Goal: Task Accomplishment & Management: Manage account settings

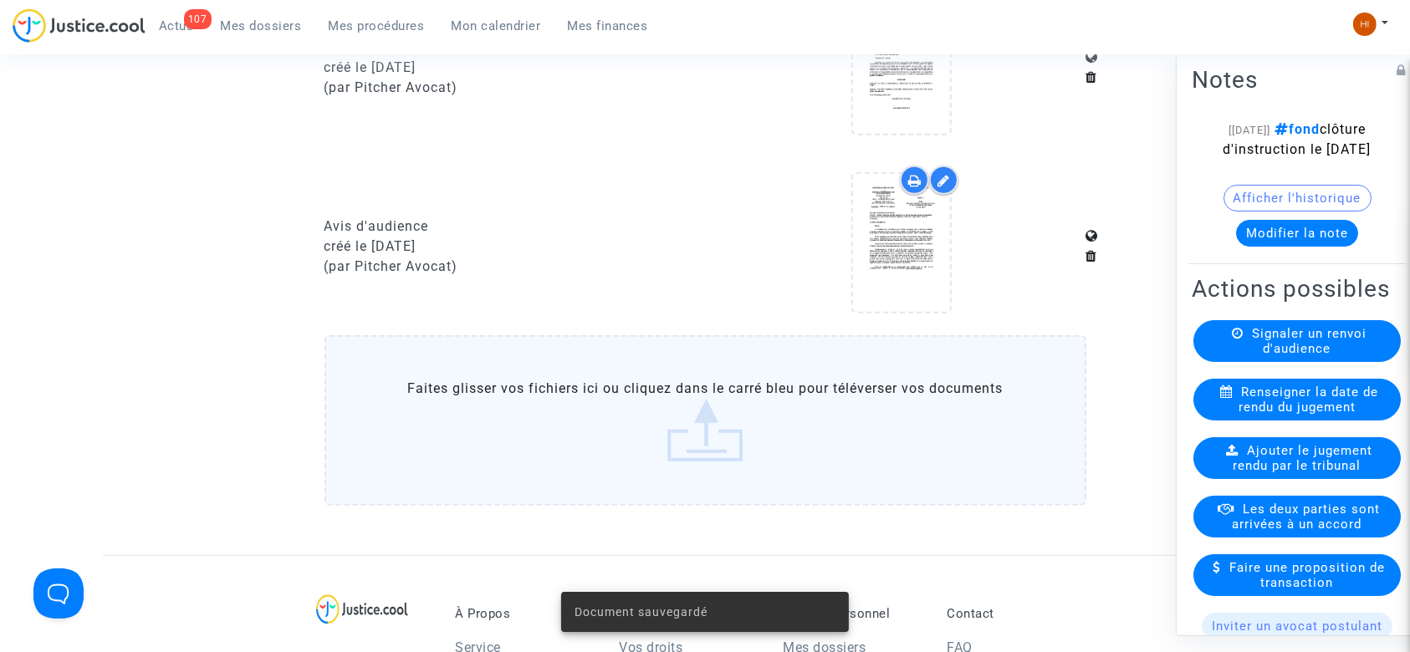
drag, startPoint x: 0, startPoint y: 0, endPoint x: 381, endPoint y: 24, distance: 382.2
click at [381, 24] on span "Mes procédures" at bounding box center [377, 25] width 96 height 15
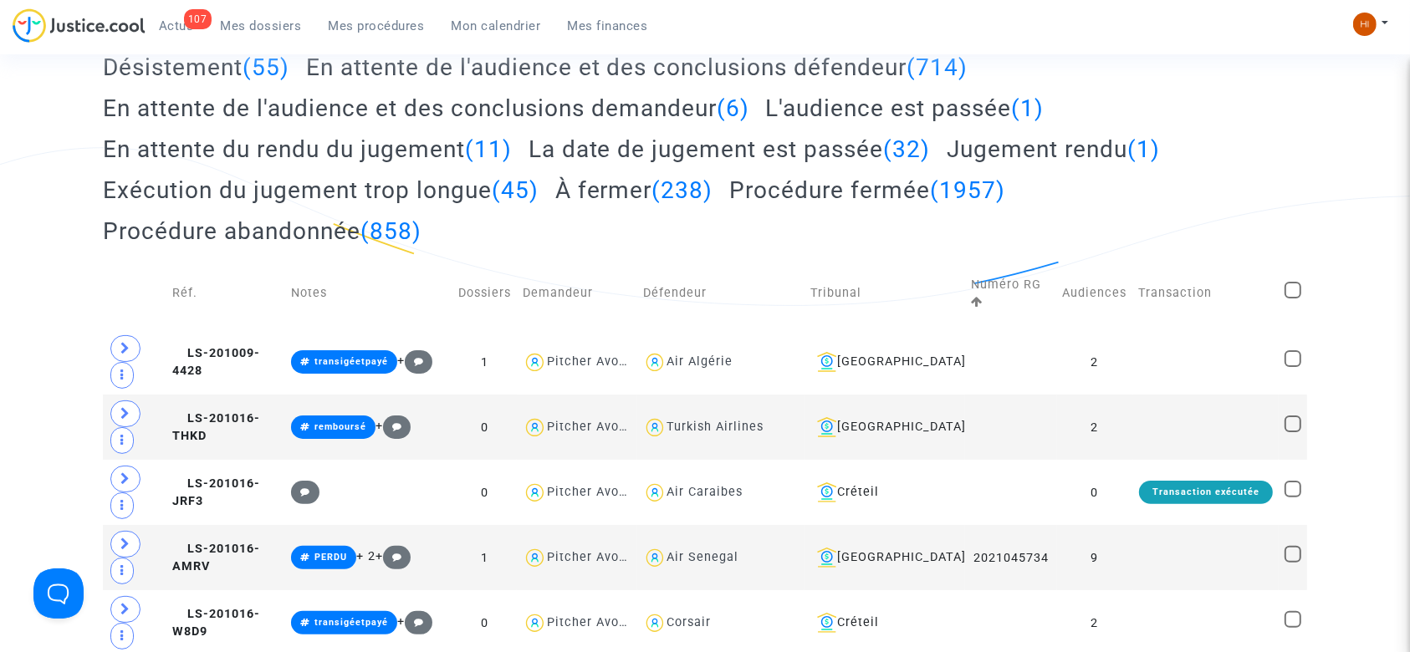
scroll to position [18, 0]
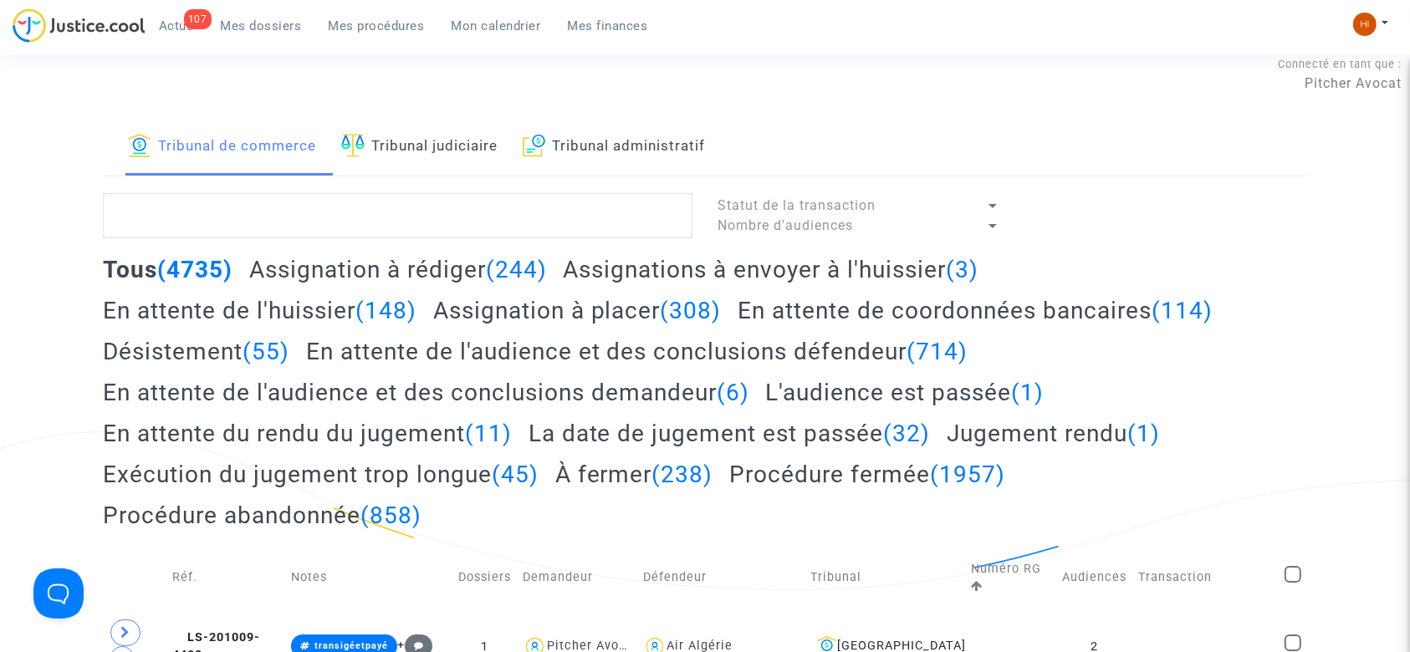
click at [417, 144] on link "Tribunal judiciaire" at bounding box center [419, 147] width 156 height 57
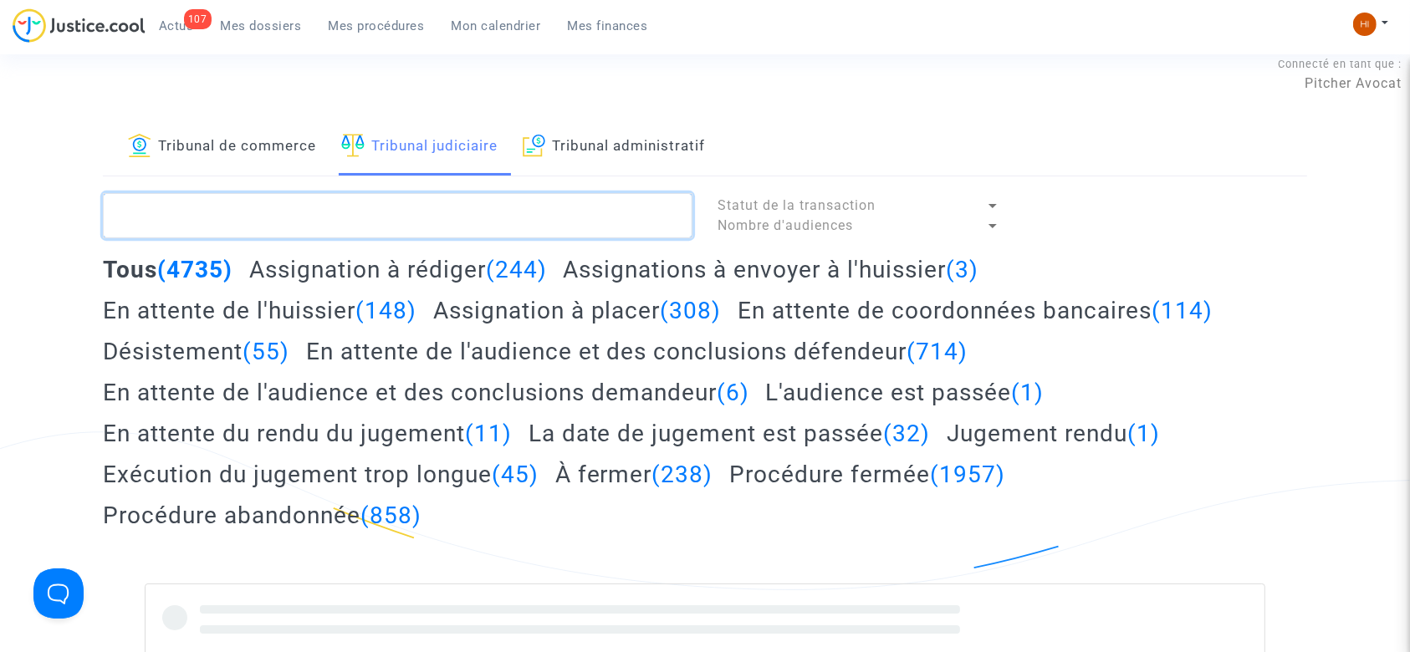
click at [427, 213] on textarea at bounding box center [398, 215] width 590 height 45
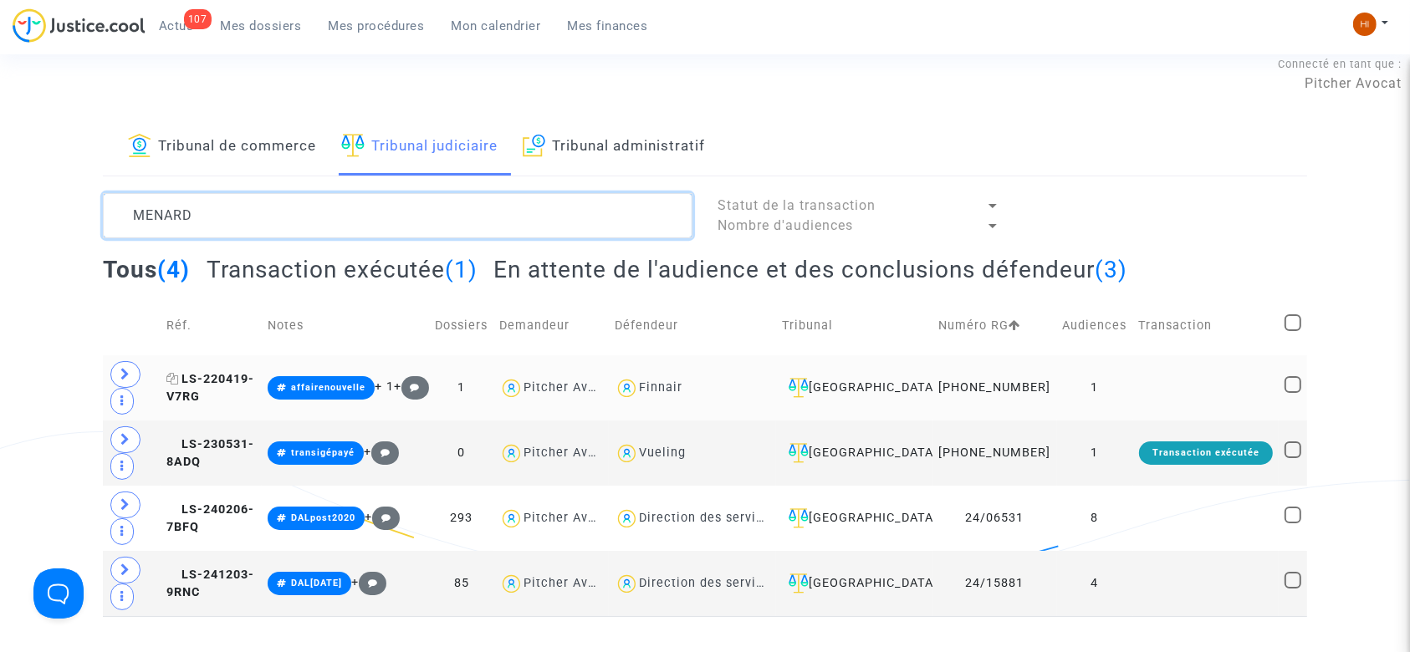
type textarea "MENARD"
click at [235, 387] on span "LS-220419-V7RG" at bounding box center [210, 388] width 88 height 33
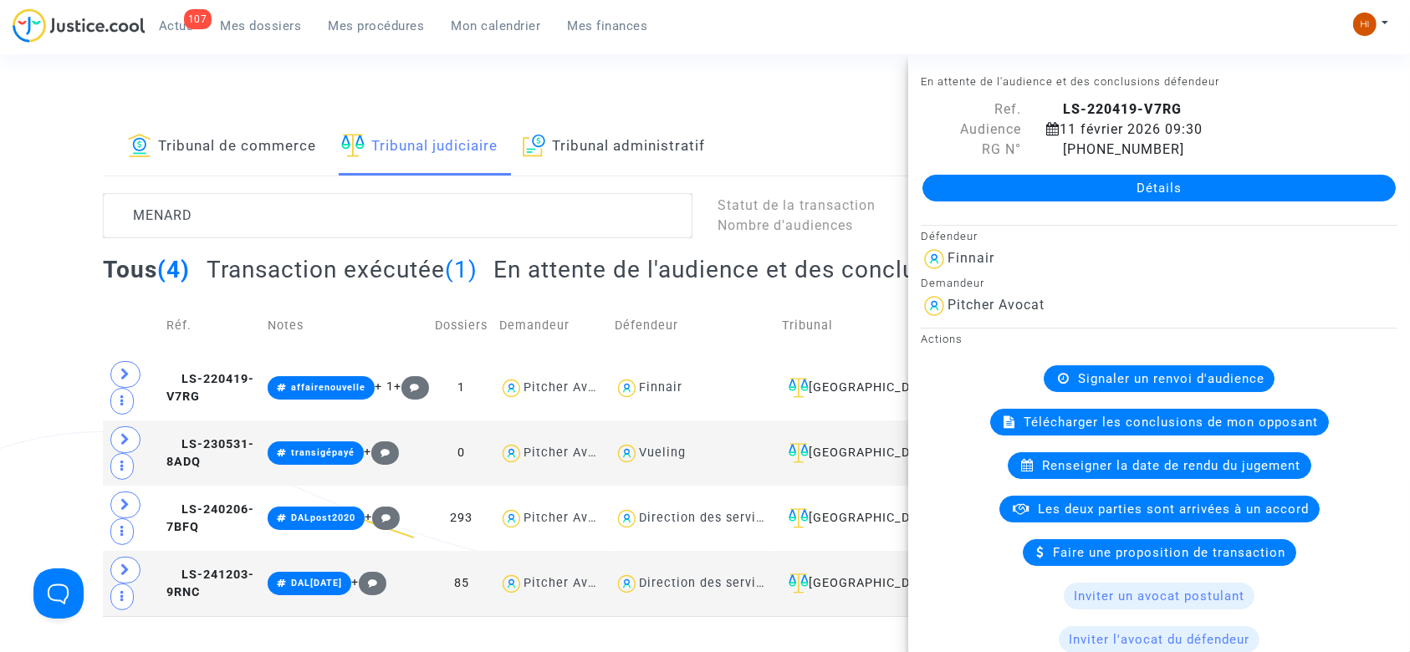
click at [1184, 197] on link "Détails" at bounding box center [1159, 188] width 473 height 27
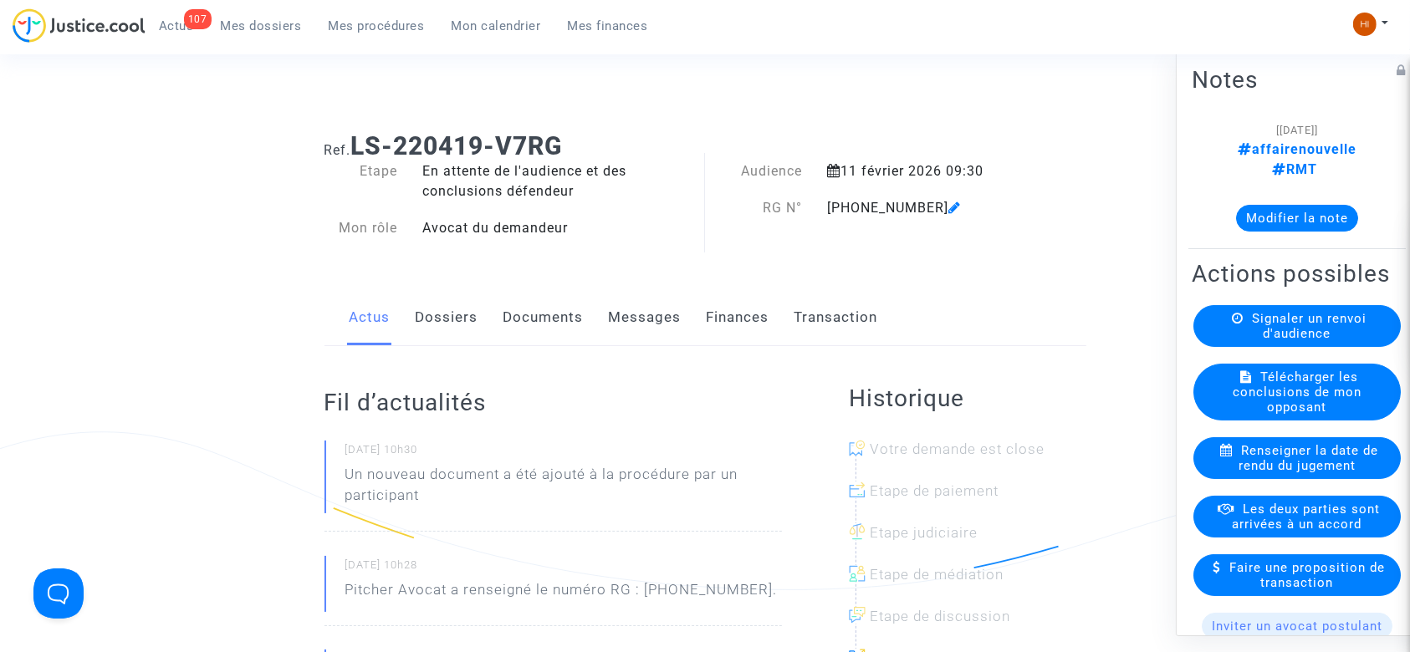
click at [535, 333] on link "Documents" at bounding box center [543, 317] width 80 height 55
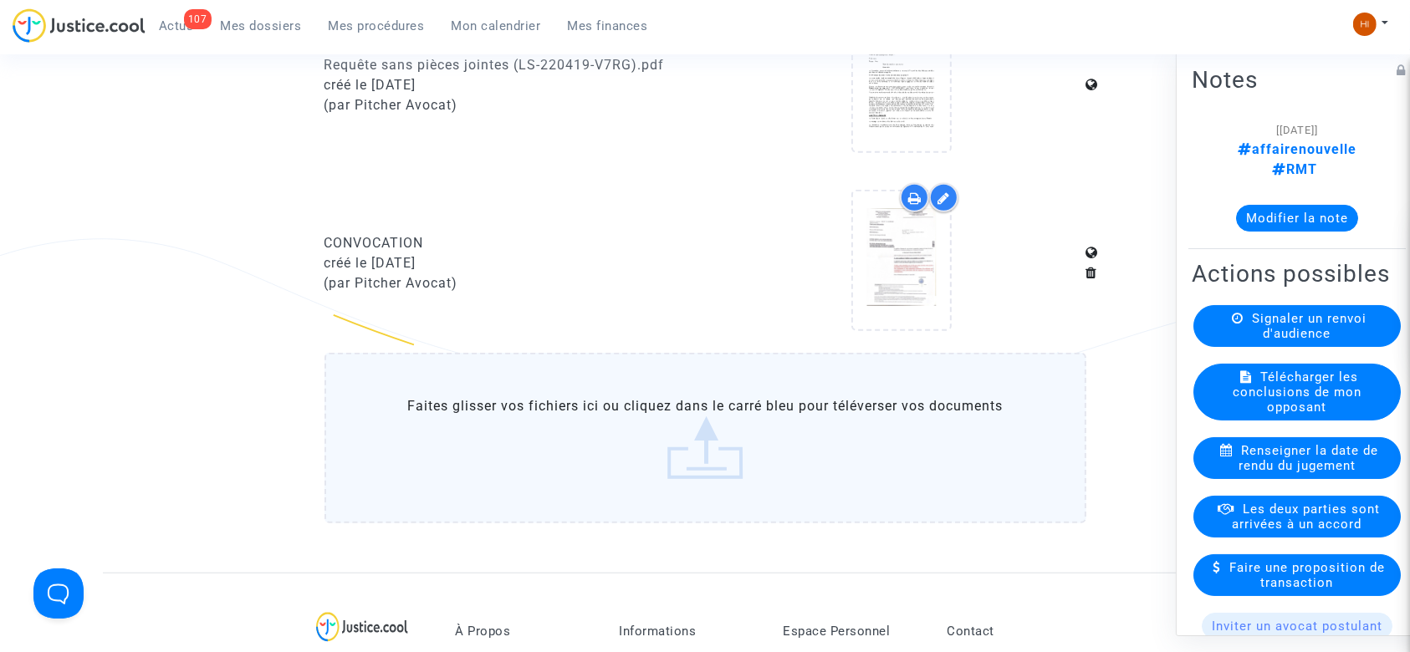
scroll to position [984, 0]
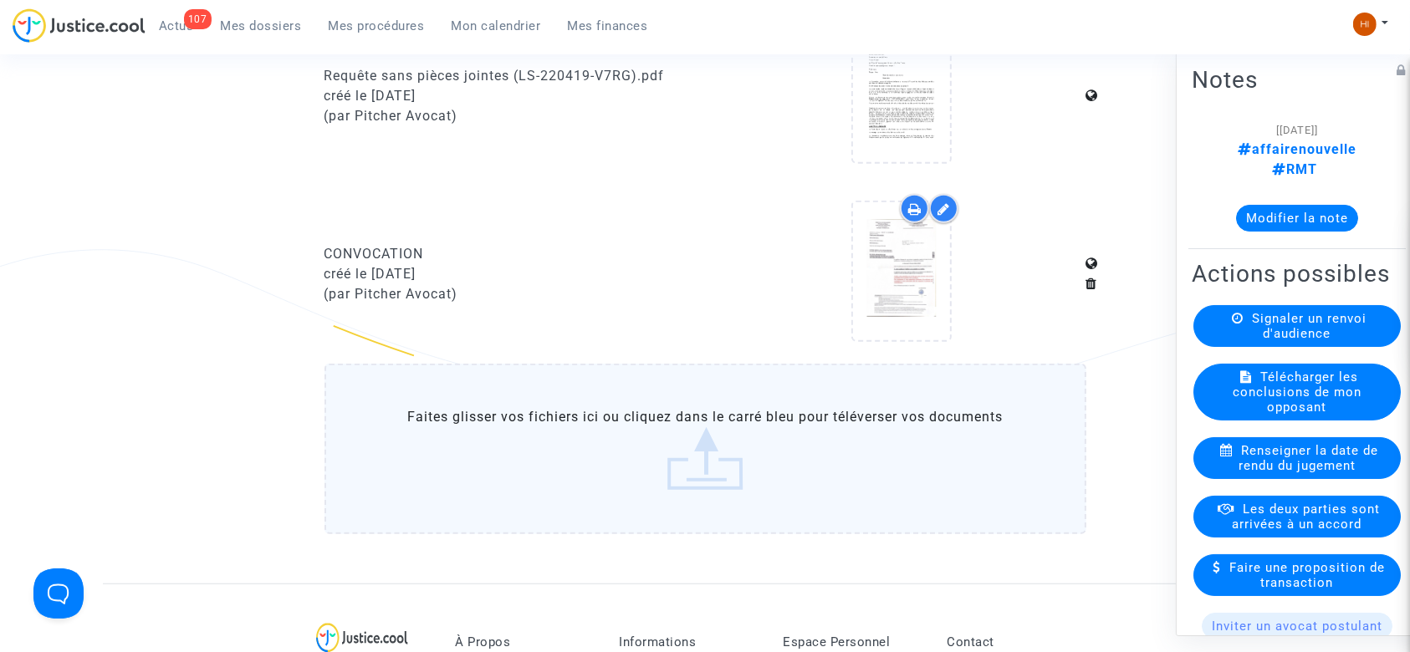
click at [695, 437] on label "Faites glisser vos fichiers ici ou cliquez dans le carré bleu pour téléverser v…" at bounding box center [706, 449] width 762 height 171
click at [0, 0] on input "Faites glisser vos fichiers ici ou cliquez dans le carré bleu pour téléverser v…" at bounding box center [0, 0] width 0 height 0
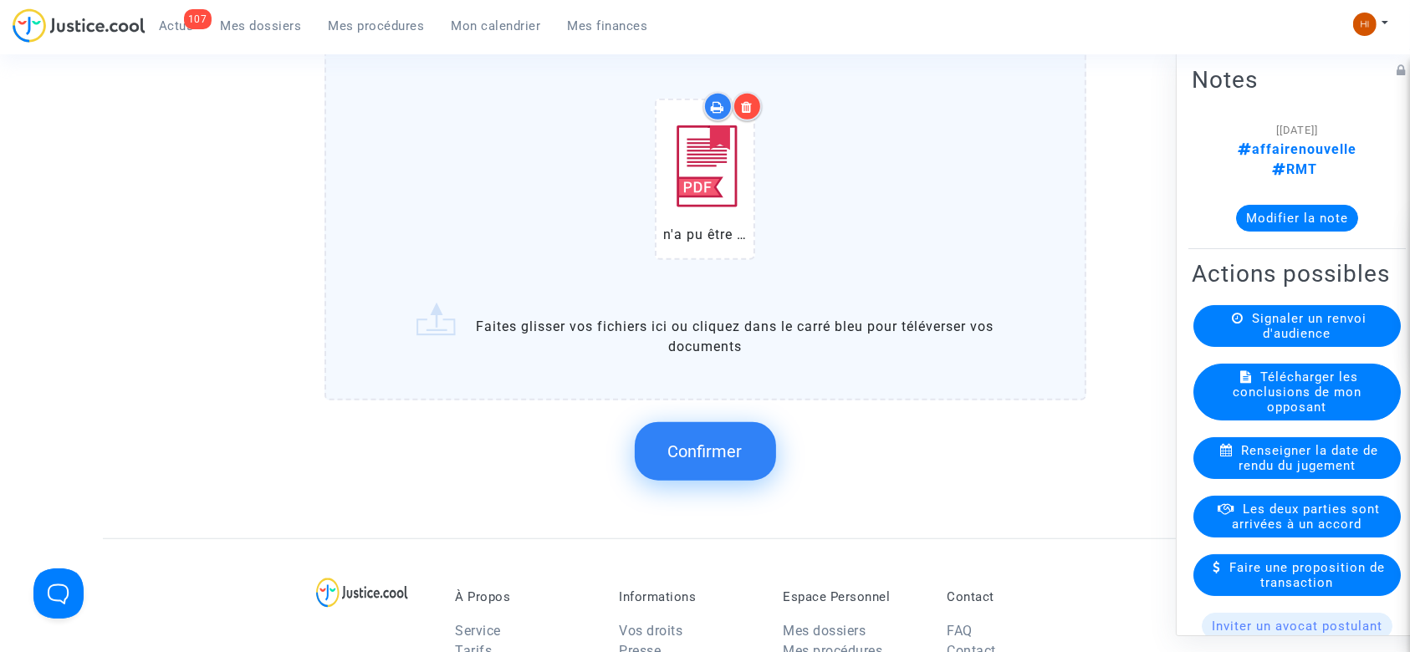
scroll to position [1322, 0]
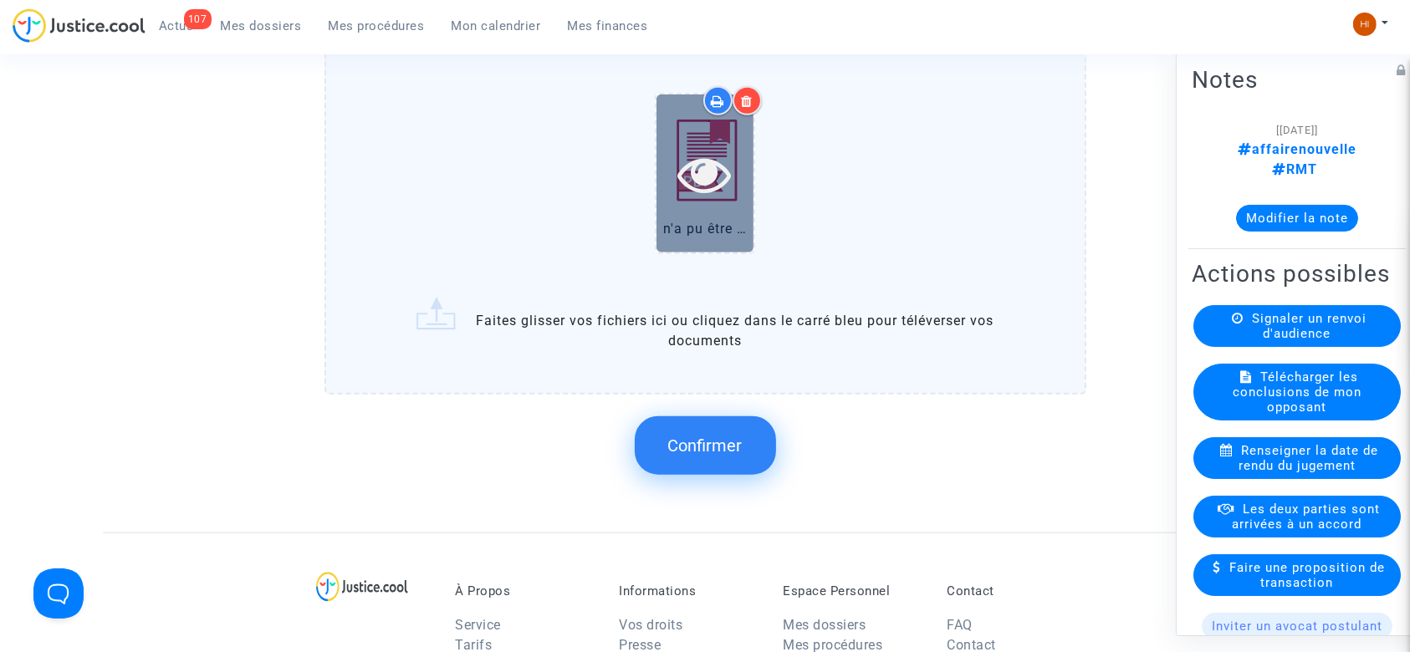
click at [693, 162] on icon at bounding box center [705, 174] width 54 height 54
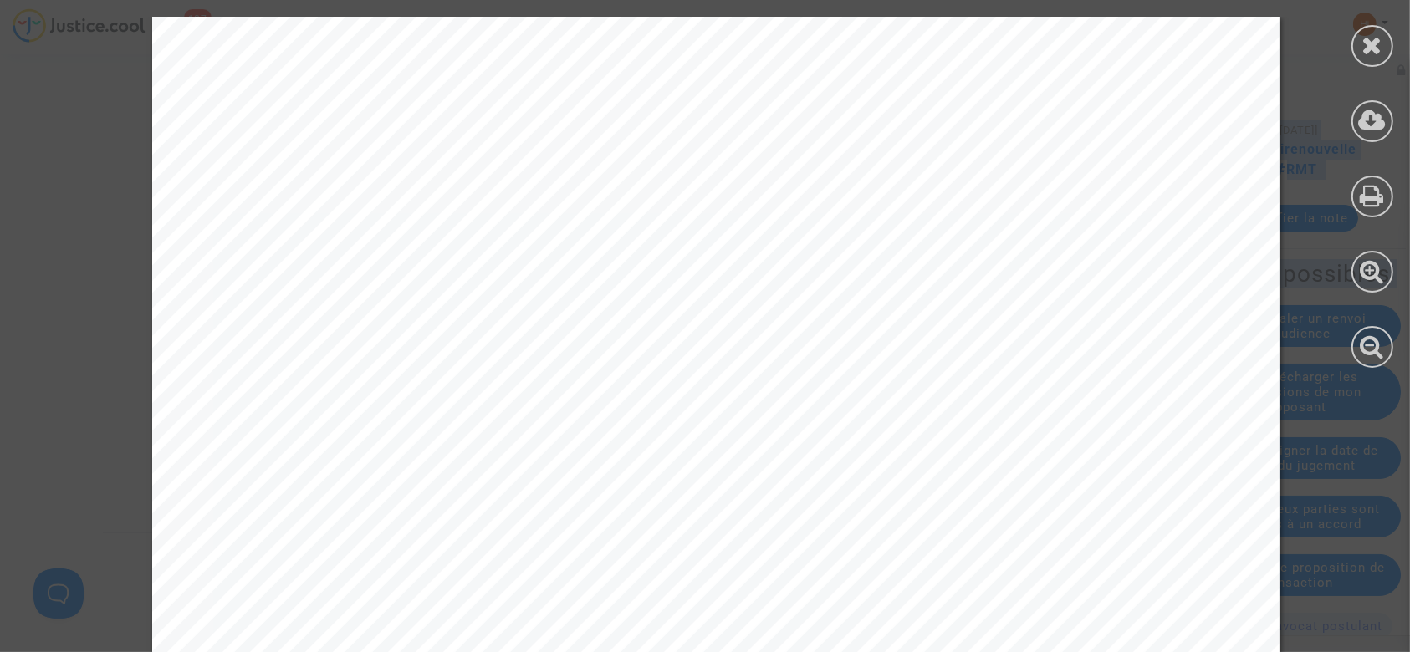
drag, startPoint x: 1404, startPoint y: 168, endPoint x: 1409, endPoint y: 294, distance: 125.6
click at [1409, 294] on div at bounding box center [1372, 192] width 75 height 385
drag, startPoint x: 1405, startPoint y: 184, endPoint x: 1406, endPoint y: 299, distance: 114.6
click at [1406, 299] on div at bounding box center [1372, 192] width 75 height 385
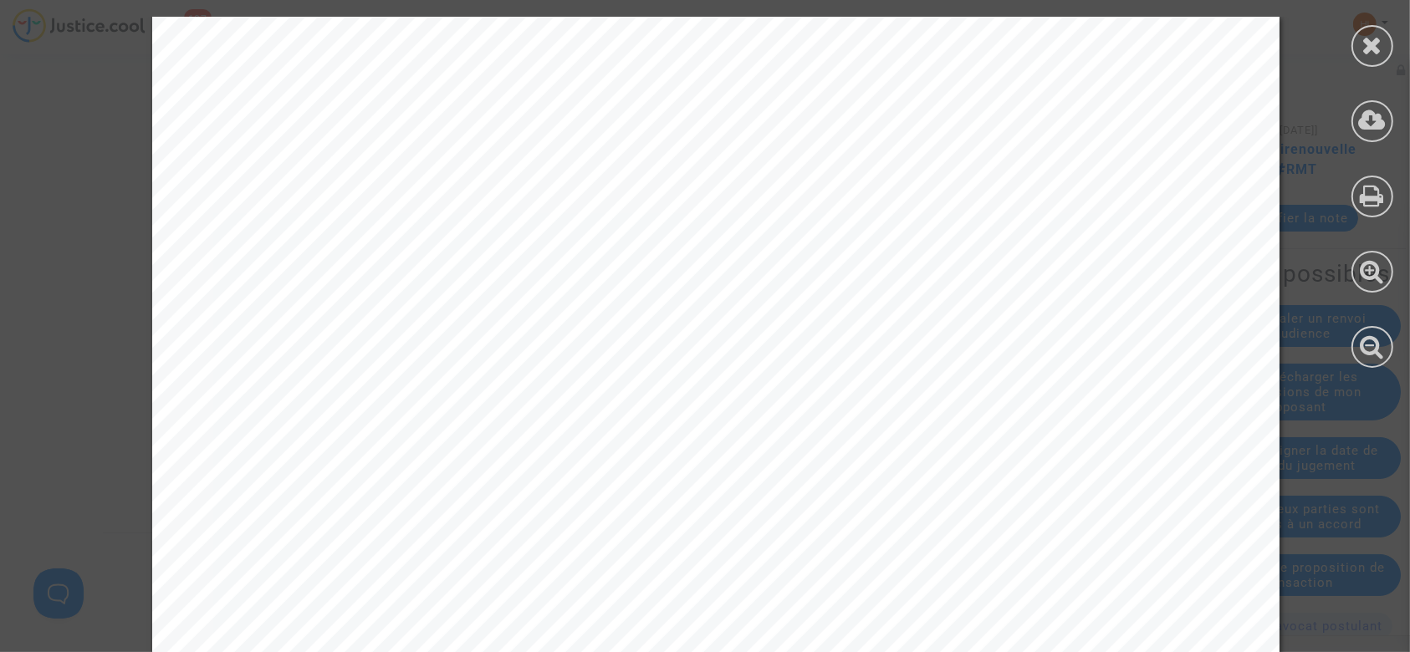
click at [1406, 299] on div at bounding box center [1372, 192] width 75 height 385
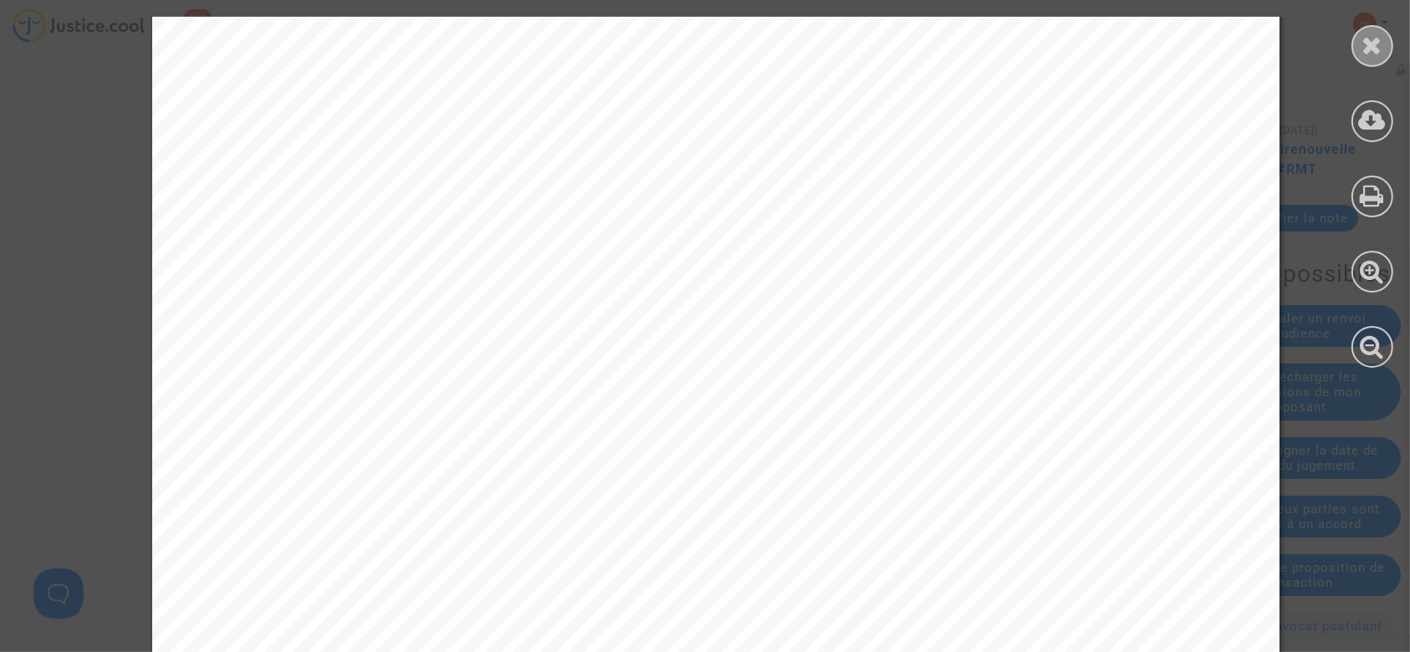
click at [1372, 48] on icon at bounding box center [1372, 45] width 21 height 25
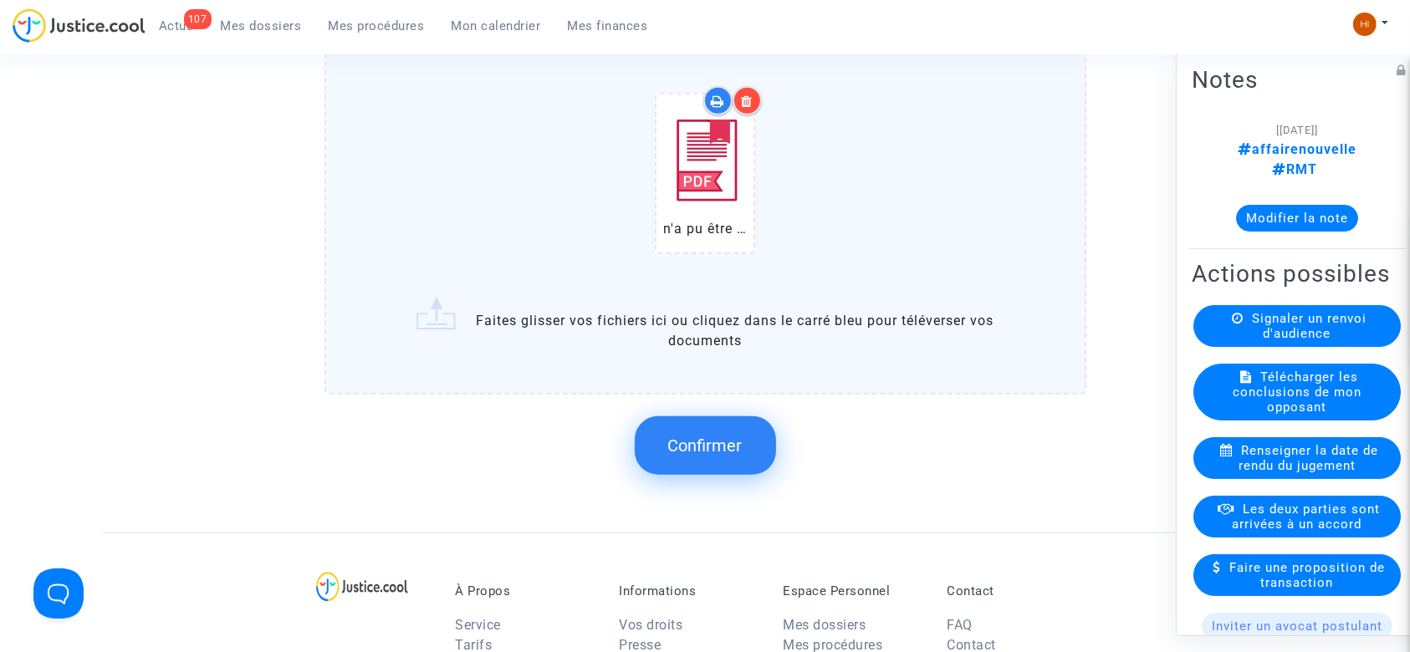
click at [673, 457] on button "Confirmer" at bounding box center [705, 446] width 141 height 59
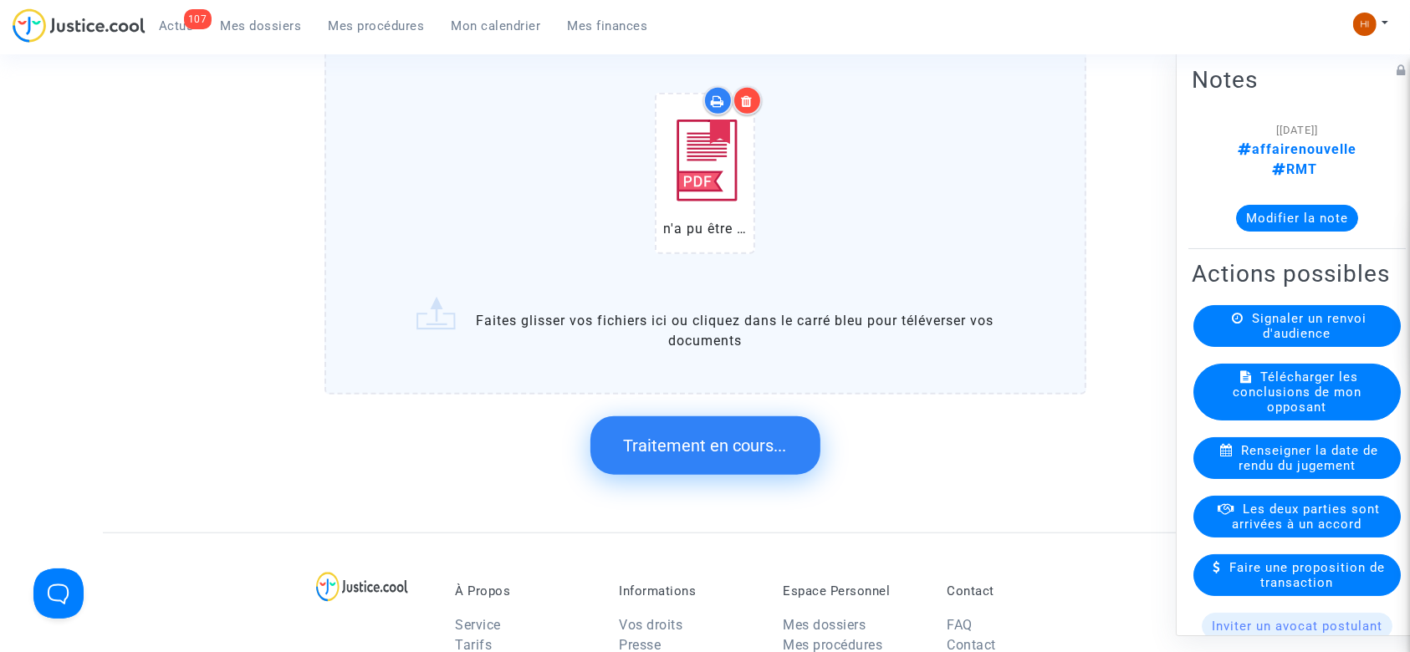
scroll to position [0, 0]
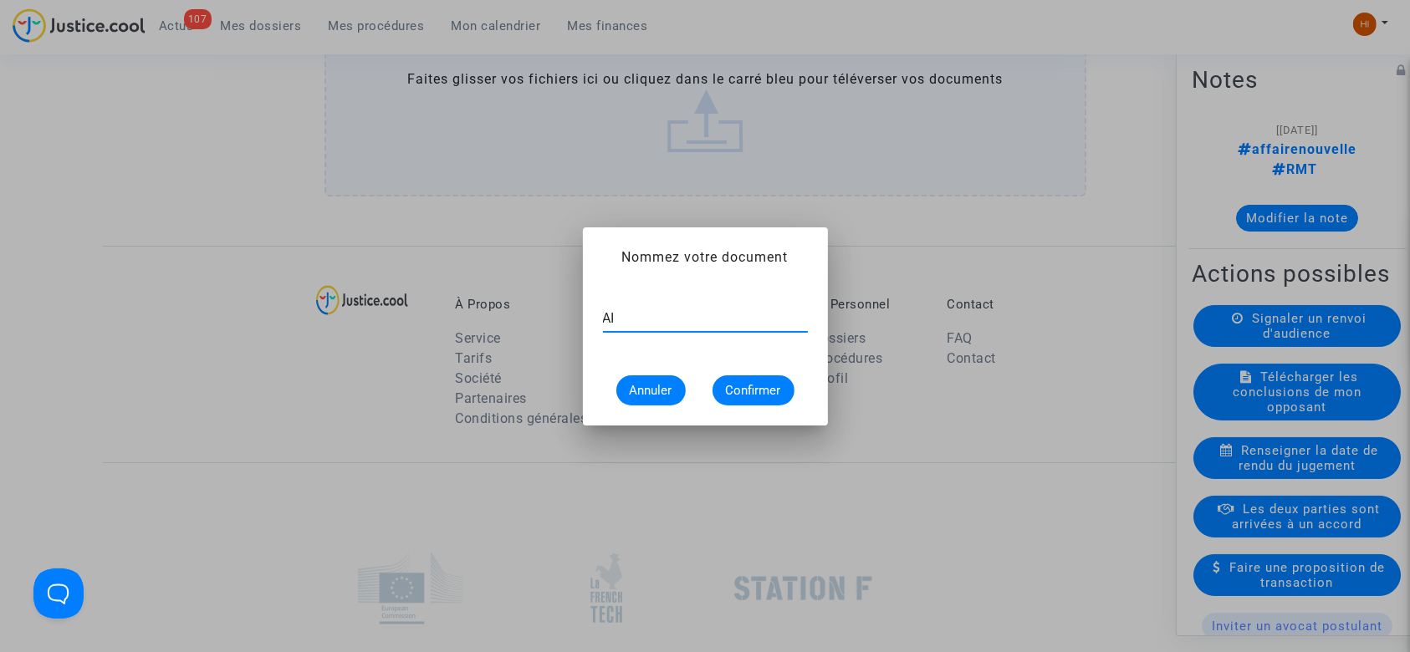
type input "A"
type input "invitation à faire citer"
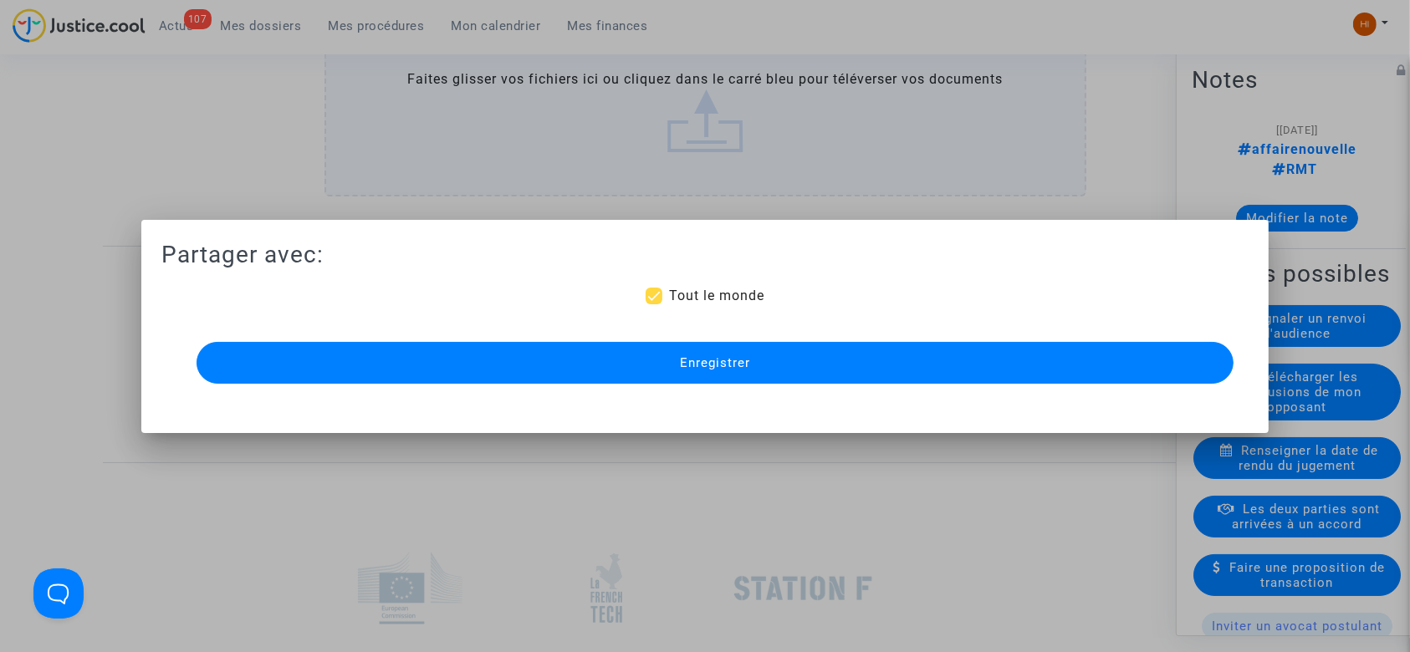
click at [689, 355] on span "Enregistrer" at bounding box center [715, 362] width 70 height 15
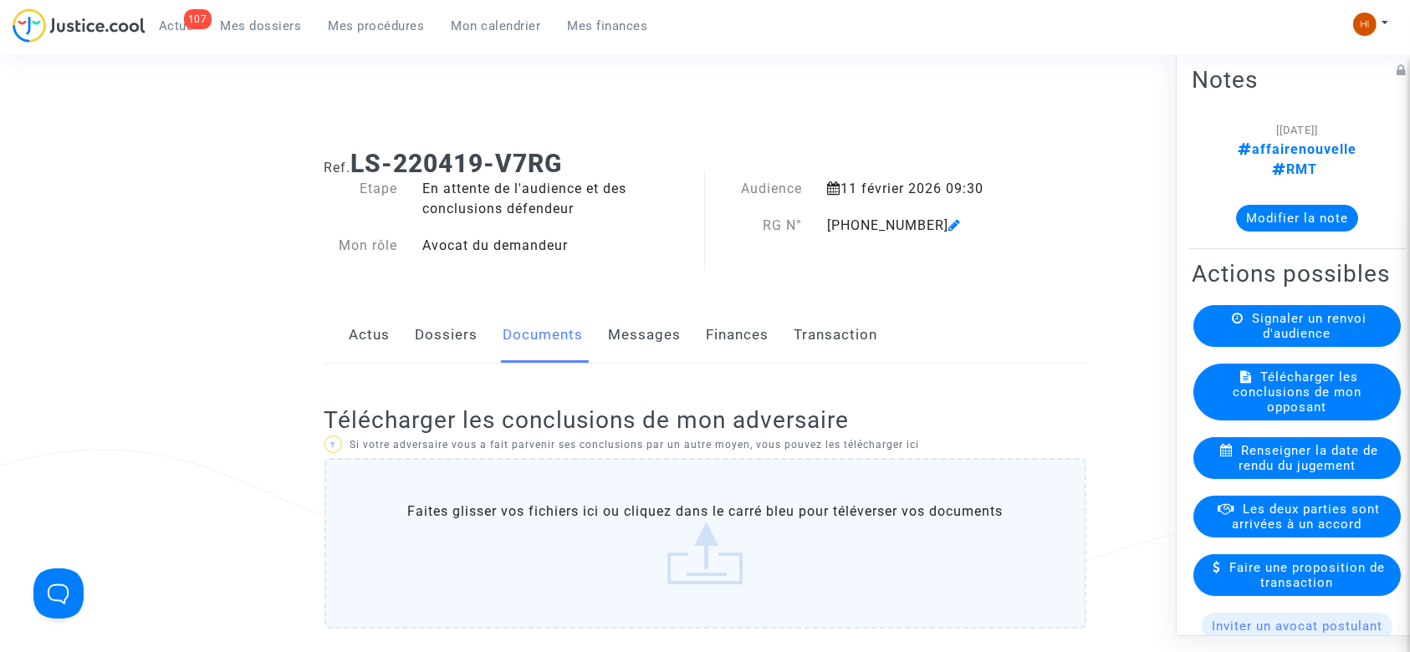
scroll to position [1322, 0]
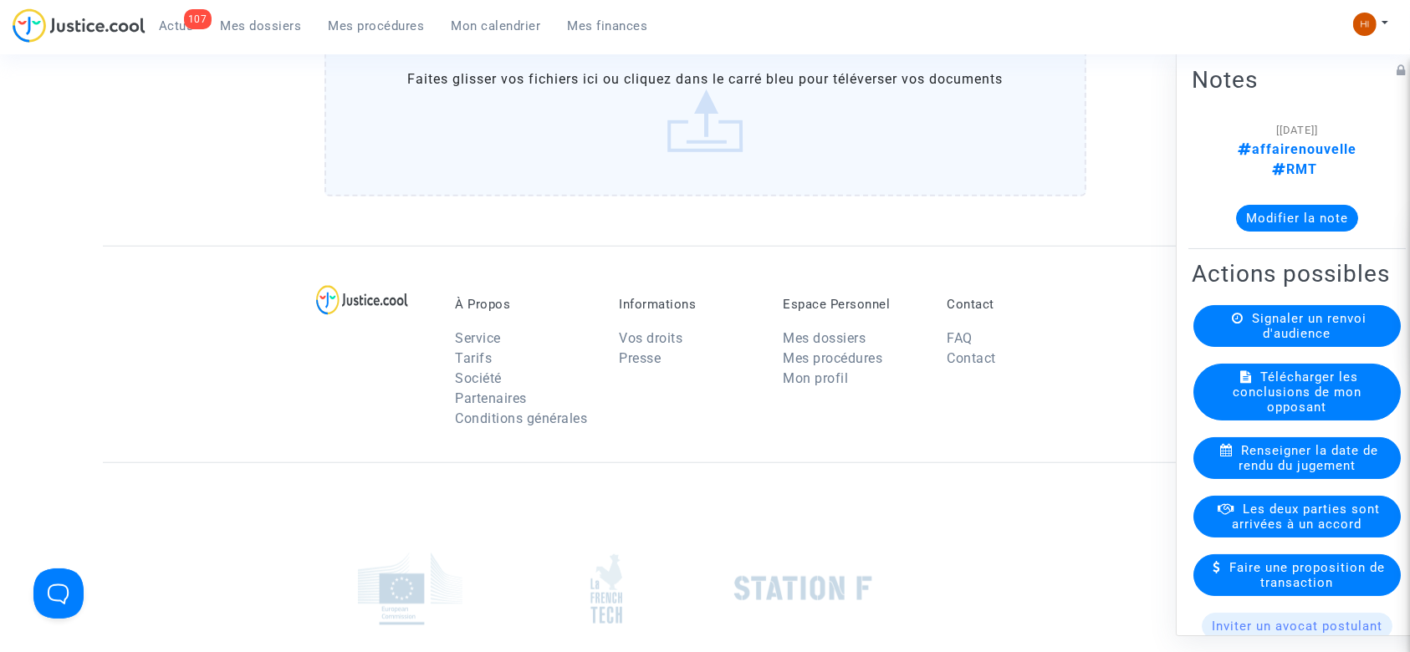
click at [1300, 205] on button "Modifier la note" at bounding box center [1297, 218] width 122 height 27
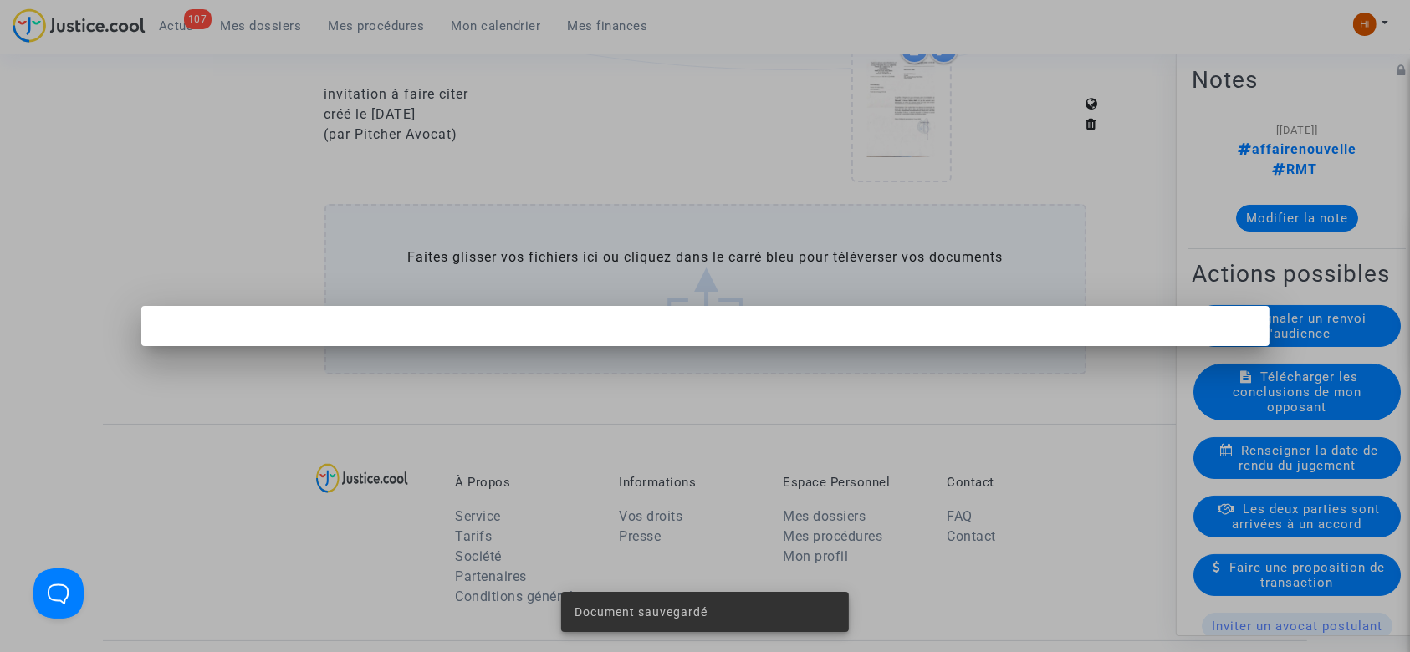
scroll to position [0, 0]
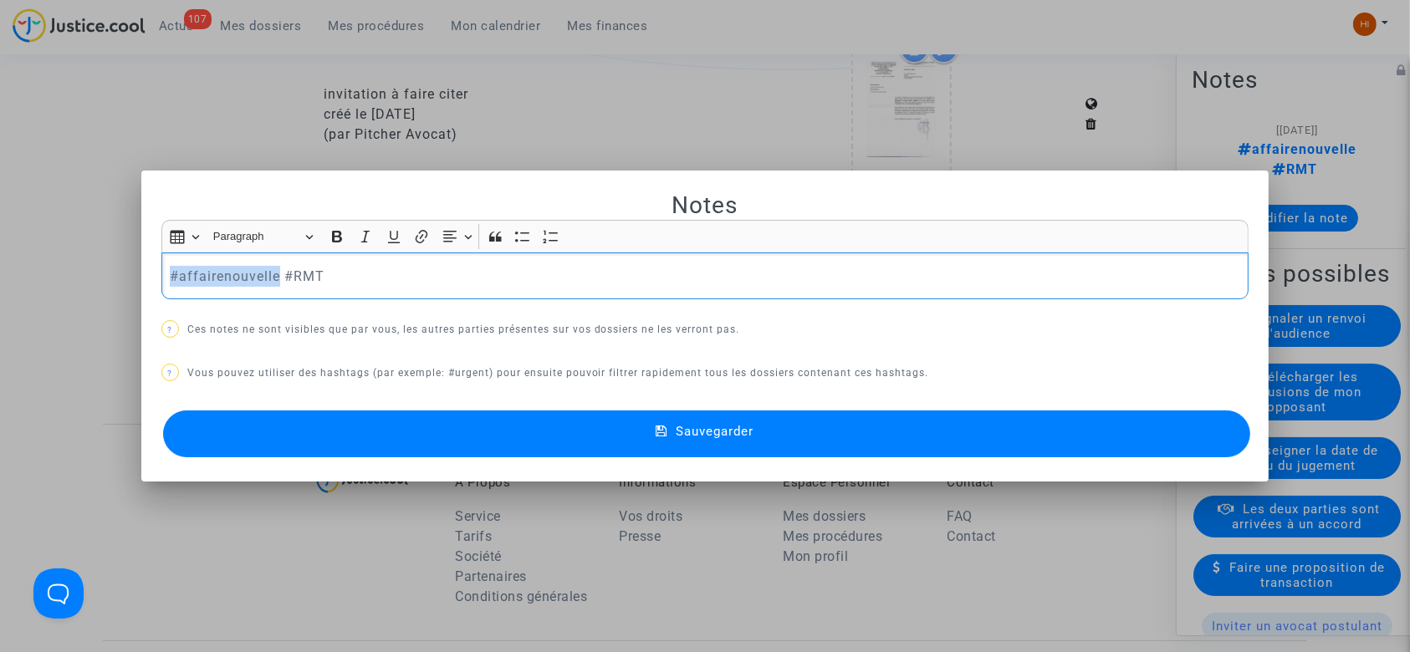
drag, startPoint x: 164, startPoint y: 269, endPoint x: 270, endPoint y: 273, distance: 106.3
click at [270, 273] on p "#affairenouvelle #RMT" at bounding box center [705, 276] width 1071 height 21
click at [362, 441] on button "Sauvegarder" at bounding box center [707, 434] width 1088 height 47
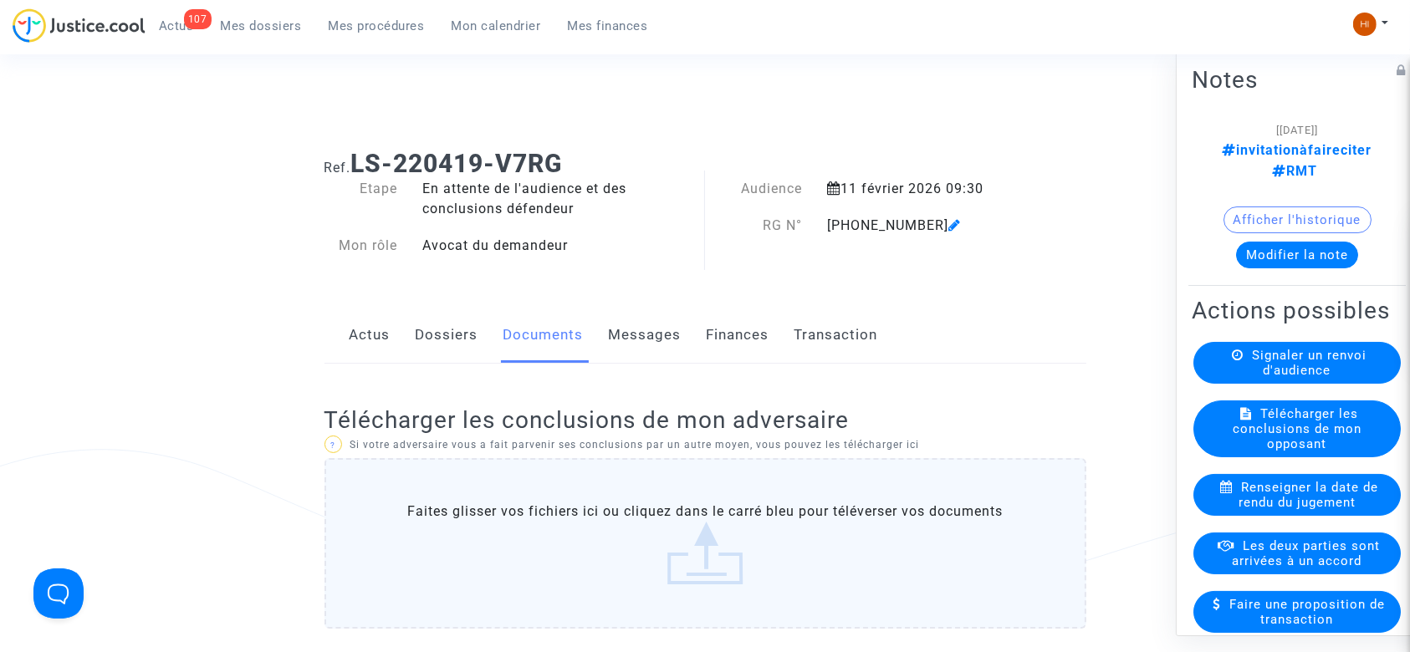
click at [361, 28] on span "Mes procédures" at bounding box center [377, 25] width 96 height 15
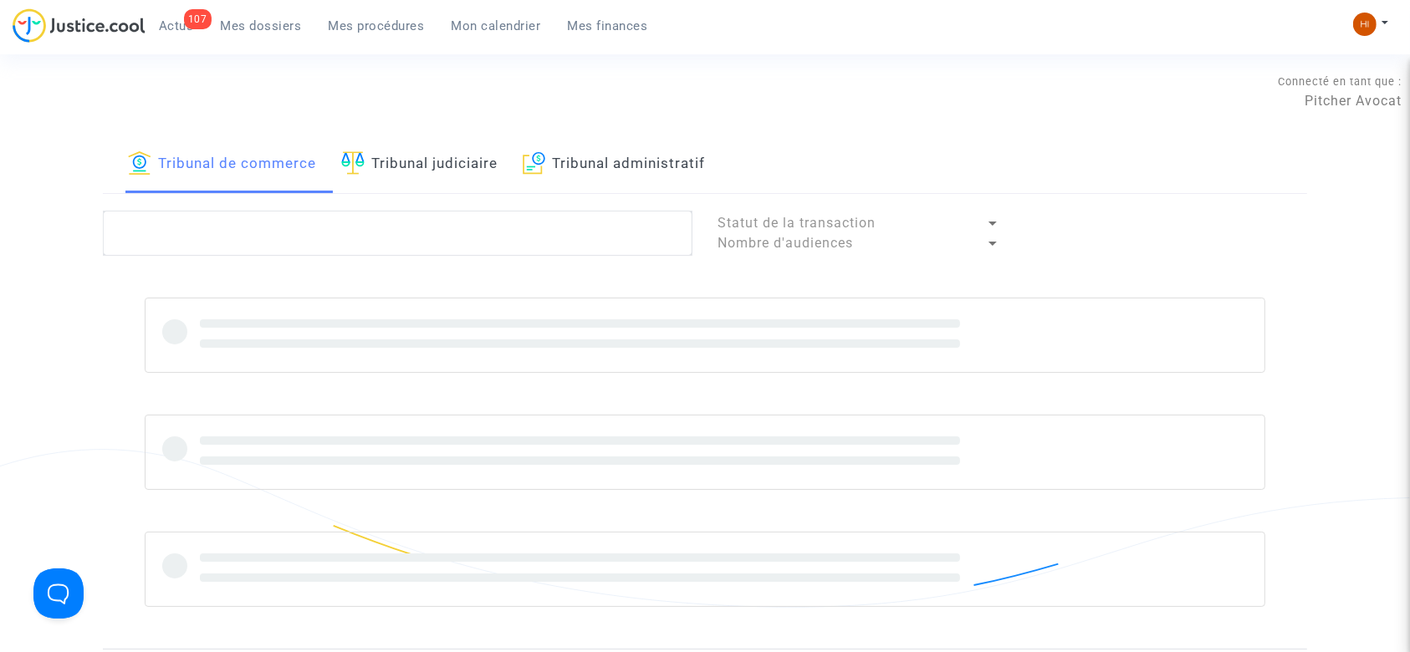
click at [449, 171] on link "Tribunal judiciaire" at bounding box center [419, 164] width 156 height 57
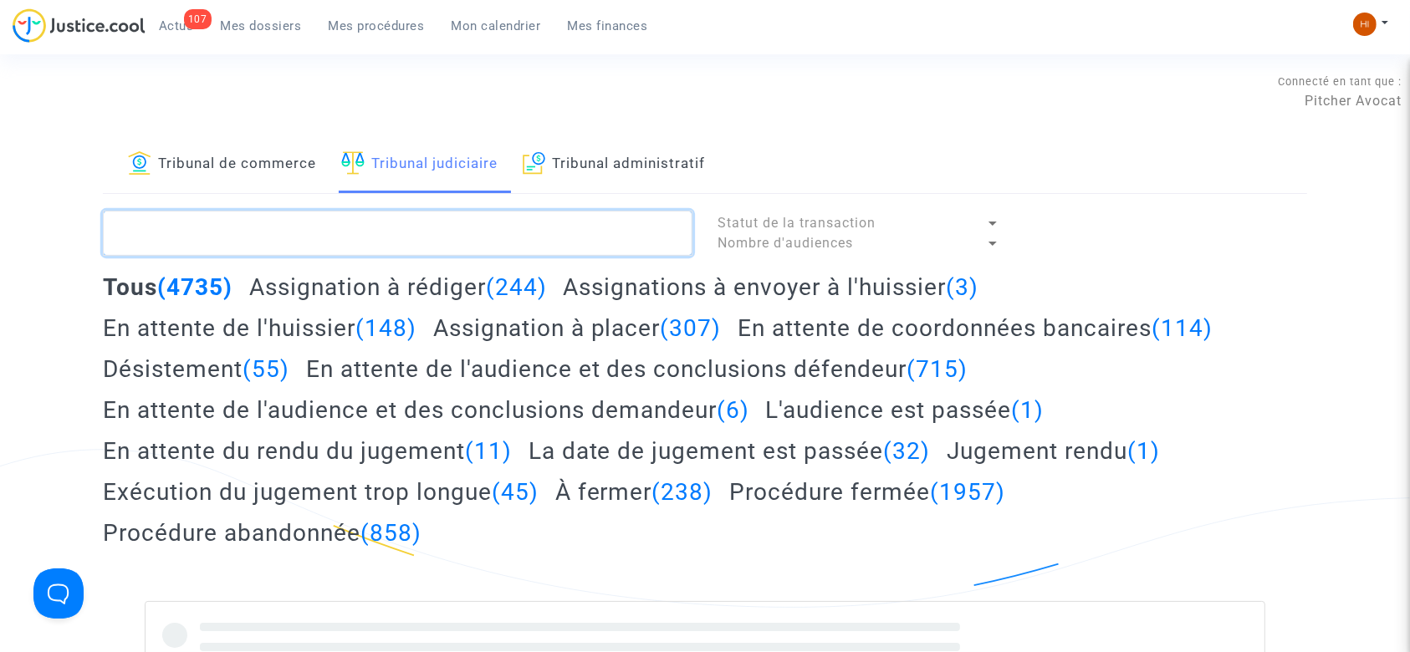
click at [448, 222] on textarea at bounding box center [398, 233] width 590 height 45
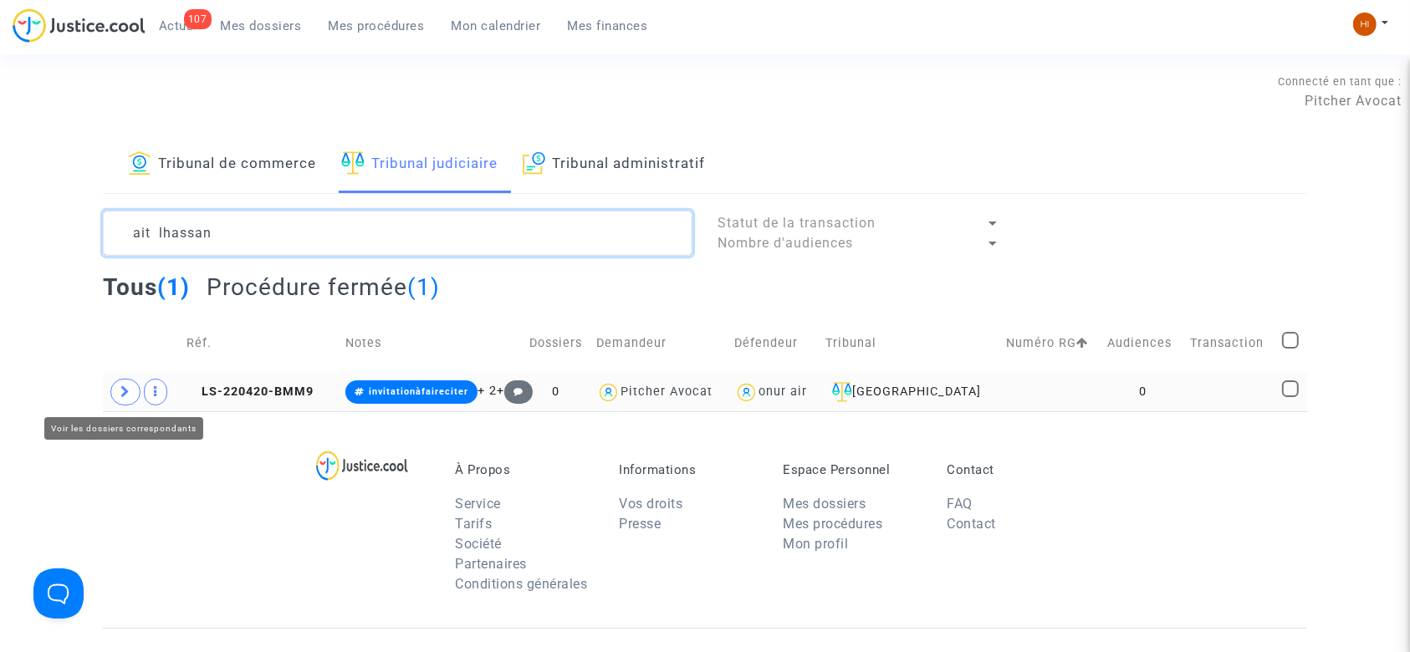
type textarea "ait lhassan"
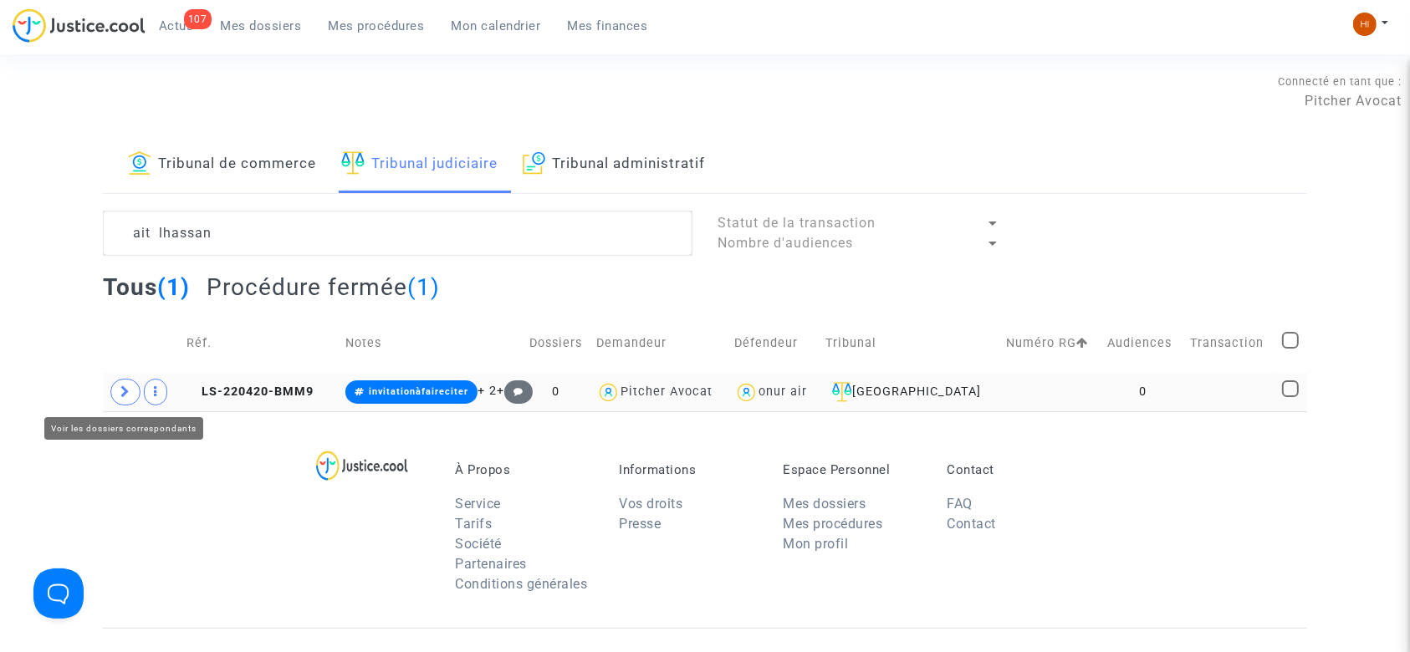
click at [122, 391] on icon at bounding box center [125, 392] width 10 height 13
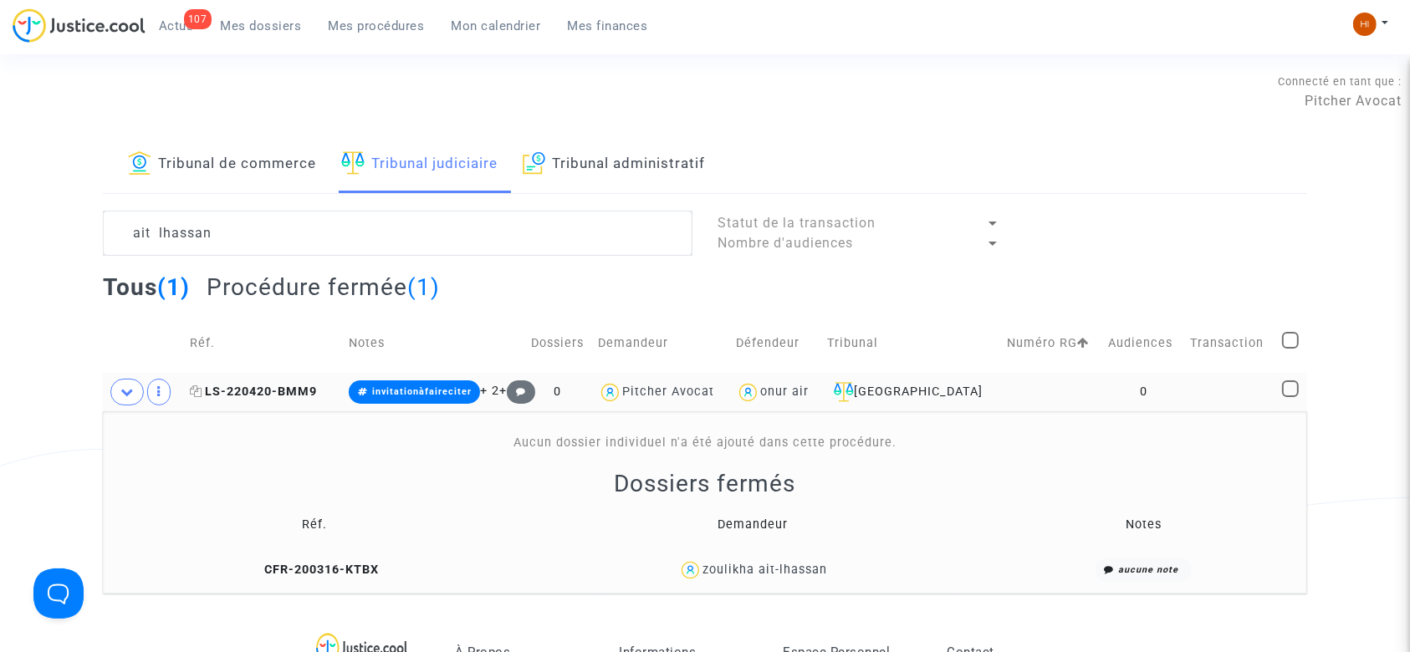
click at [253, 391] on span "LS-220420-BMM9" at bounding box center [253, 392] width 127 height 14
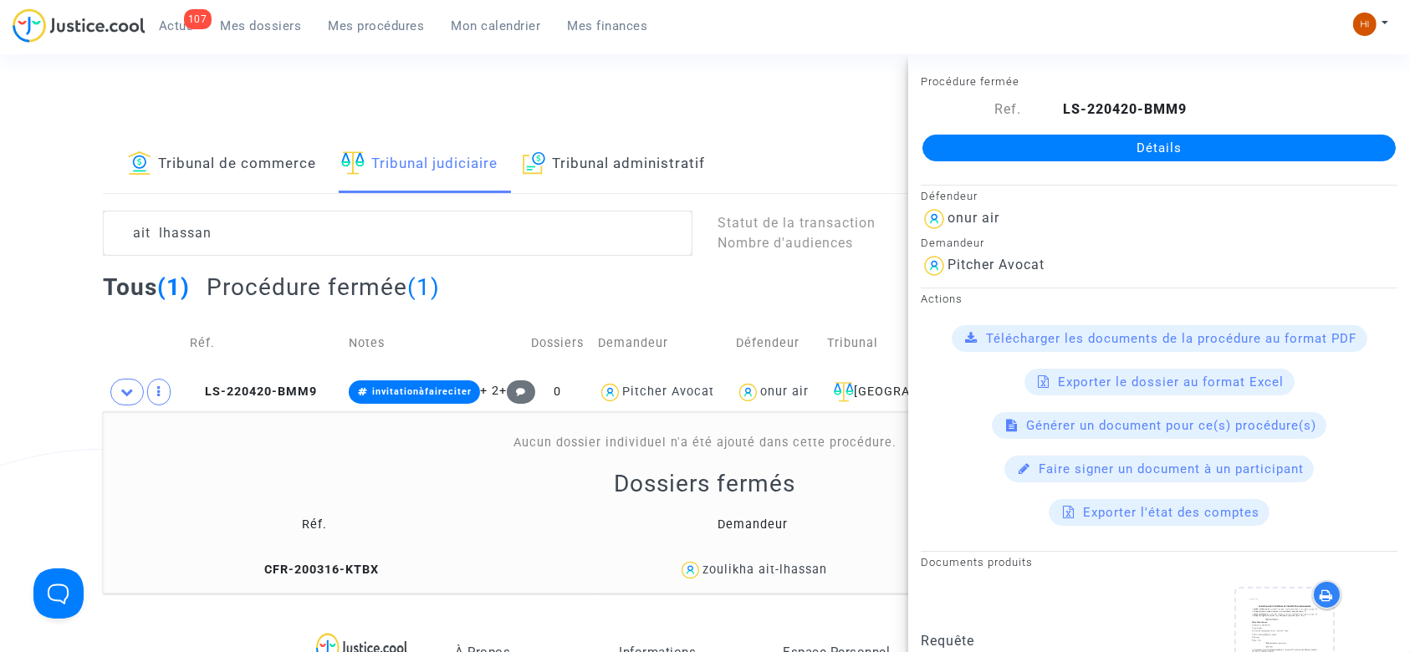
scroll to position [44, 0]
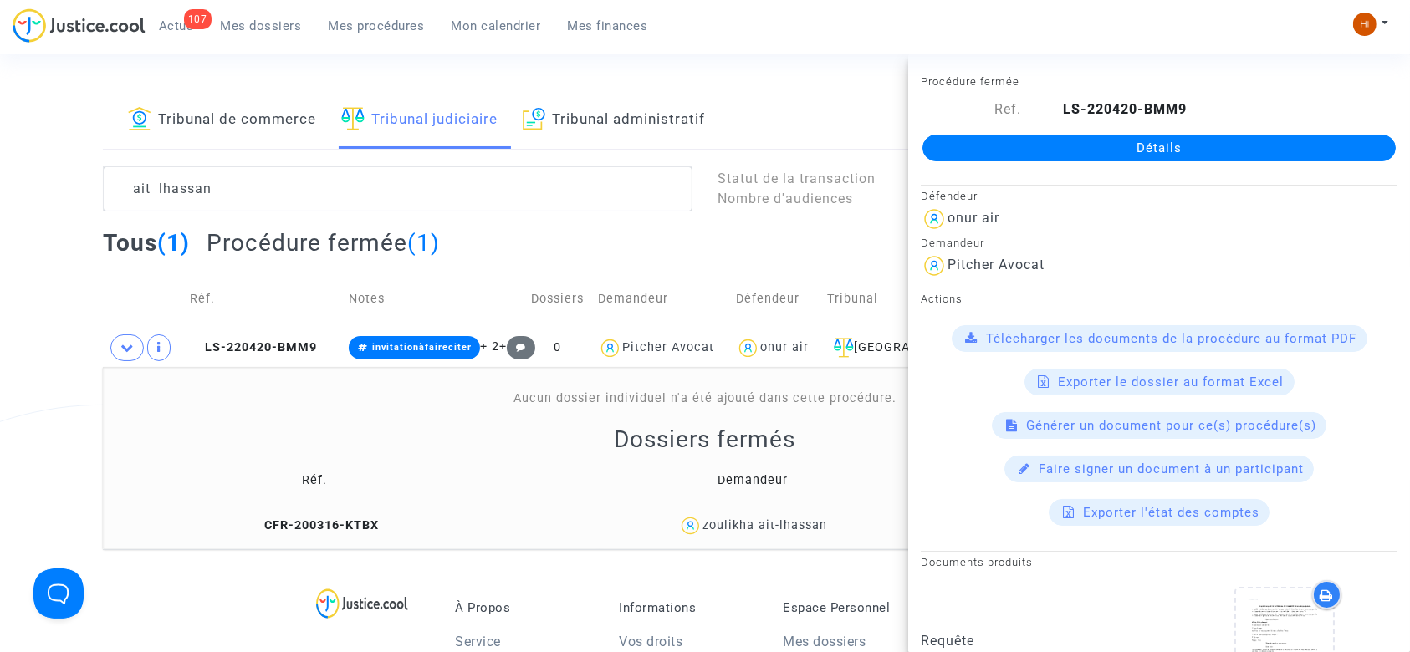
click at [1320, 191] on div "Défendeur" at bounding box center [1159, 196] width 477 height 20
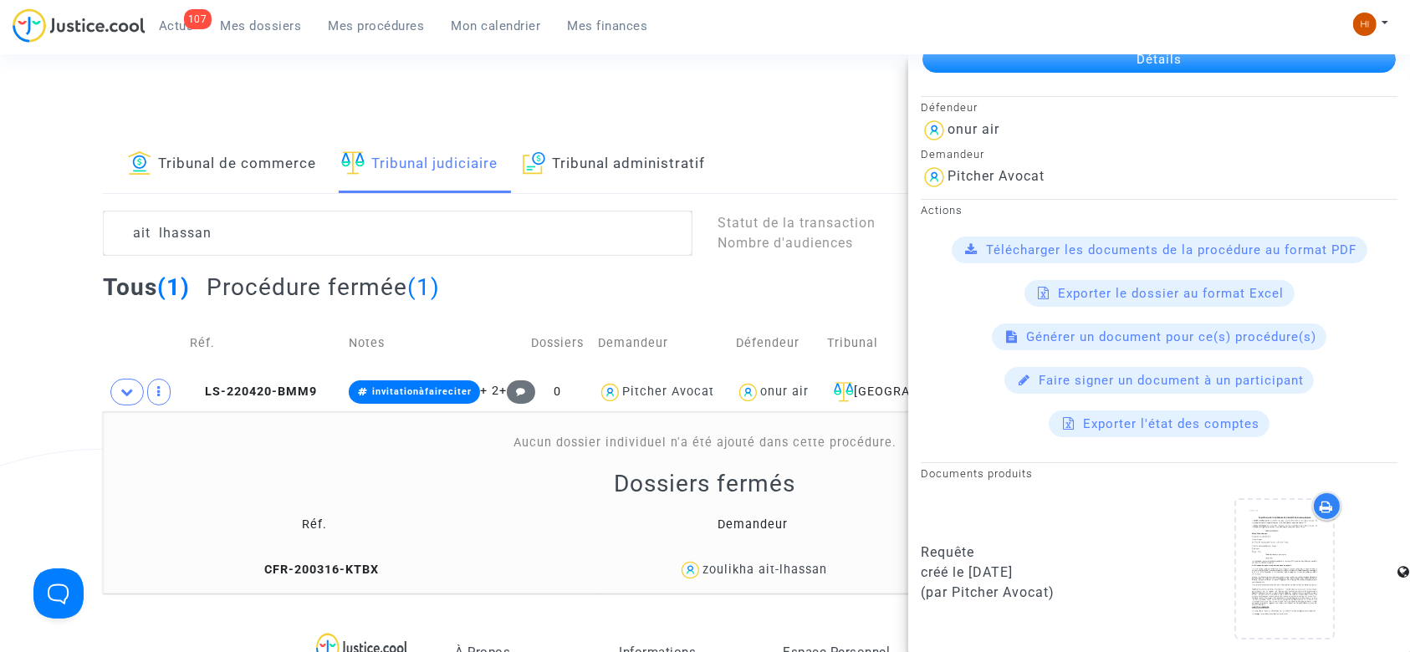
scroll to position [134, 0]
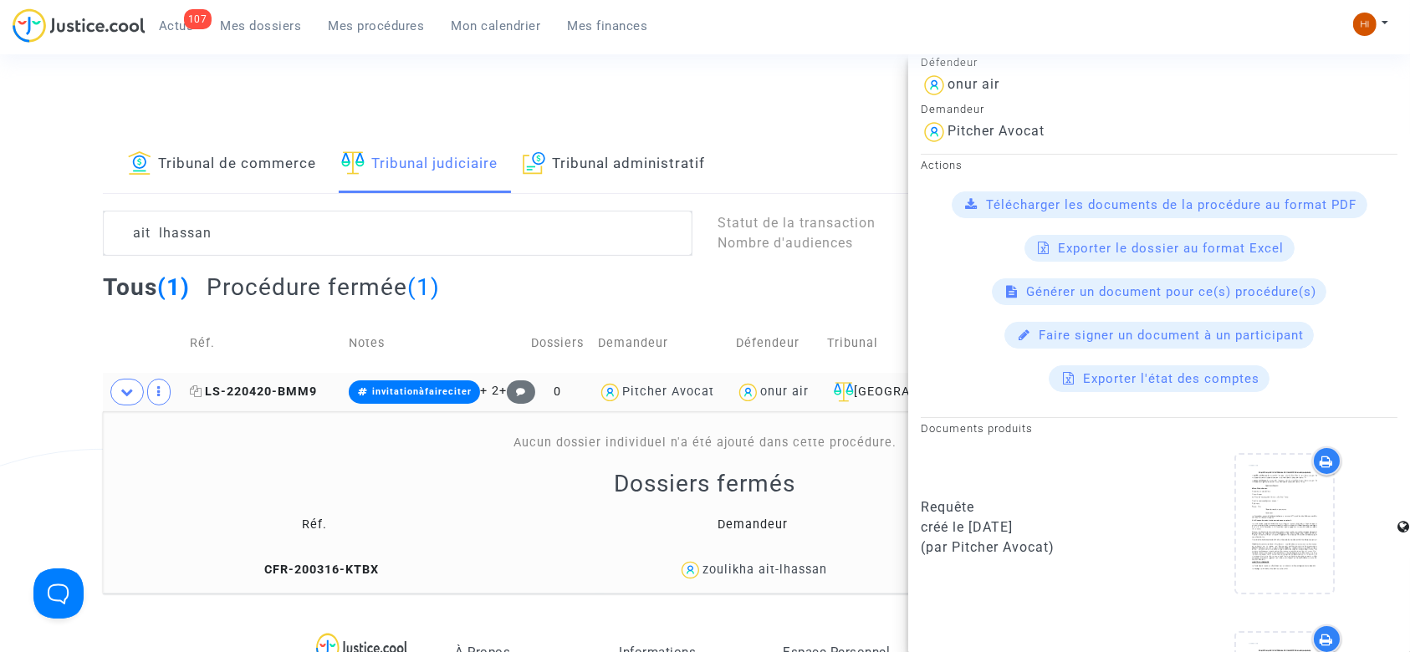
click at [192, 394] on icon at bounding box center [196, 392] width 13 height 12
click at [284, 386] on span "LS-220420-BMM9" at bounding box center [253, 392] width 127 height 14
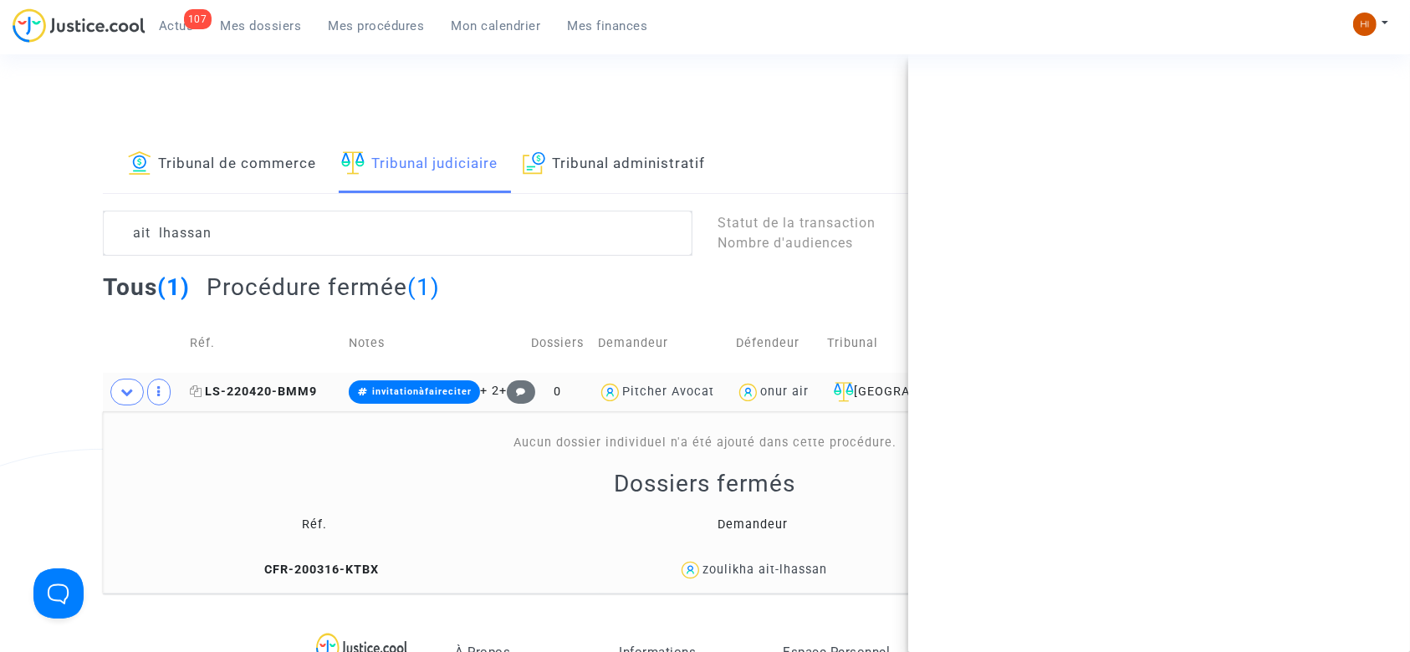
scroll to position [0, 0]
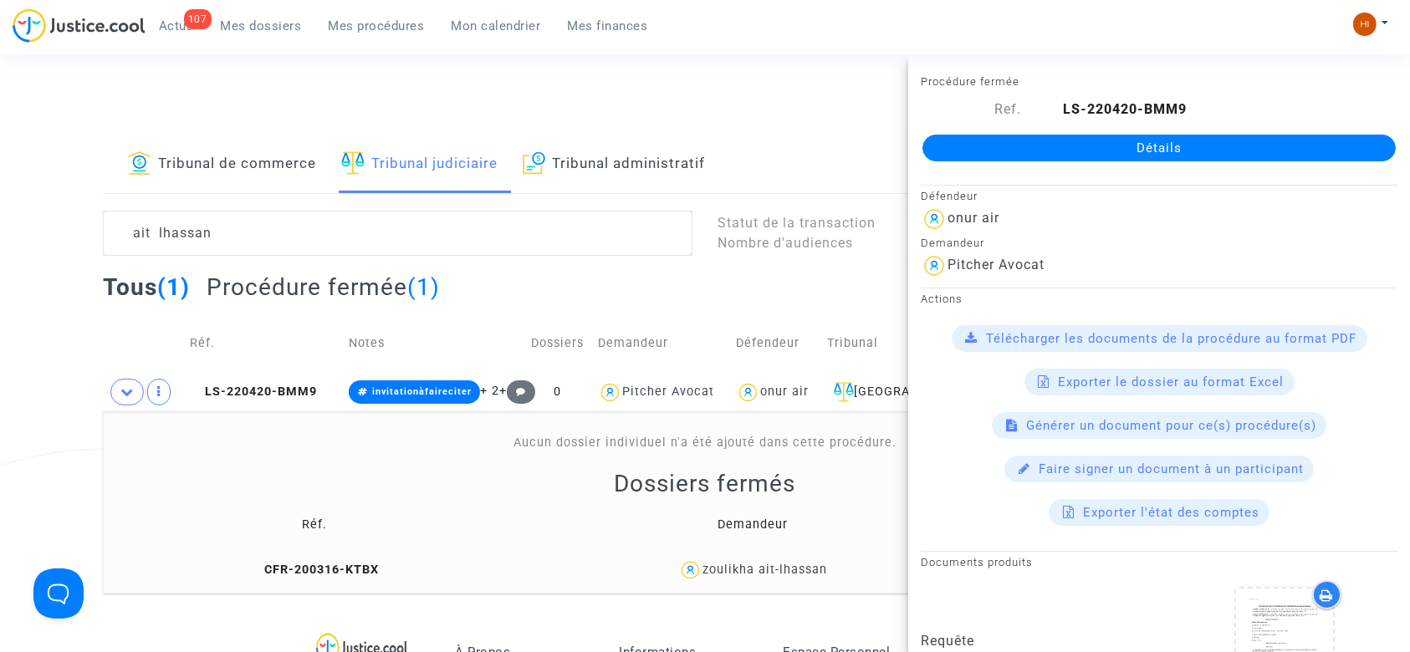
click at [1163, 135] on link "Détails" at bounding box center [1159, 148] width 473 height 27
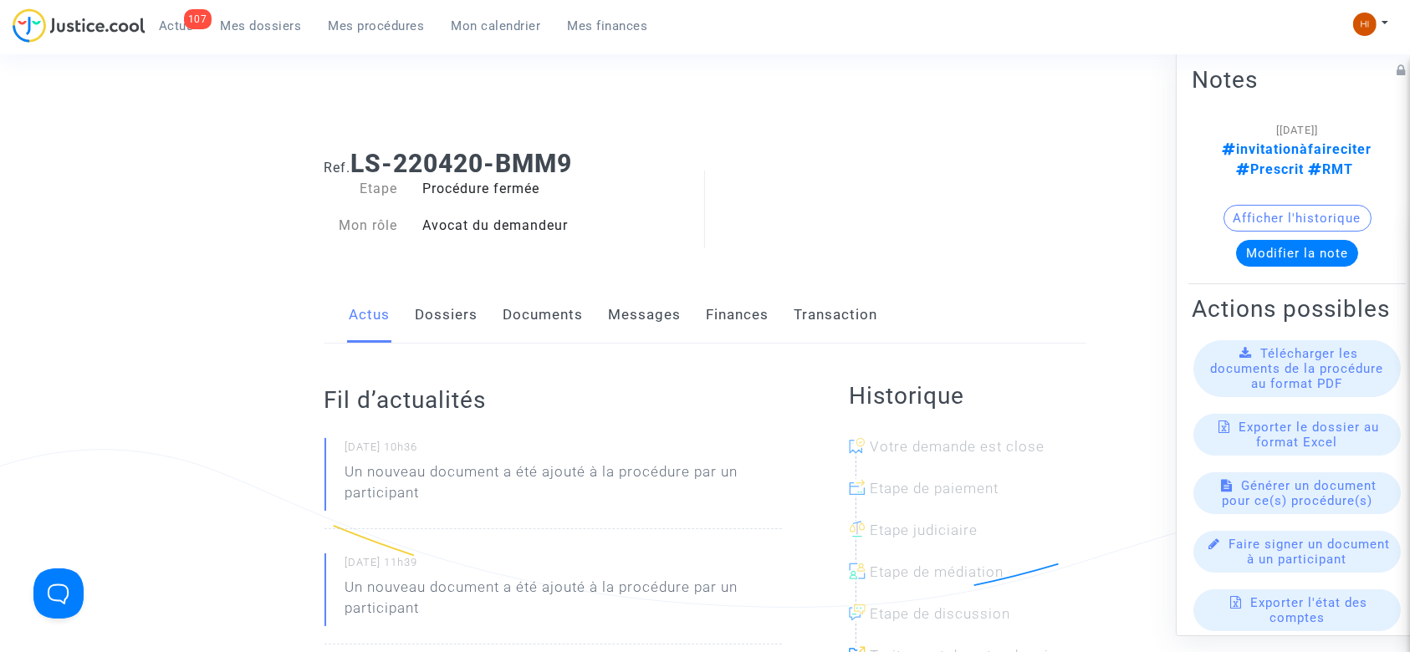
click at [547, 325] on link "Documents" at bounding box center [543, 315] width 80 height 55
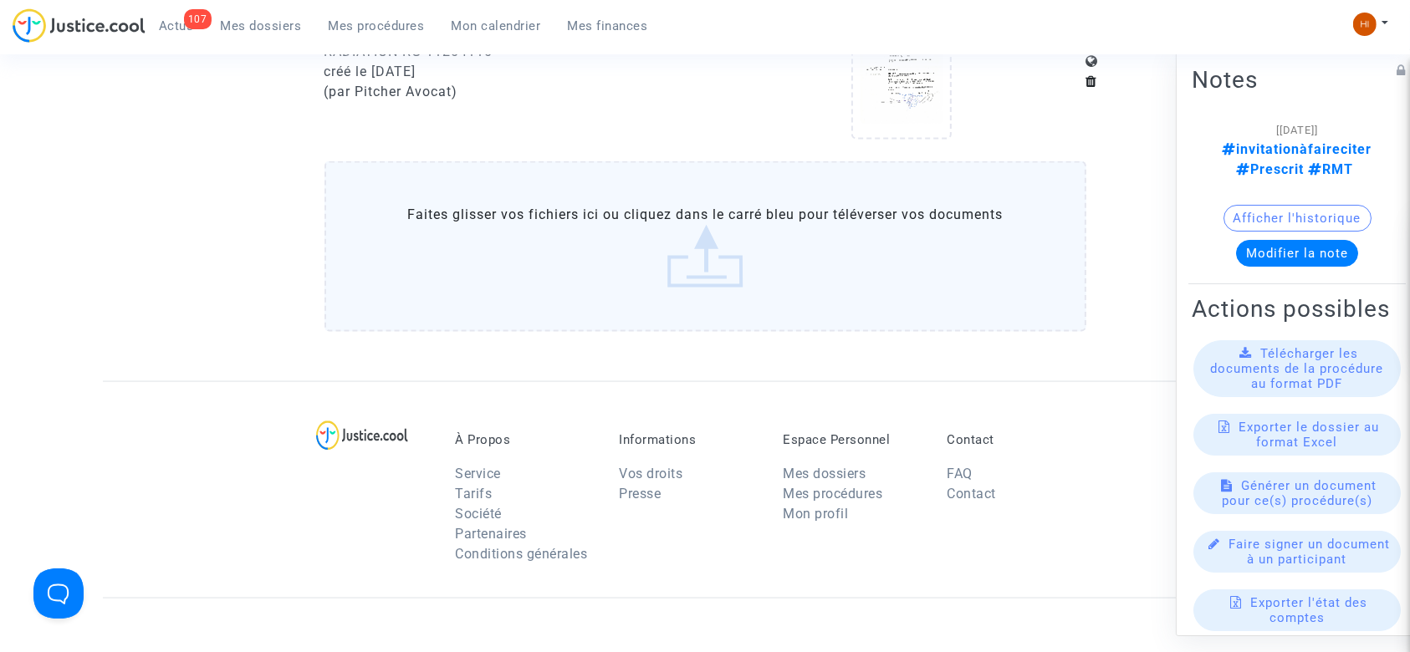
scroll to position [2276, 0]
click at [609, 228] on label "Faites glisser vos fichiers ici ou cliquez dans le carré bleu pour téléverser v…" at bounding box center [706, 251] width 762 height 171
click at [0, 0] on input "Faites glisser vos fichiers ici ou cliquez dans le carré bleu pour téléverser v…" at bounding box center [0, 0] width 0 height 0
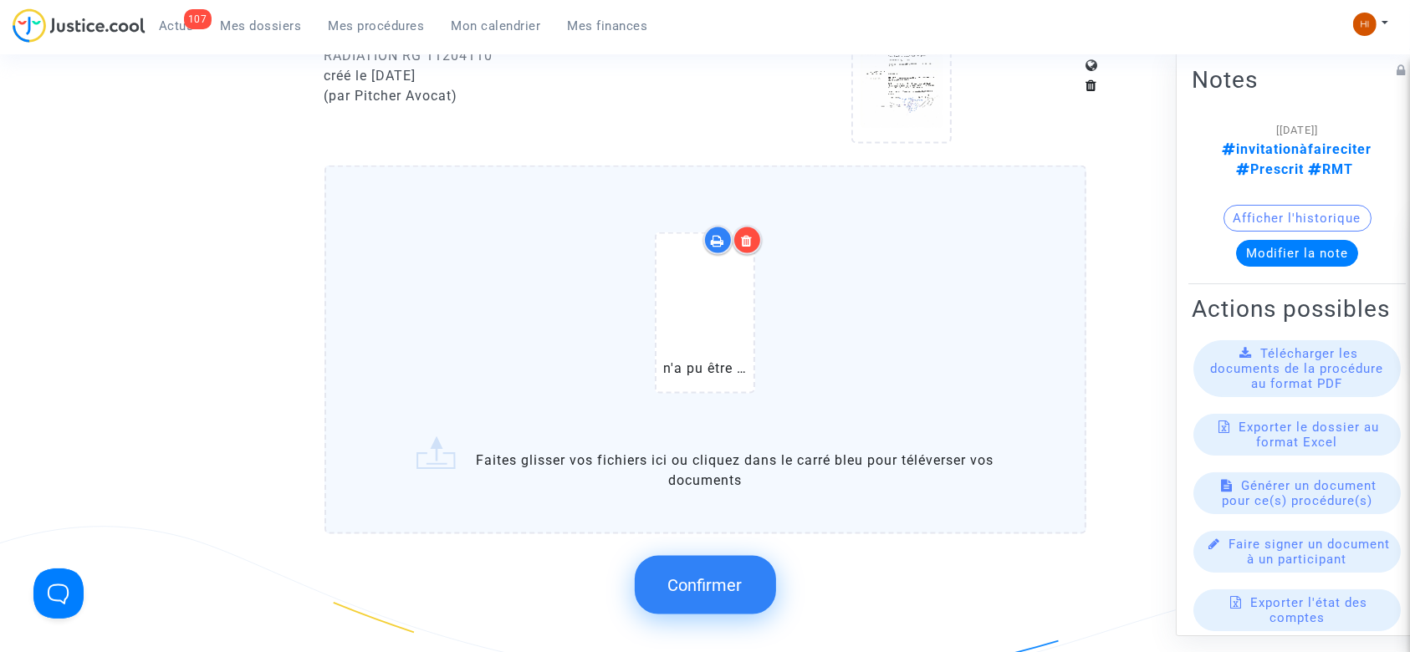
click at [725, 580] on span "Confirmer" at bounding box center [705, 585] width 74 height 20
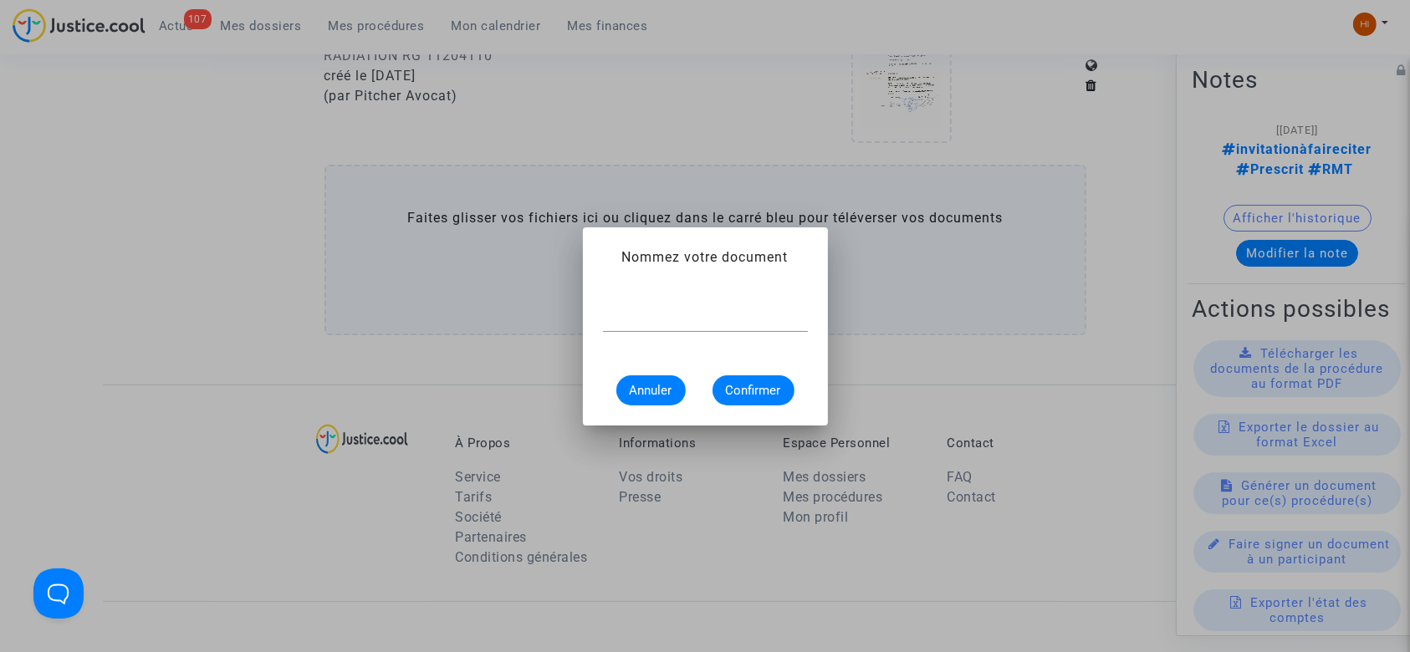
scroll to position [0, 0]
type input "o"
paste input "LS-220420-BMM9"
type input "invitation à faire citer RG 25/07766"
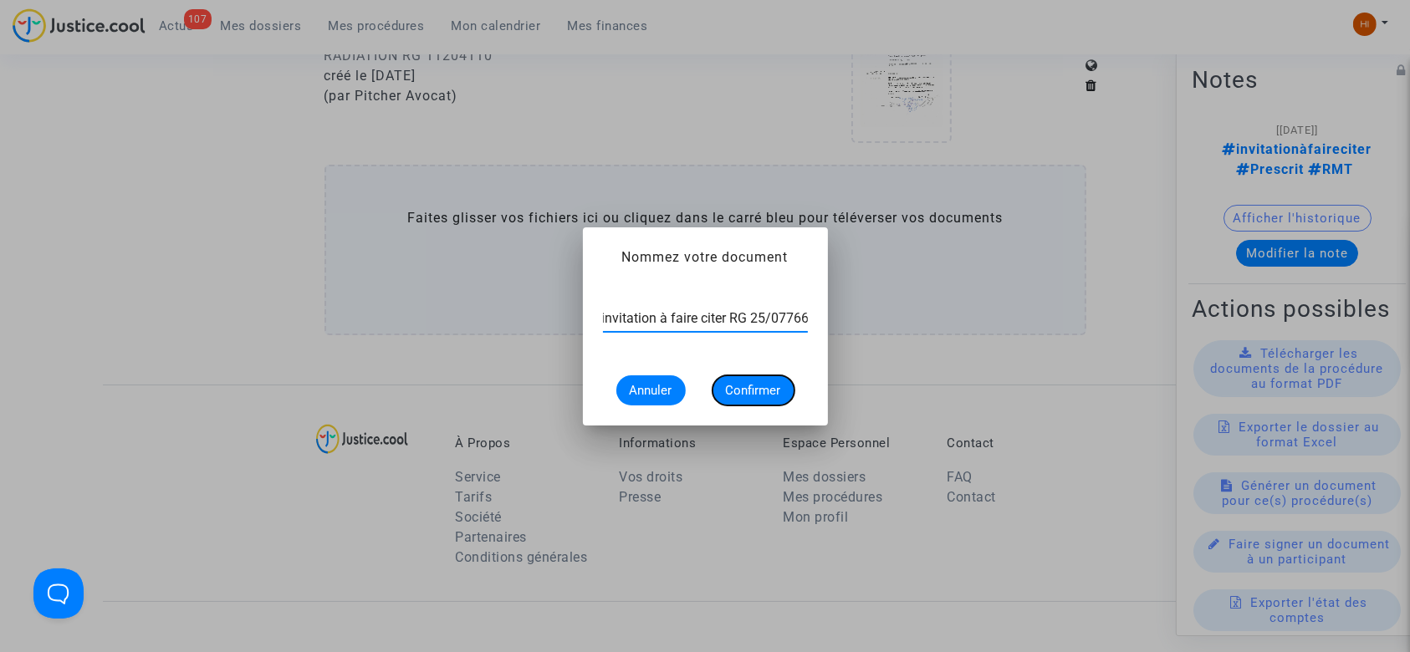
scroll to position [0, 0]
click at [740, 376] on button "Confirmer" at bounding box center [754, 391] width 82 height 30
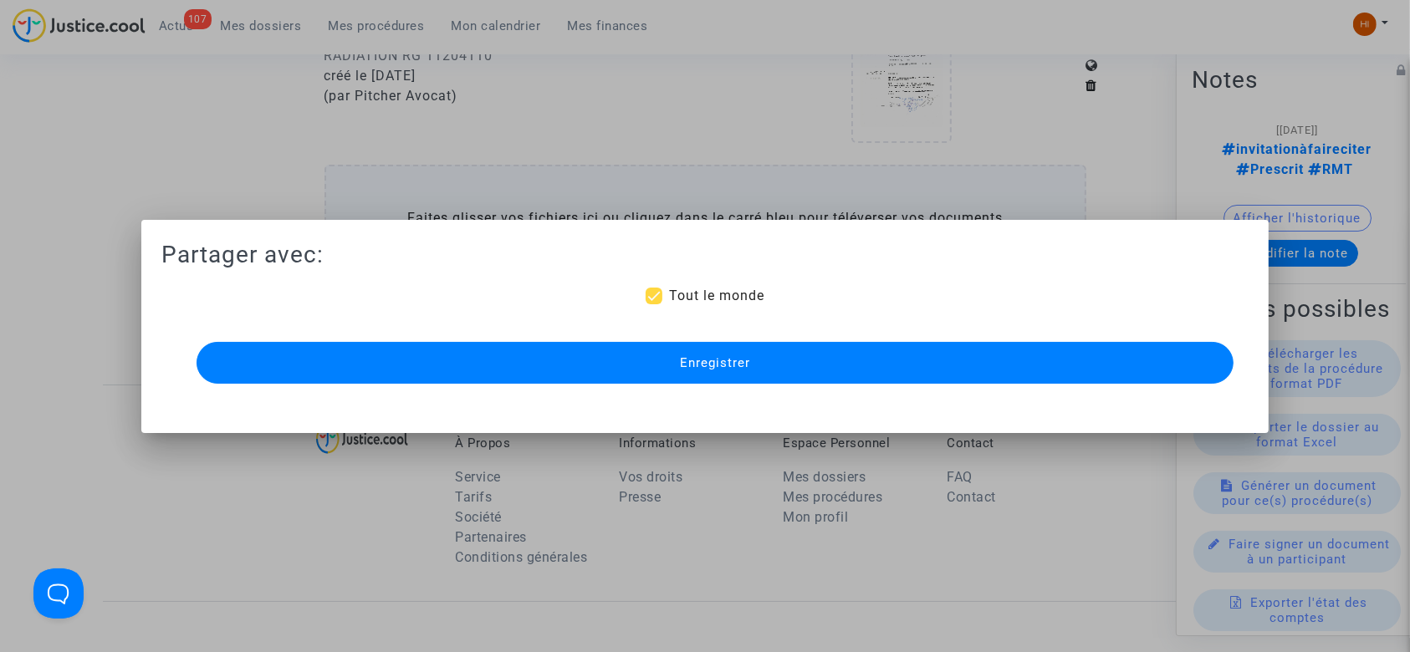
click at [731, 370] on span "Enregistrer" at bounding box center [715, 362] width 70 height 15
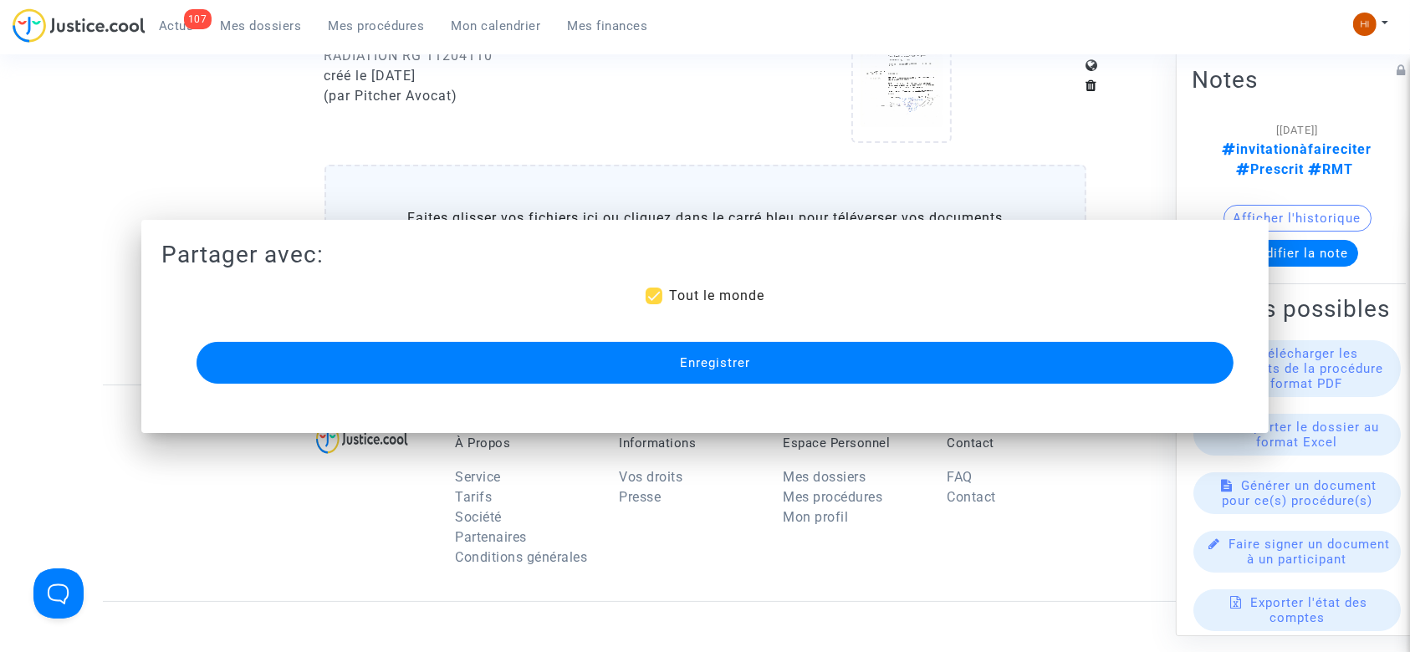
scroll to position [2276, 0]
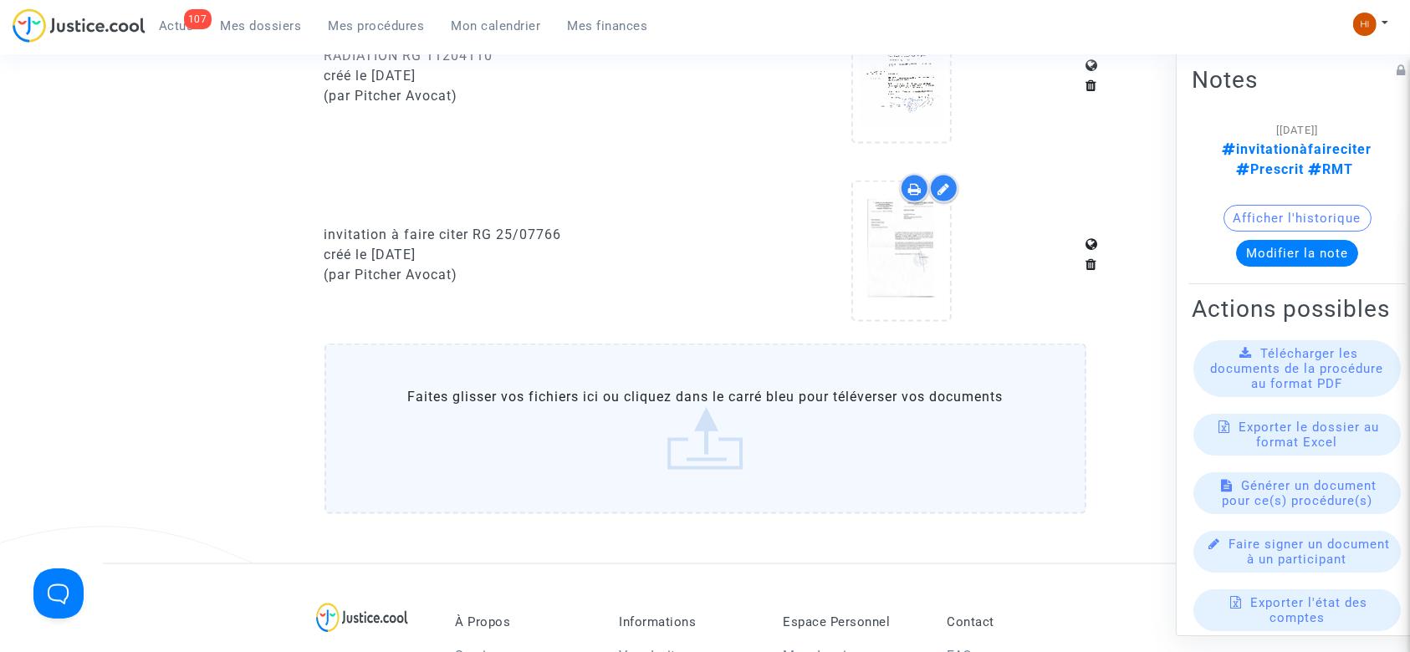
click at [375, 25] on span "Mes procédures" at bounding box center [377, 25] width 96 height 15
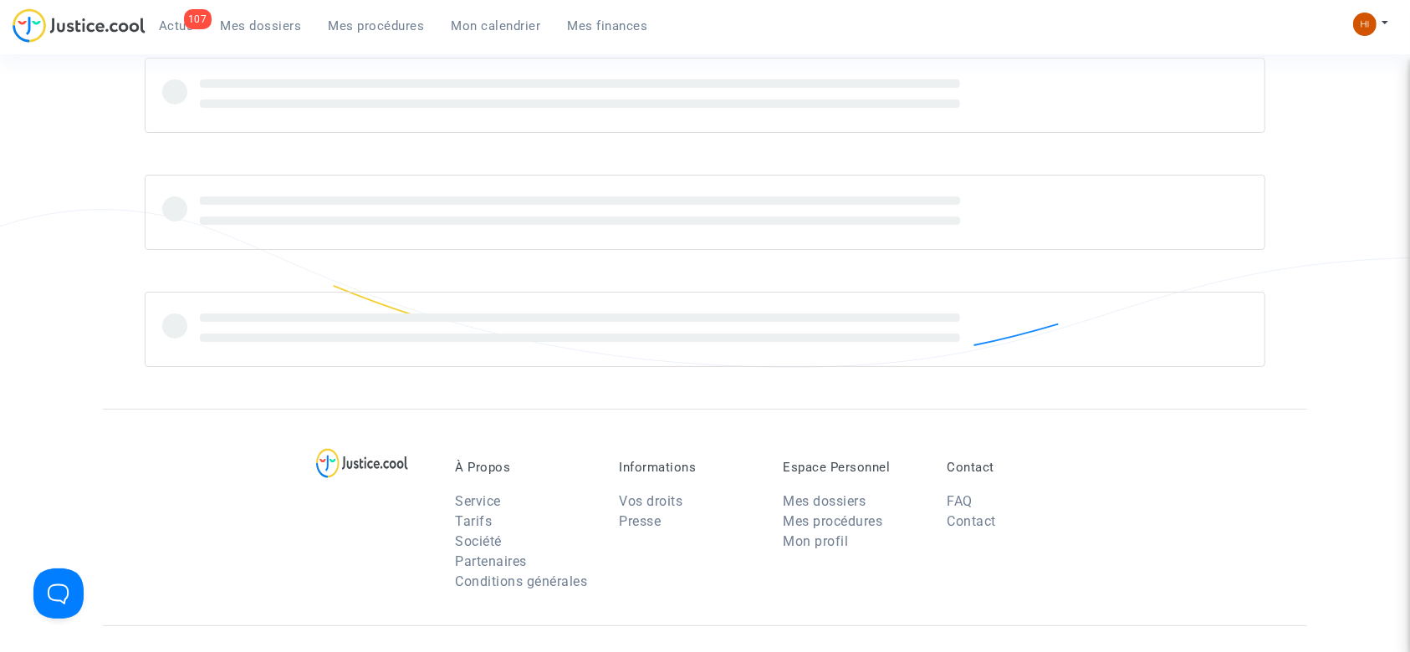
scroll to position [616, 0]
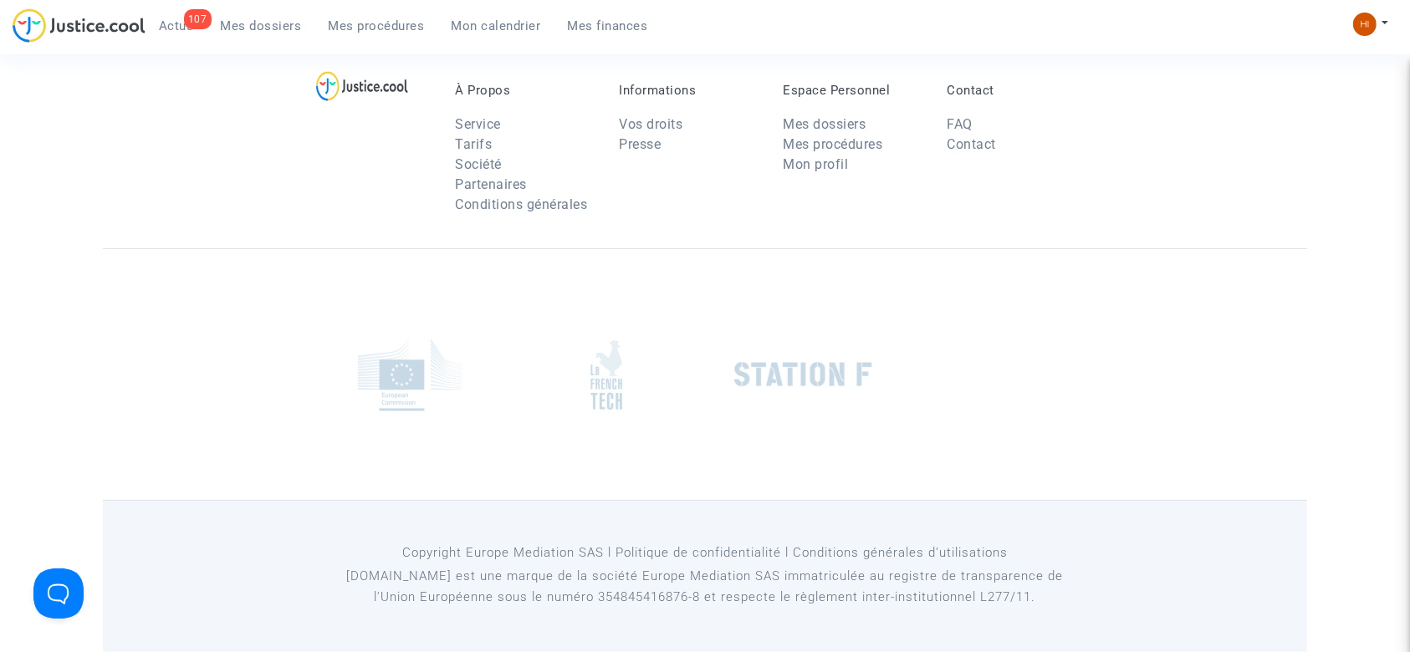
scroll to position [104, 0]
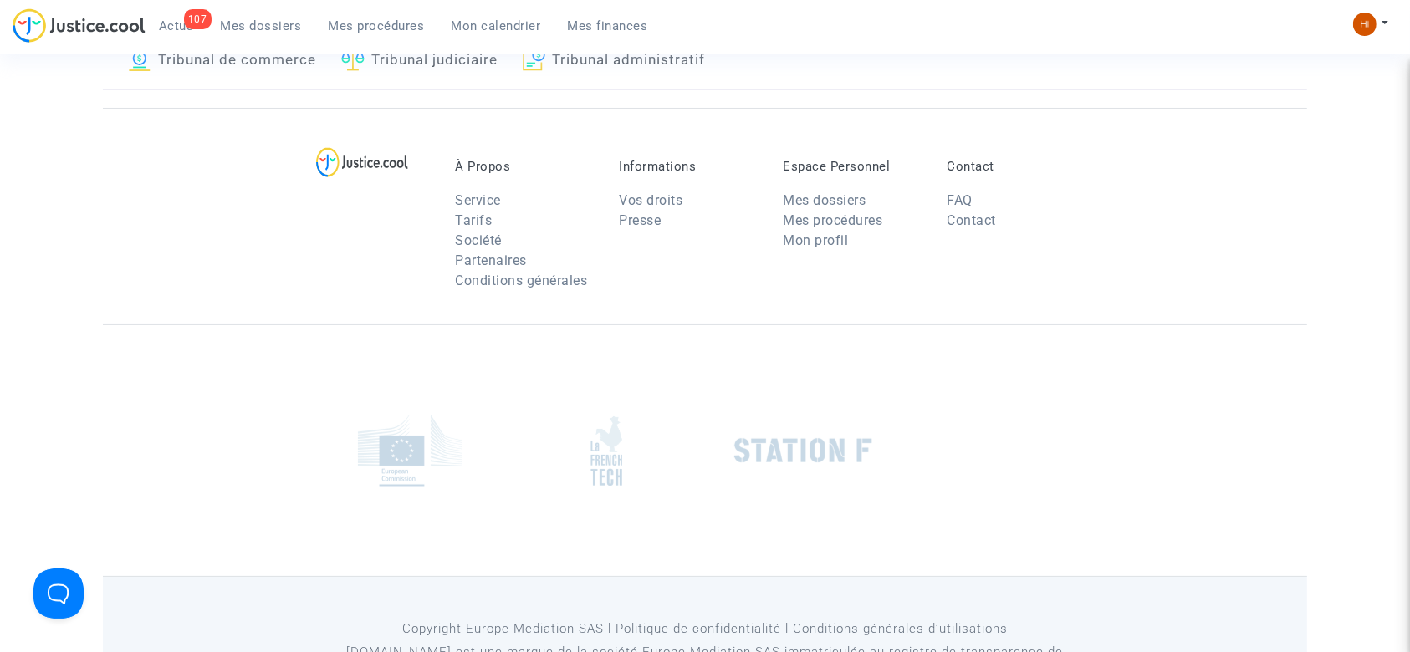
click at [463, 56] on link "Tribunal judiciaire" at bounding box center [419, 61] width 156 height 57
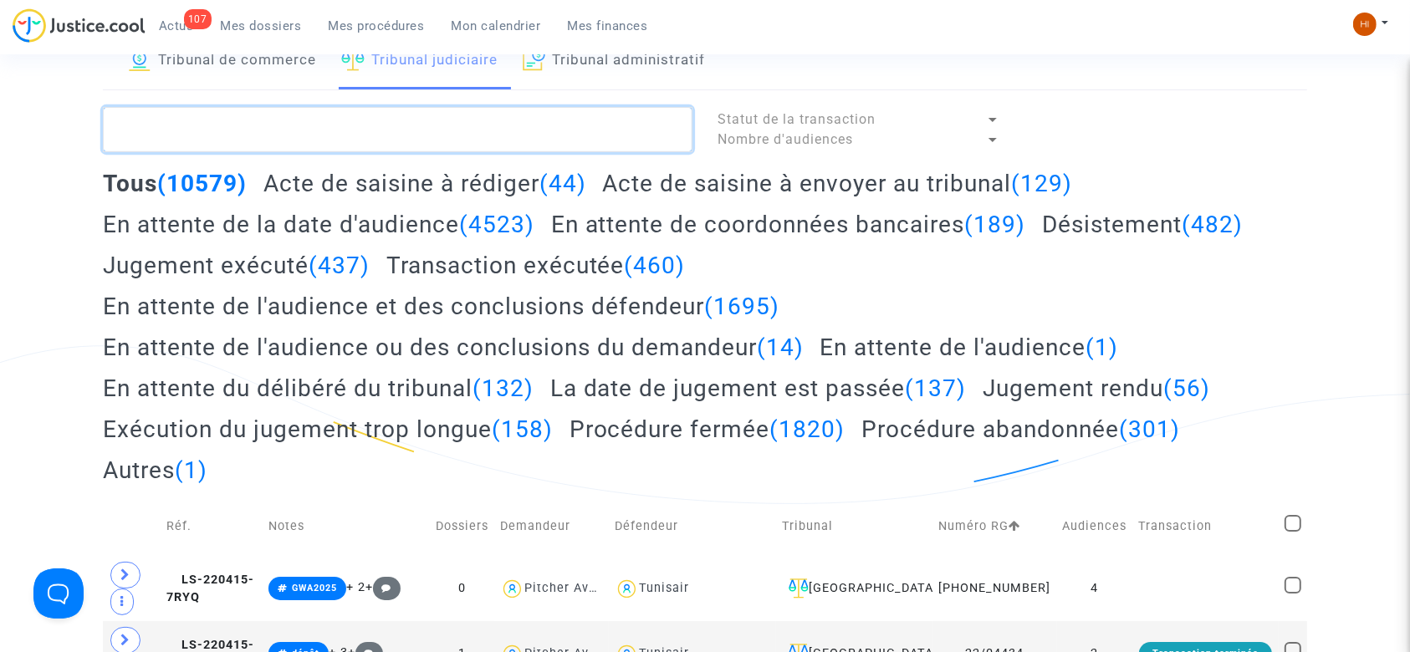
click at [437, 118] on textarea at bounding box center [398, 129] width 590 height 45
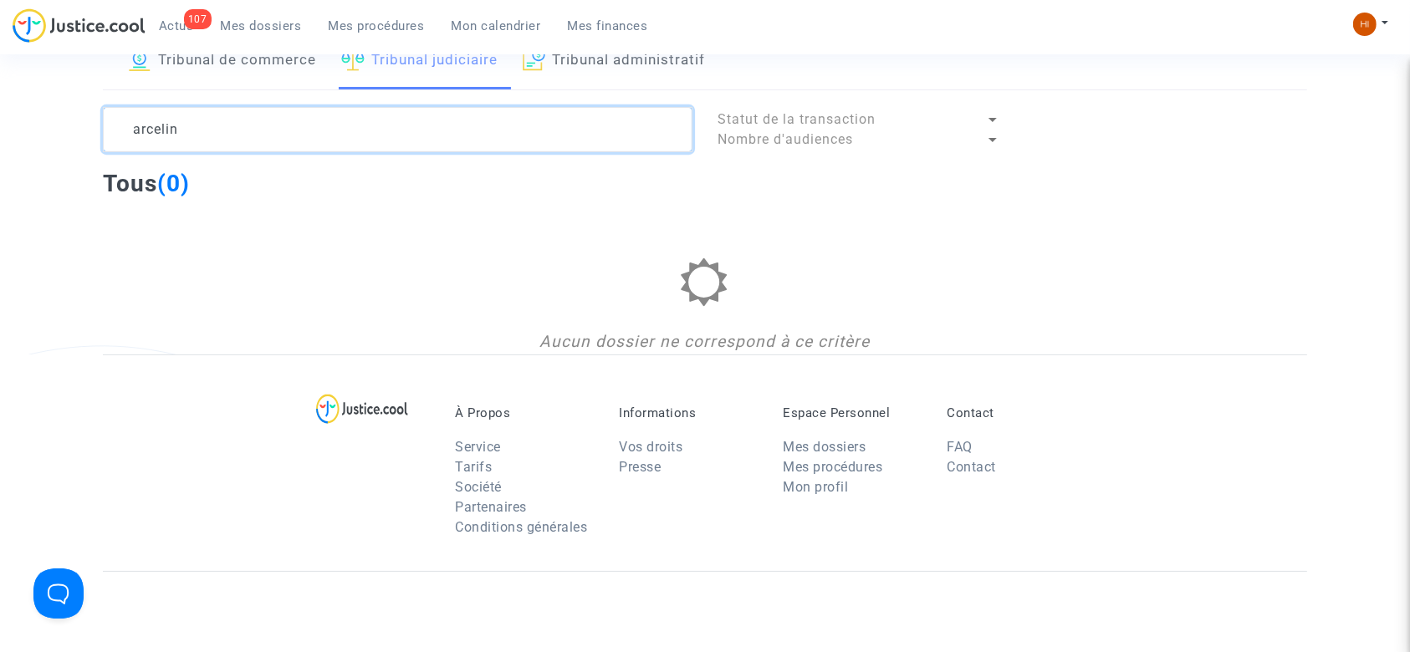
click at [226, 115] on textarea at bounding box center [398, 129] width 590 height 45
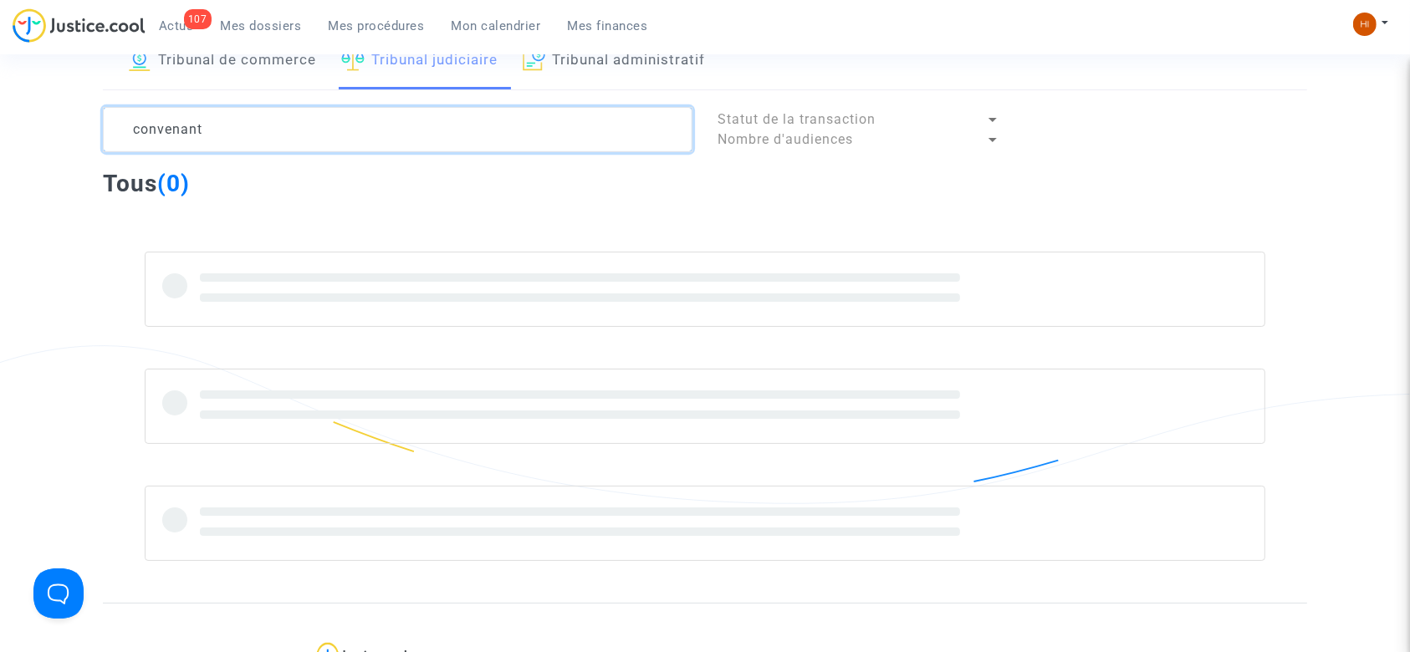
type textarea "convenant"
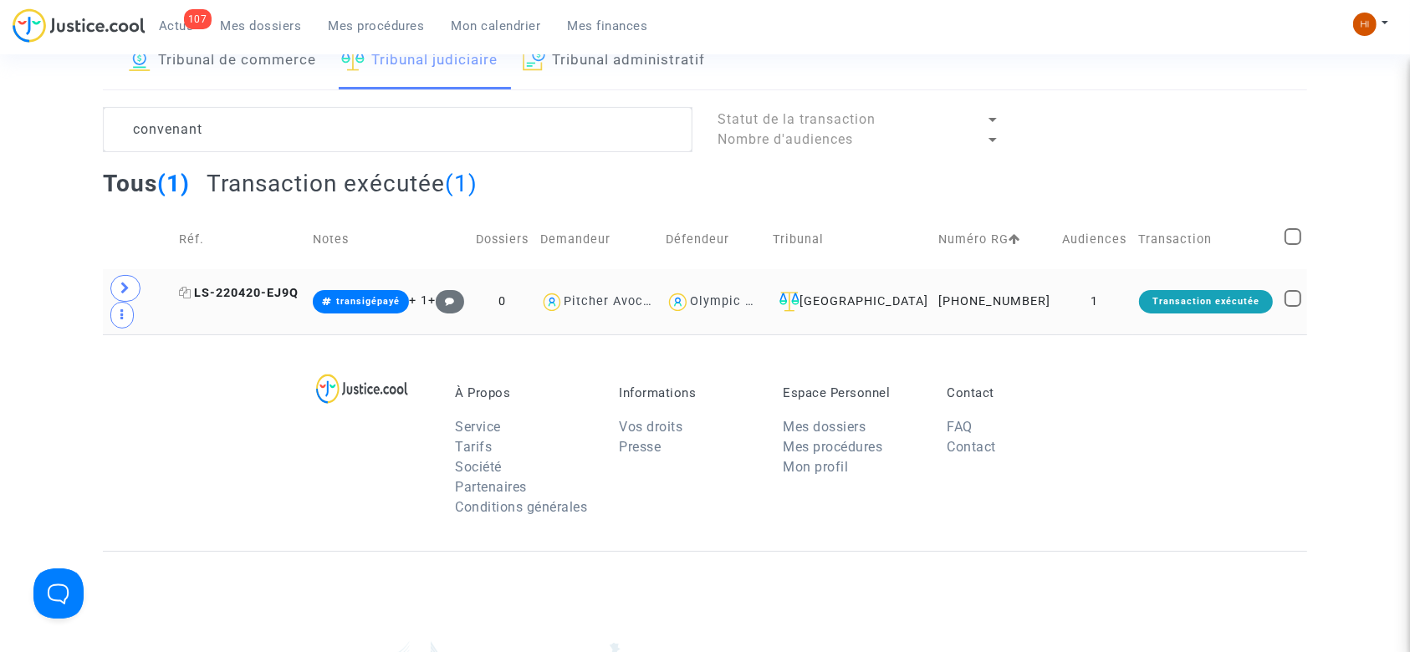
click at [187, 287] on icon at bounding box center [185, 293] width 13 height 12
click at [281, 286] on span "LS-220420-EJ9Q" at bounding box center [239, 293] width 120 height 14
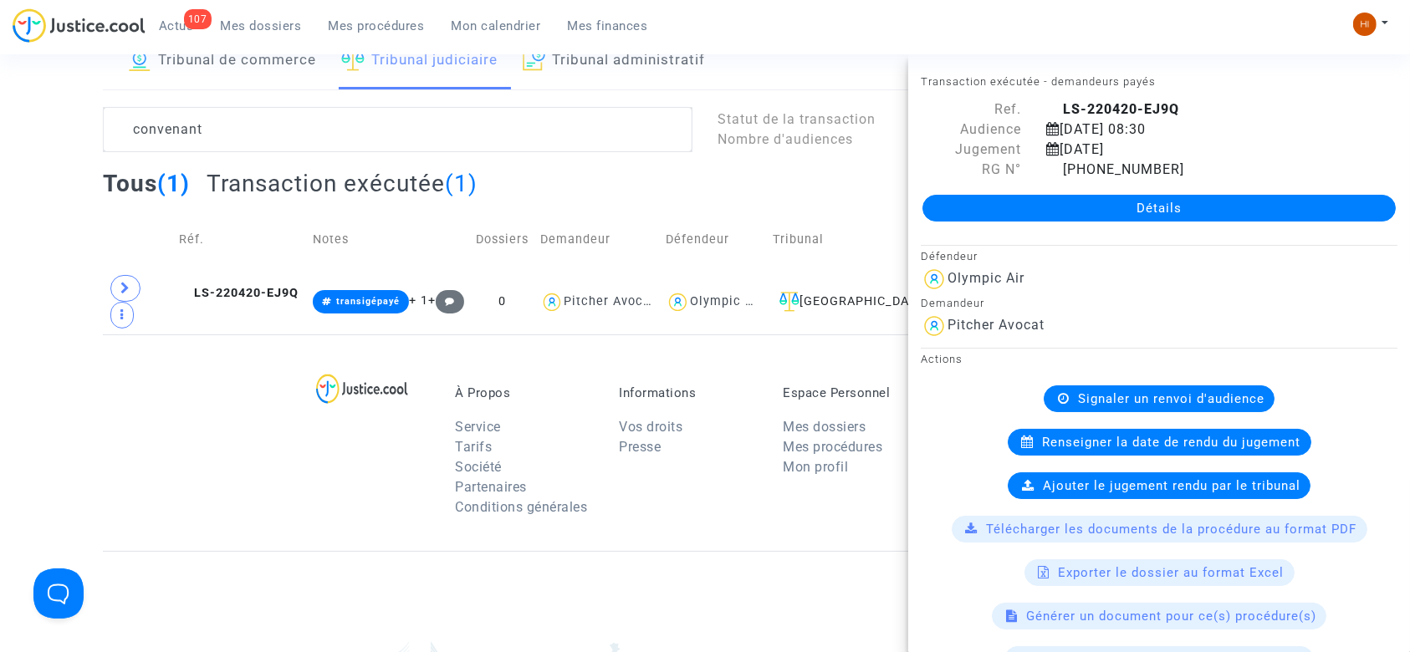
click at [981, 195] on link "Détails" at bounding box center [1159, 208] width 473 height 27
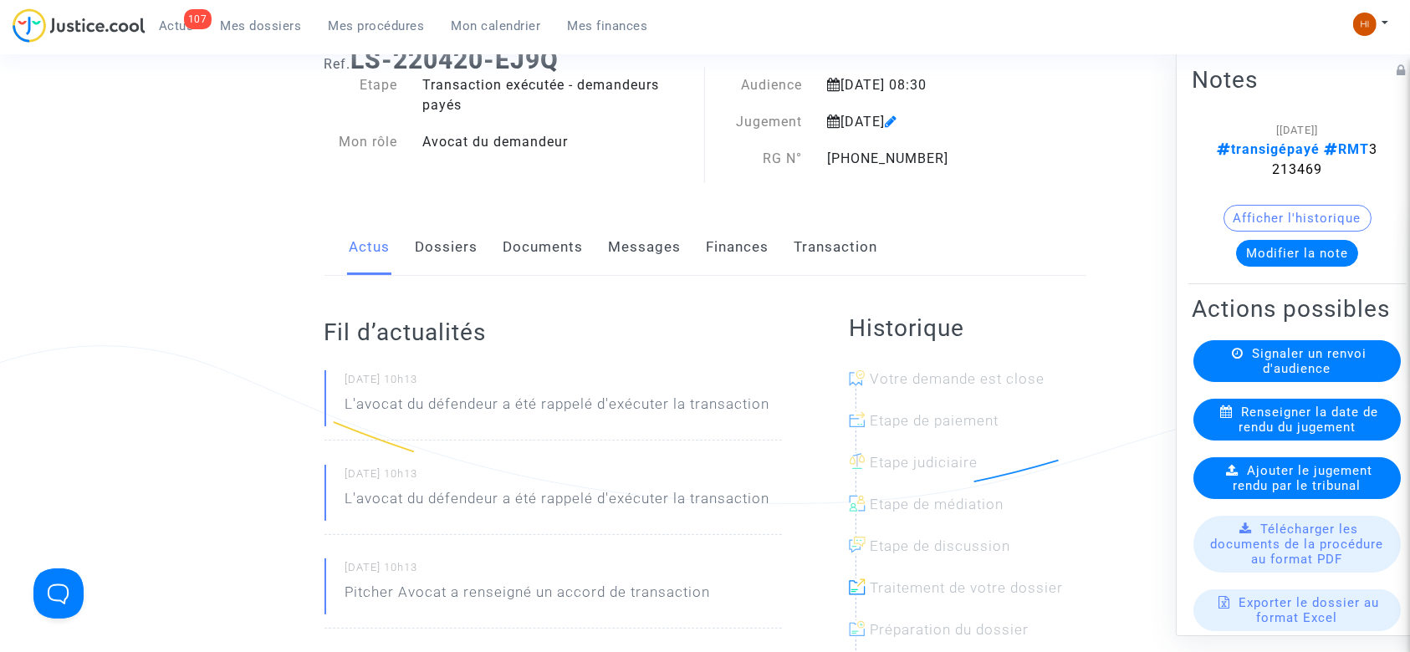
click at [557, 250] on link "Documents" at bounding box center [543, 247] width 80 height 55
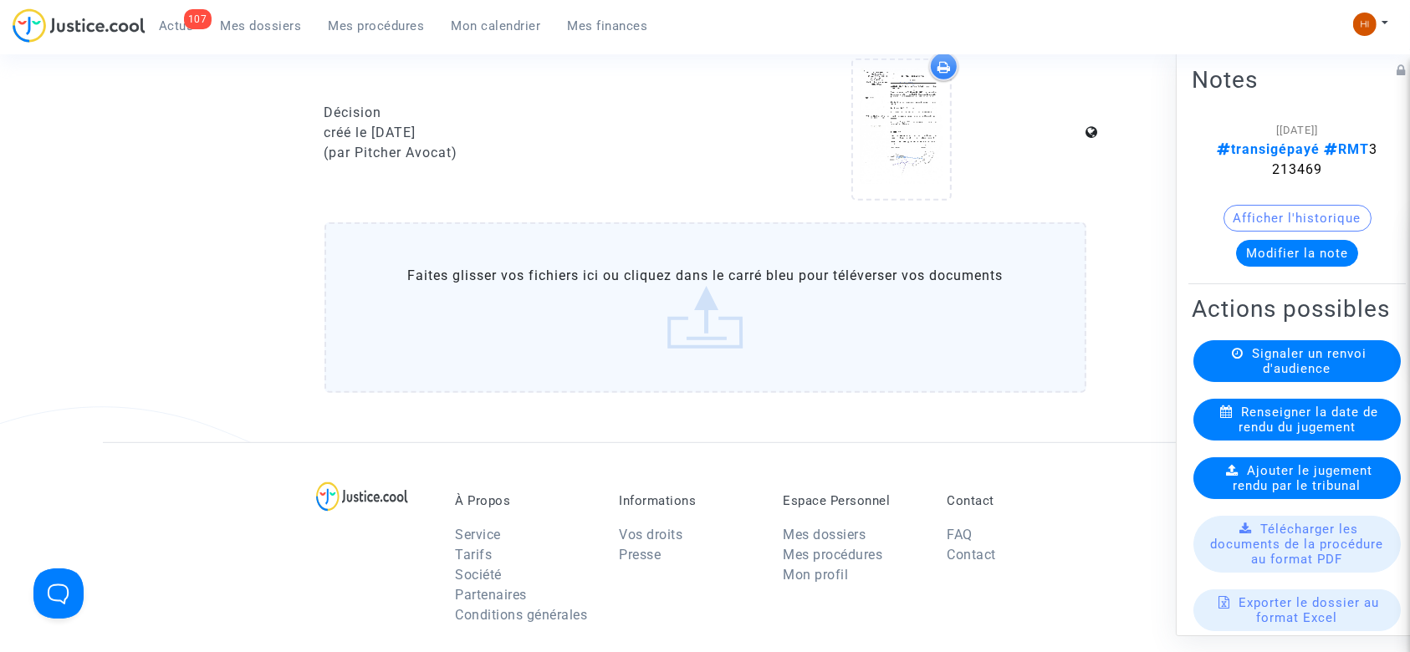
scroll to position [830, 0]
click at [595, 282] on label "Faites glisser vos fichiers ici ou cliquez dans le carré bleu pour téléverser v…" at bounding box center [706, 305] width 762 height 171
click at [0, 0] on input "Faites glisser vos fichiers ici ou cliquez dans le carré bleu pour téléverser v…" at bounding box center [0, 0] width 0 height 0
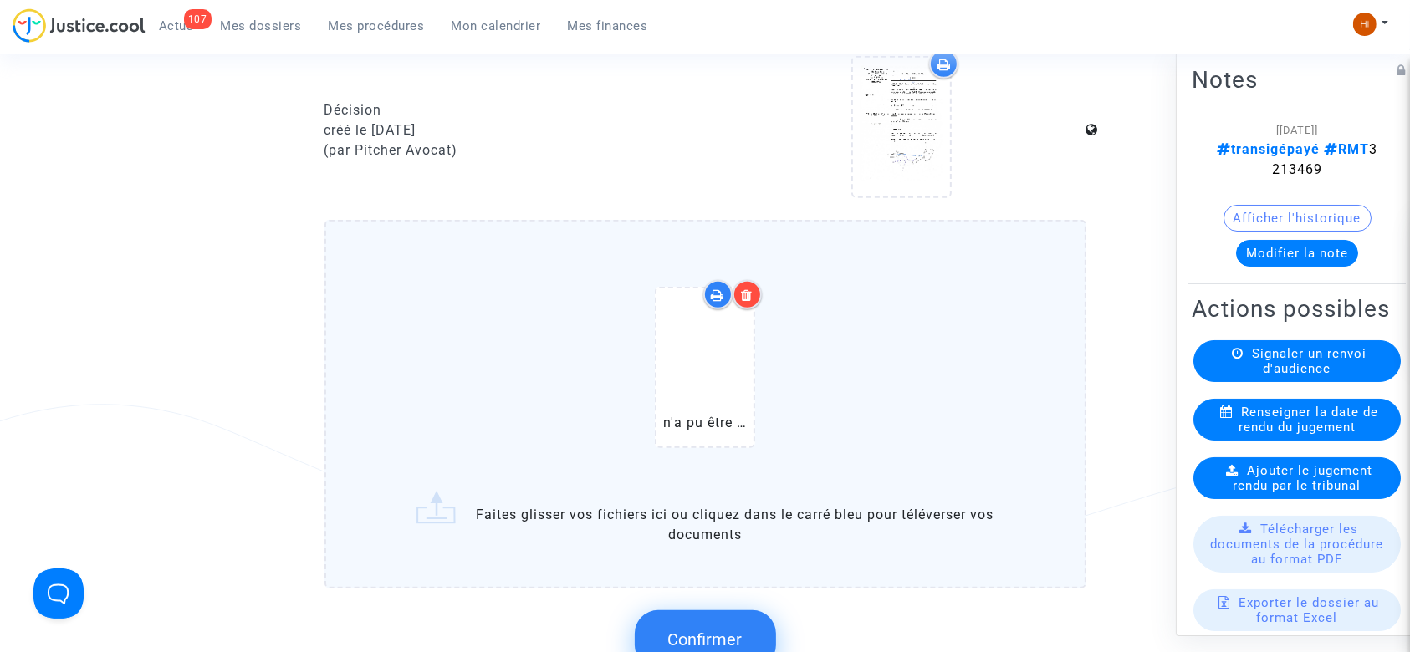
click at [696, 623] on button "Confirmer" at bounding box center [705, 640] width 141 height 59
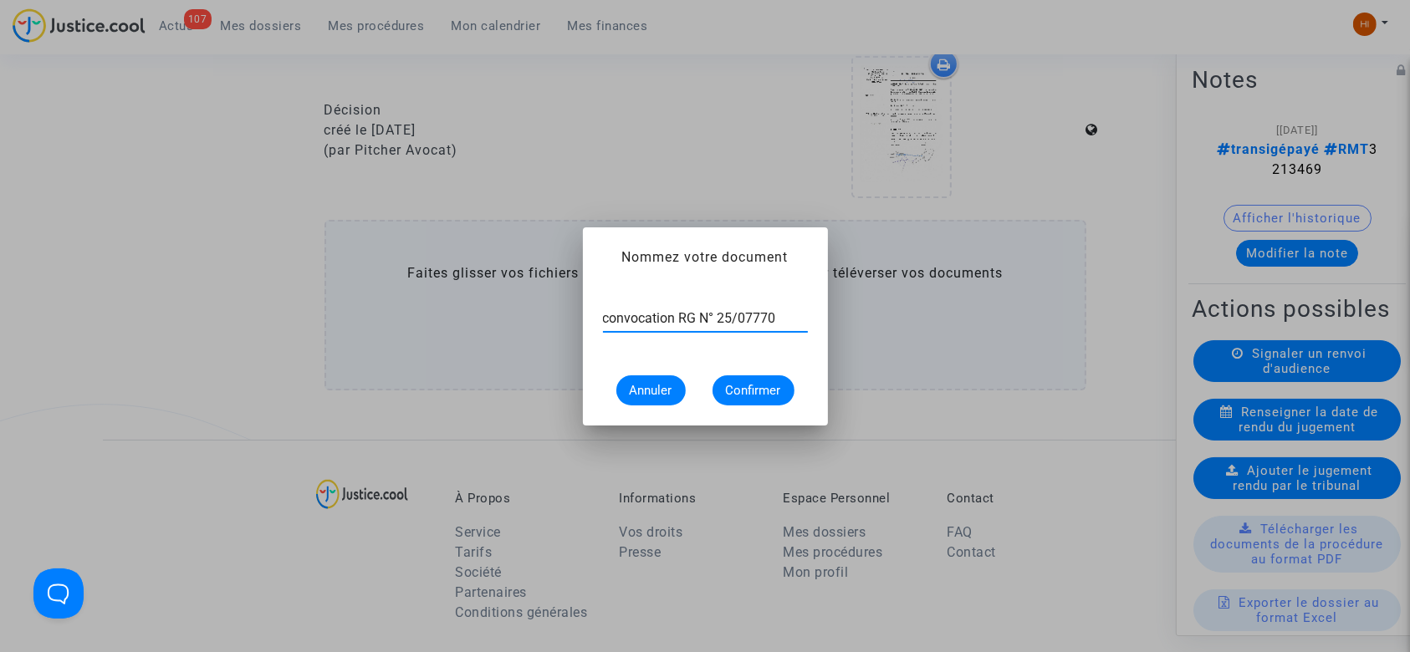
type input "convocation RG N° 25/07770"
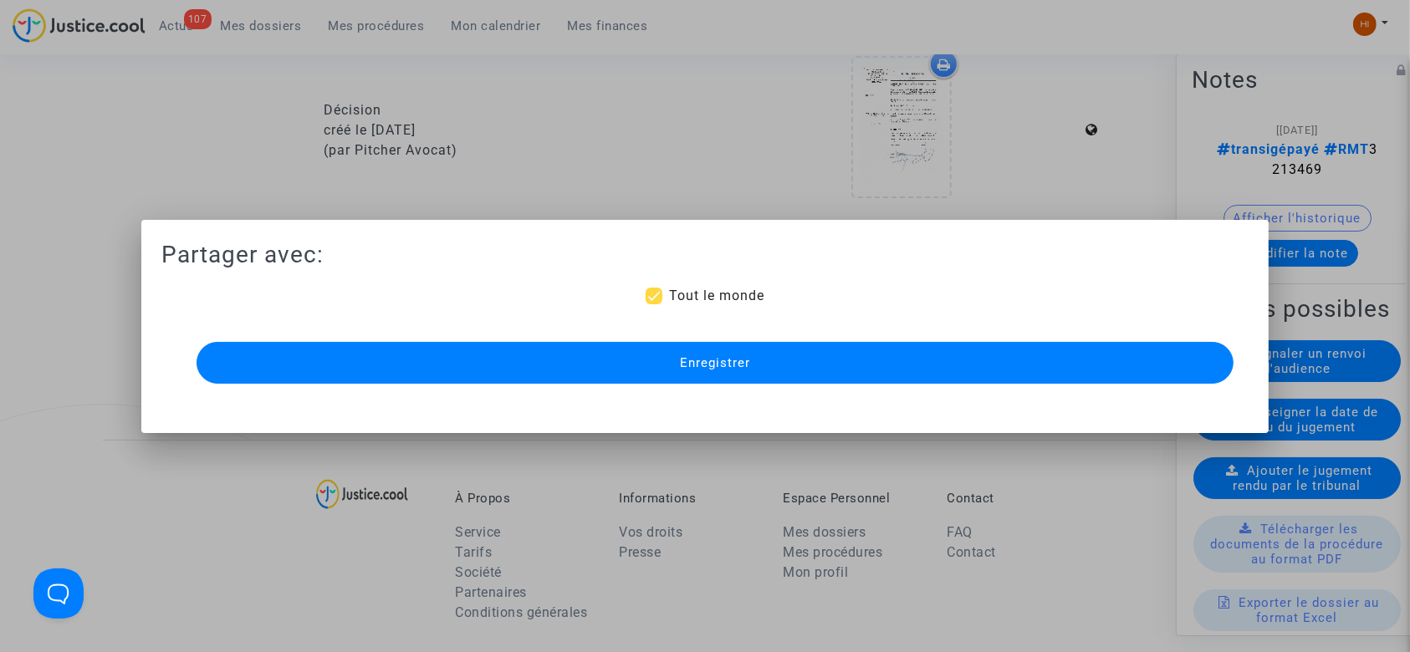
click at [743, 365] on span "Enregistrer" at bounding box center [715, 362] width 70 height 15
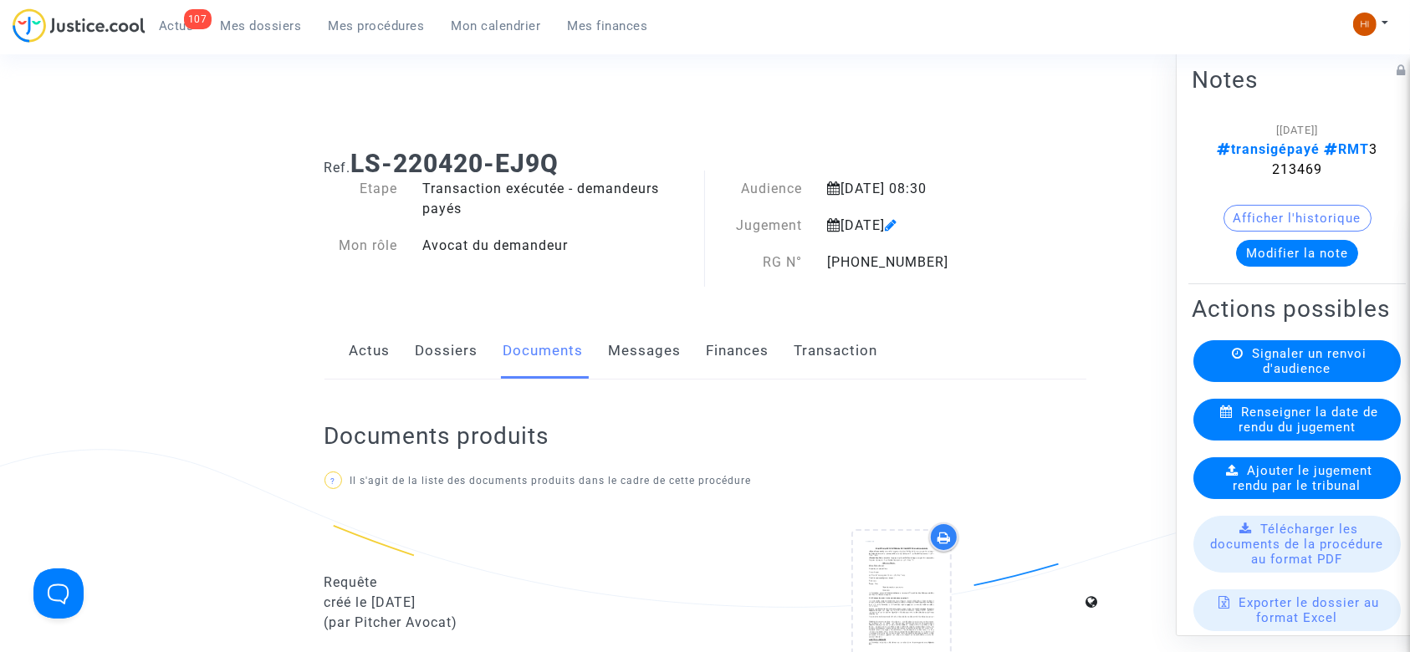
scroll to position [830, 0]
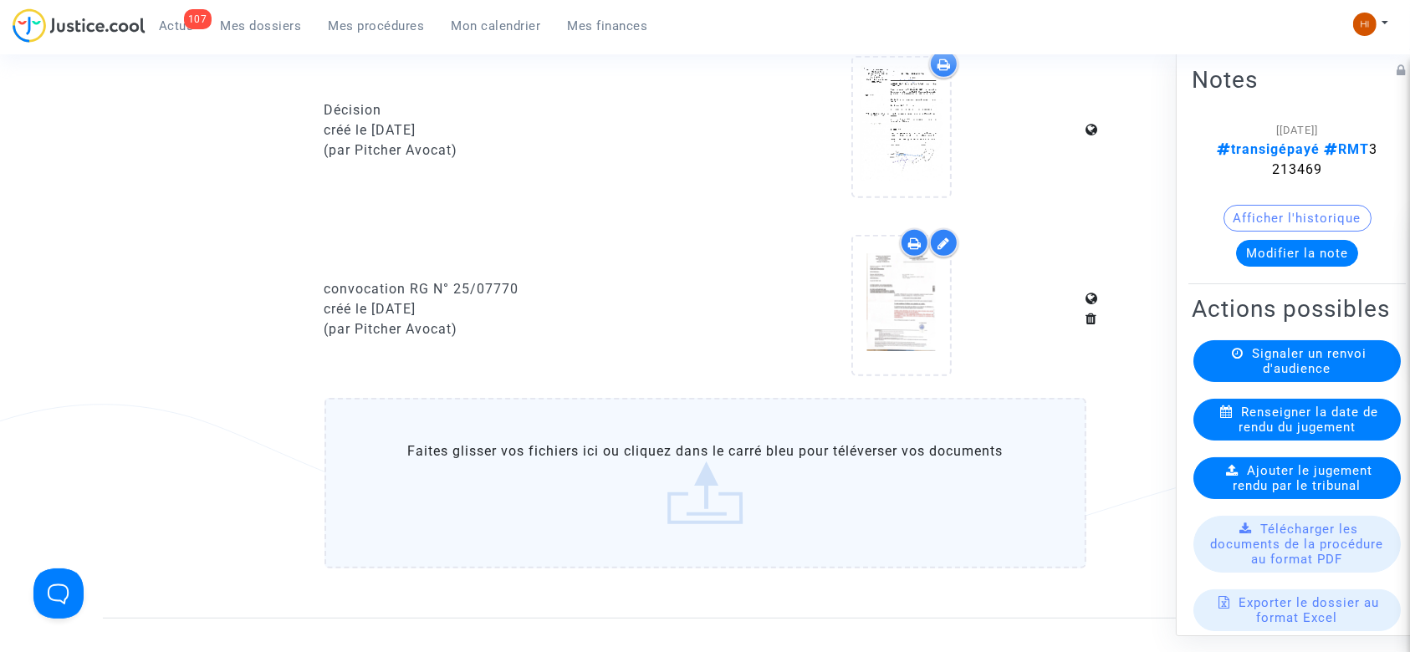
click at [392, 44] on div "107 Actus Mes dossiers Mes procédures Mon calendrier Mes finances" at bounding box center [337, 31] width 649 height 46
click at [389, 28] on span "Mes procédures" at bounding box center [377, 25] width 96 height 15
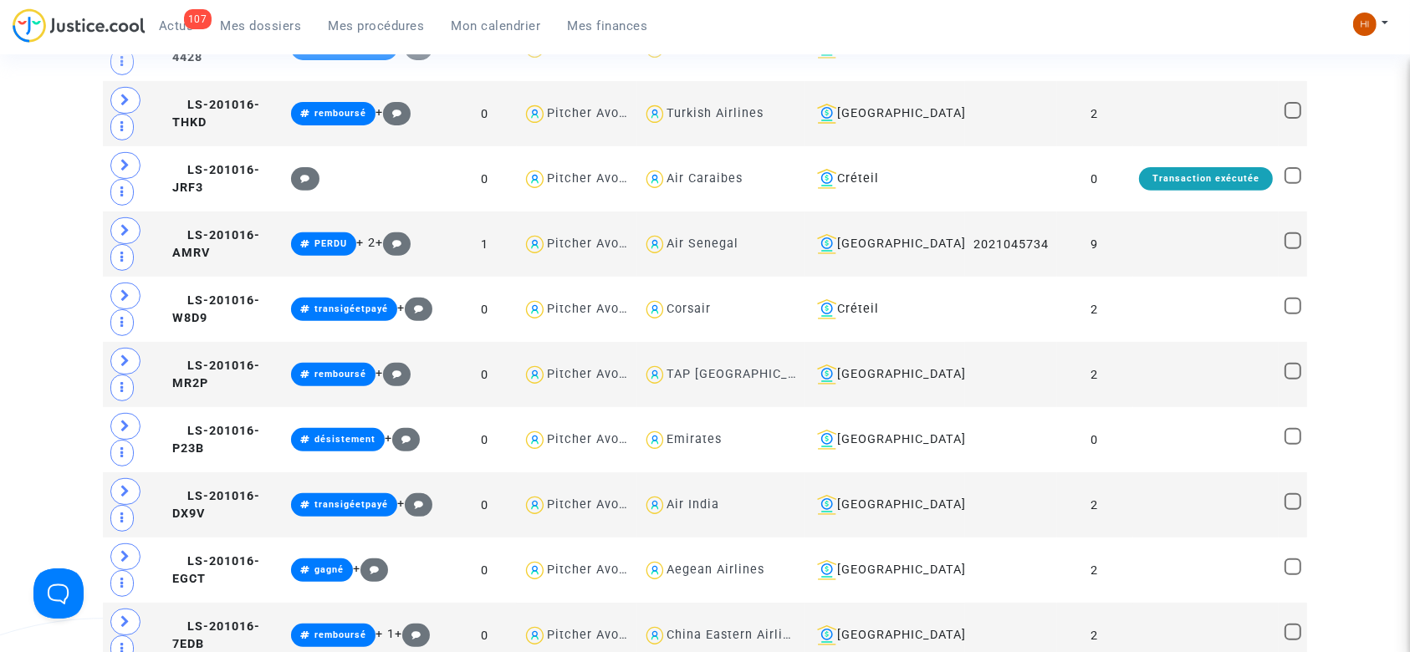
scroll to position [830, 0]
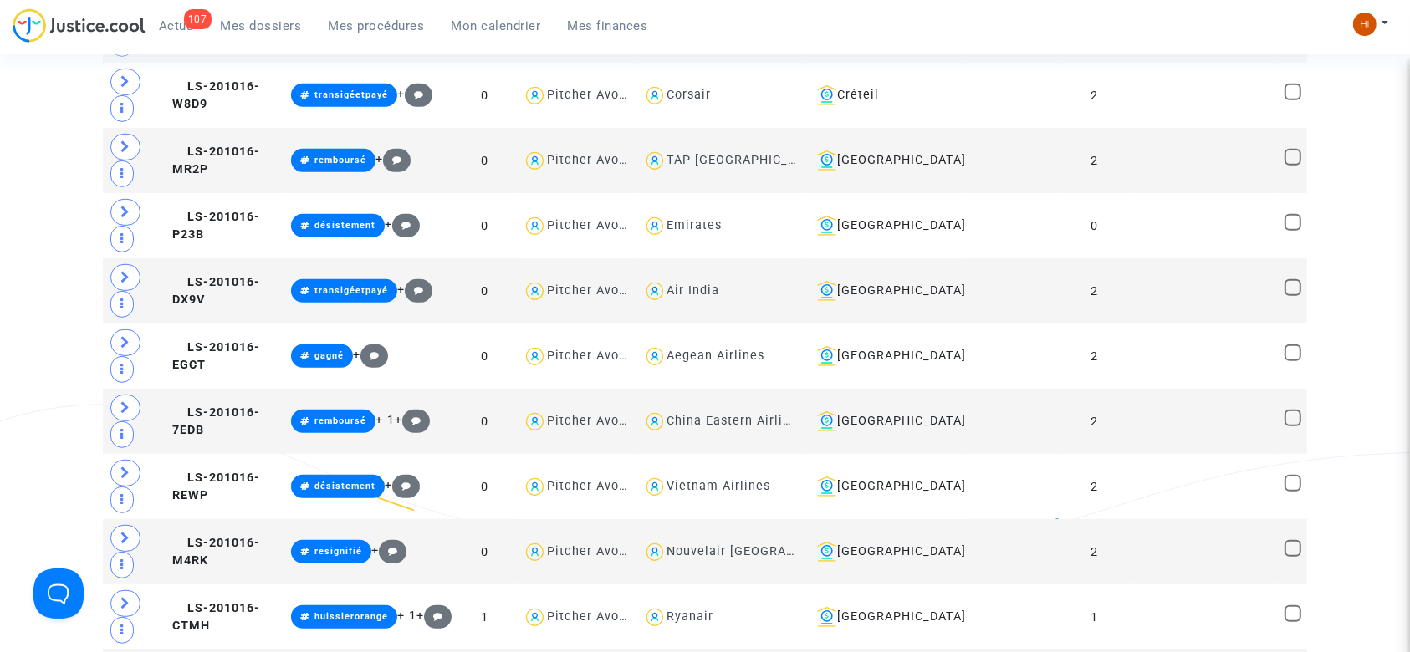
click at [389, 29] on span "Mes procédures" at bounding box center [377, 25] width 96 height 15
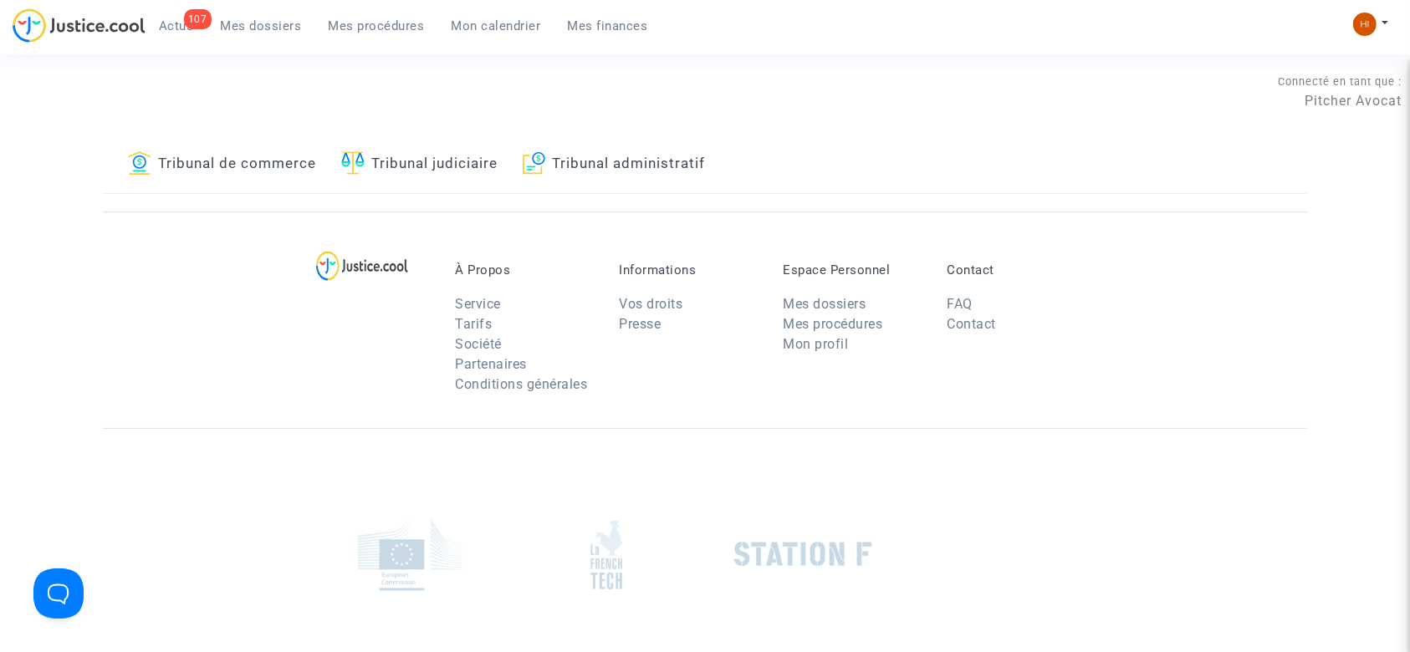
click at [448, 152] on link "Tribunal judiciaire" at bounding box center [419, 164] width 156 height 57
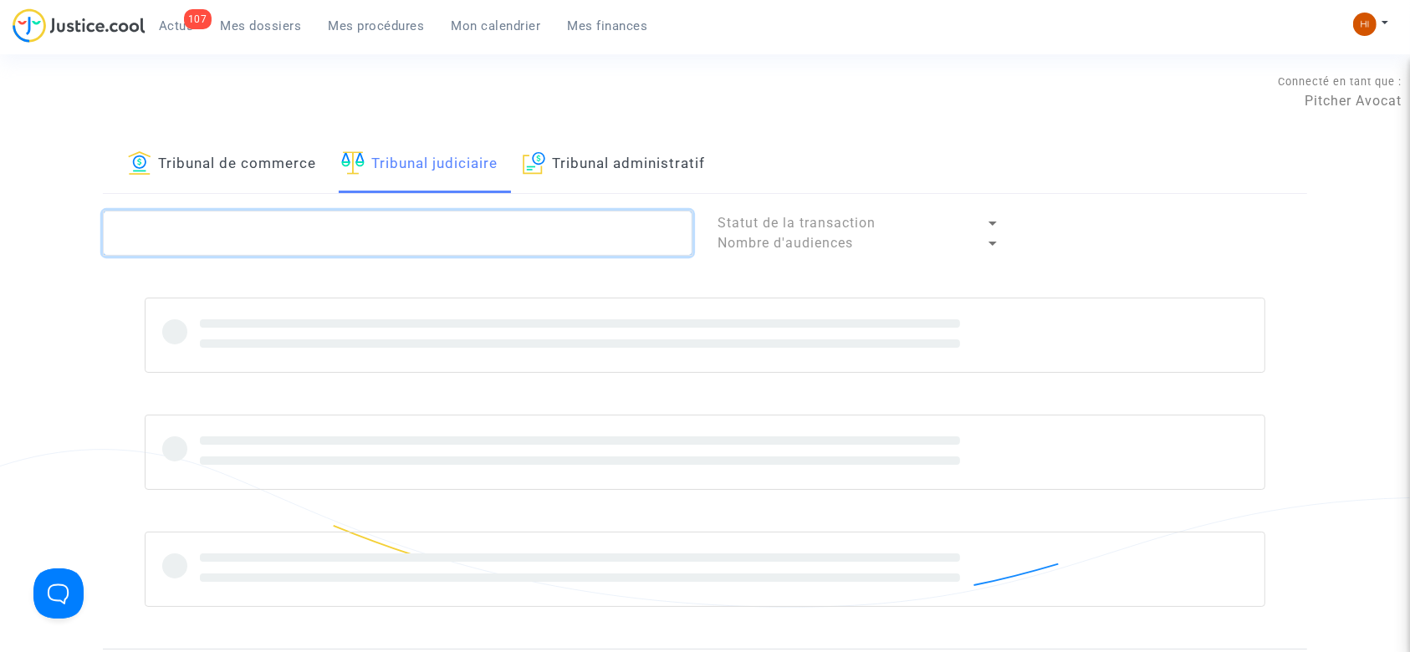
click at [418, 243] on textarea at bounding box center [398, 233] width 590 height 45
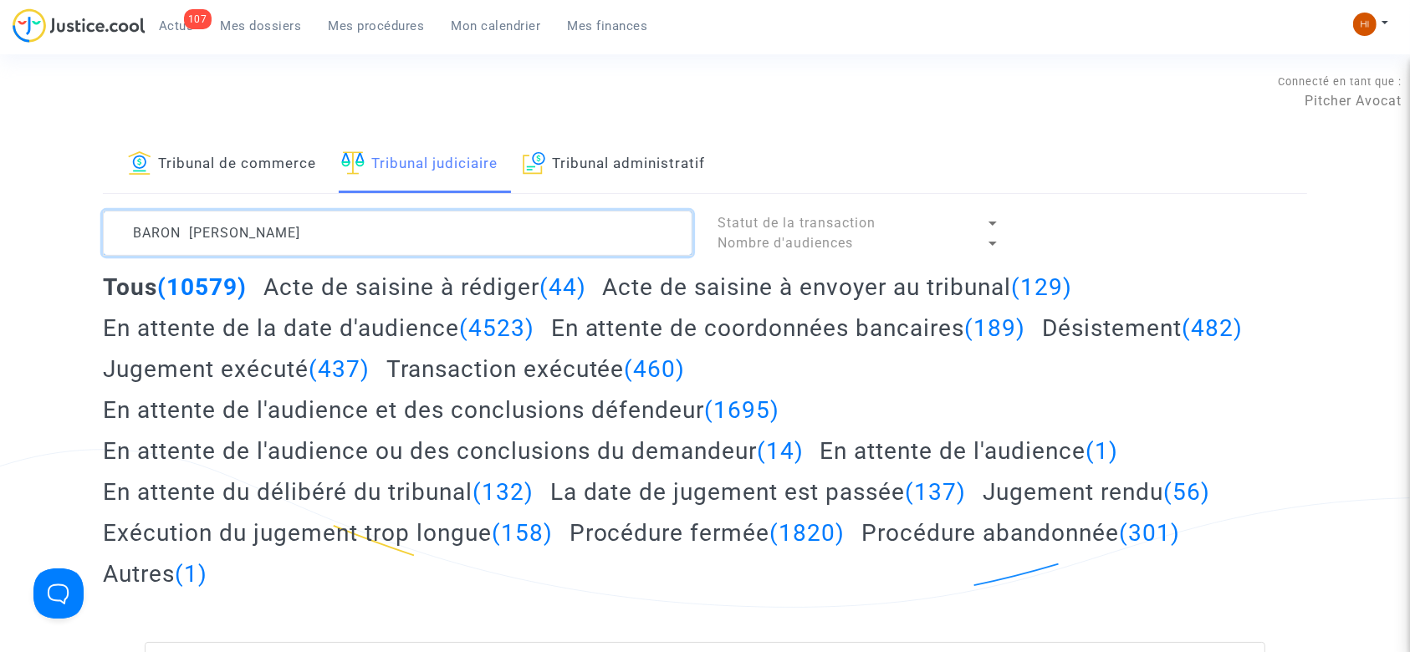
type textarea "BARON [PERSON_NAME]"
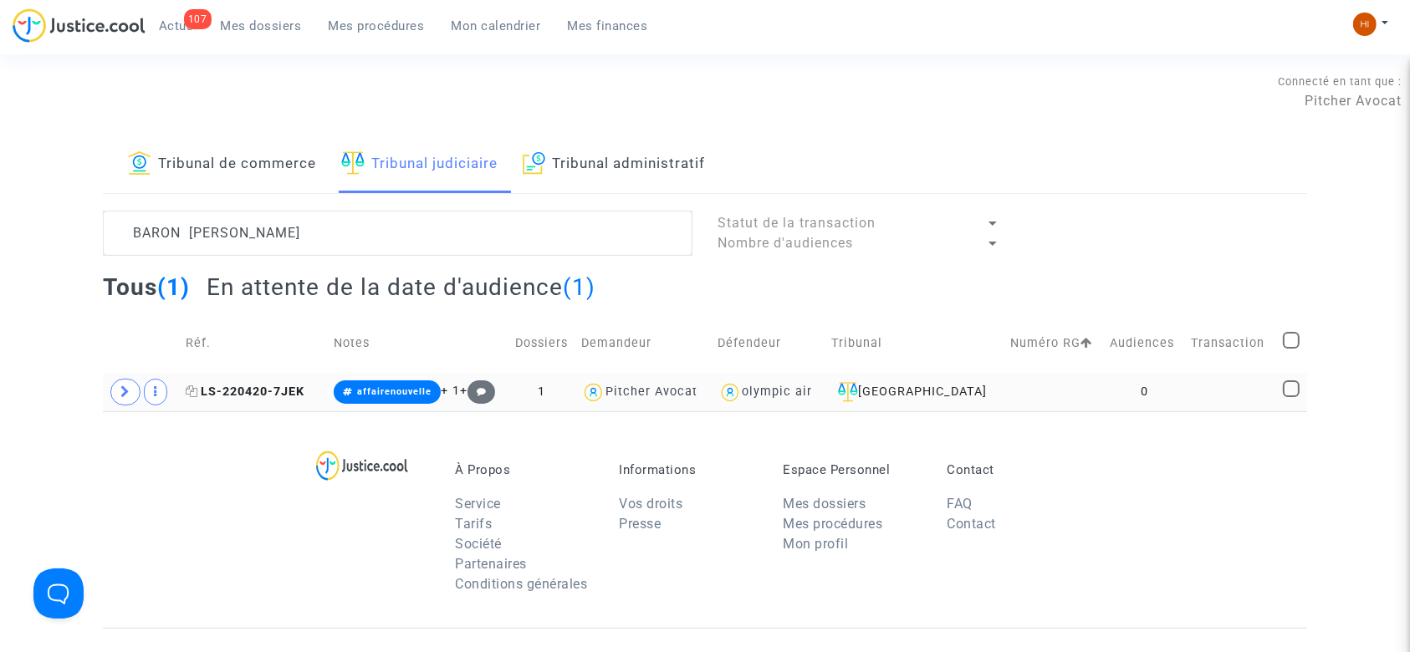
click at [258, 387] on span "LS-220420-7JEK" at bounding box center [245, 392] width 119 height 14
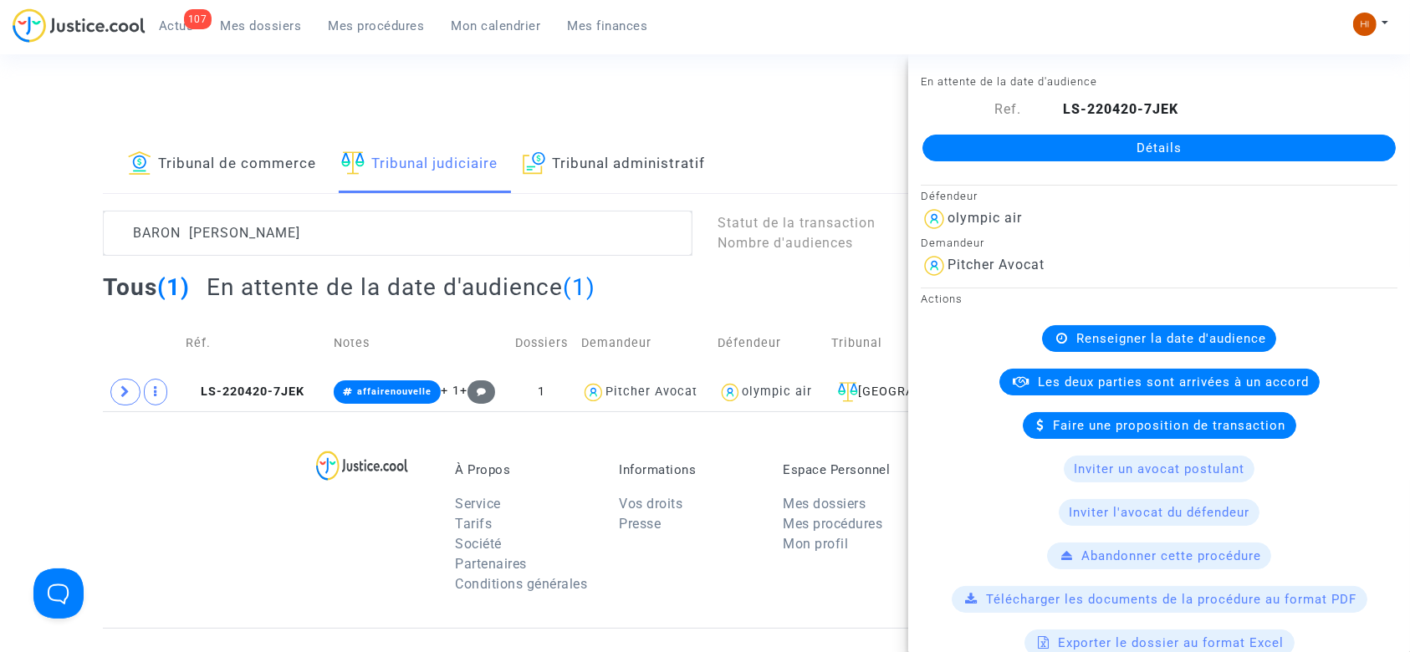
click at [1123, 144] on link "Détails" at bounding box center [1159, 148] width 473 height 27
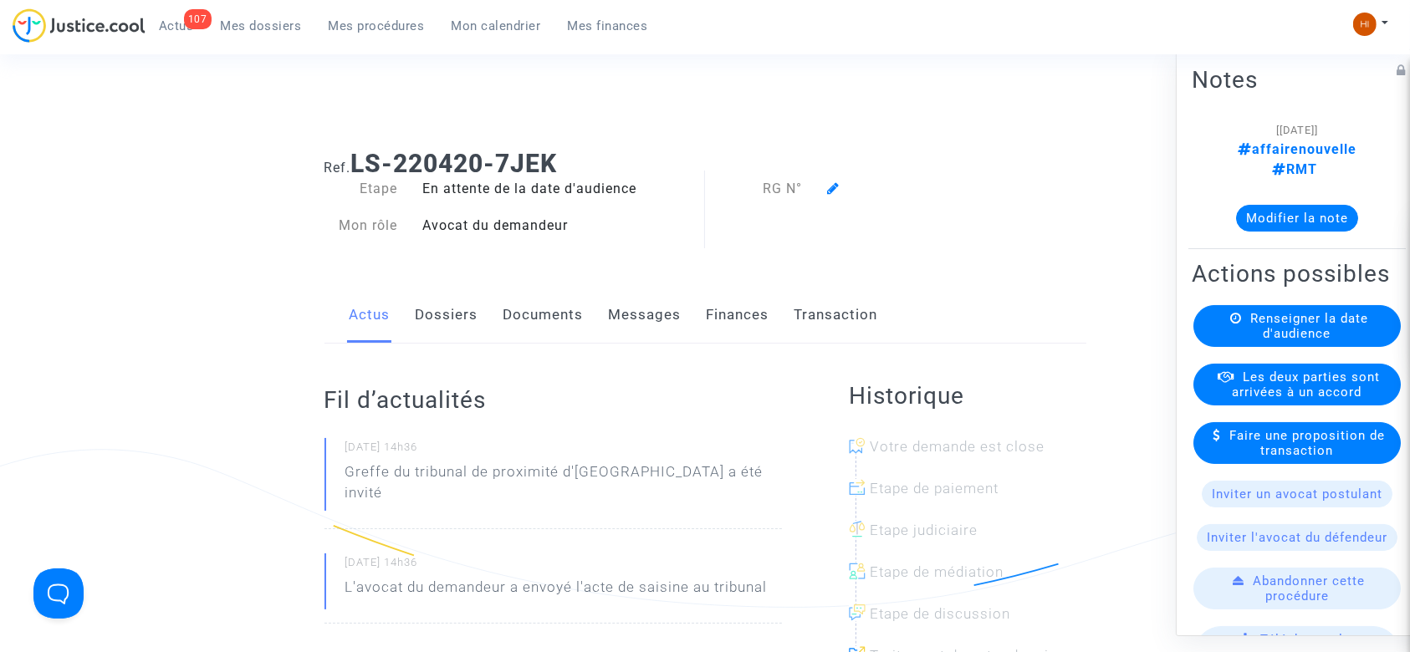
click at [1276, 341] on span "Renseigner la date d'audience" at bounding box center [1309, 326] width 118 height 30
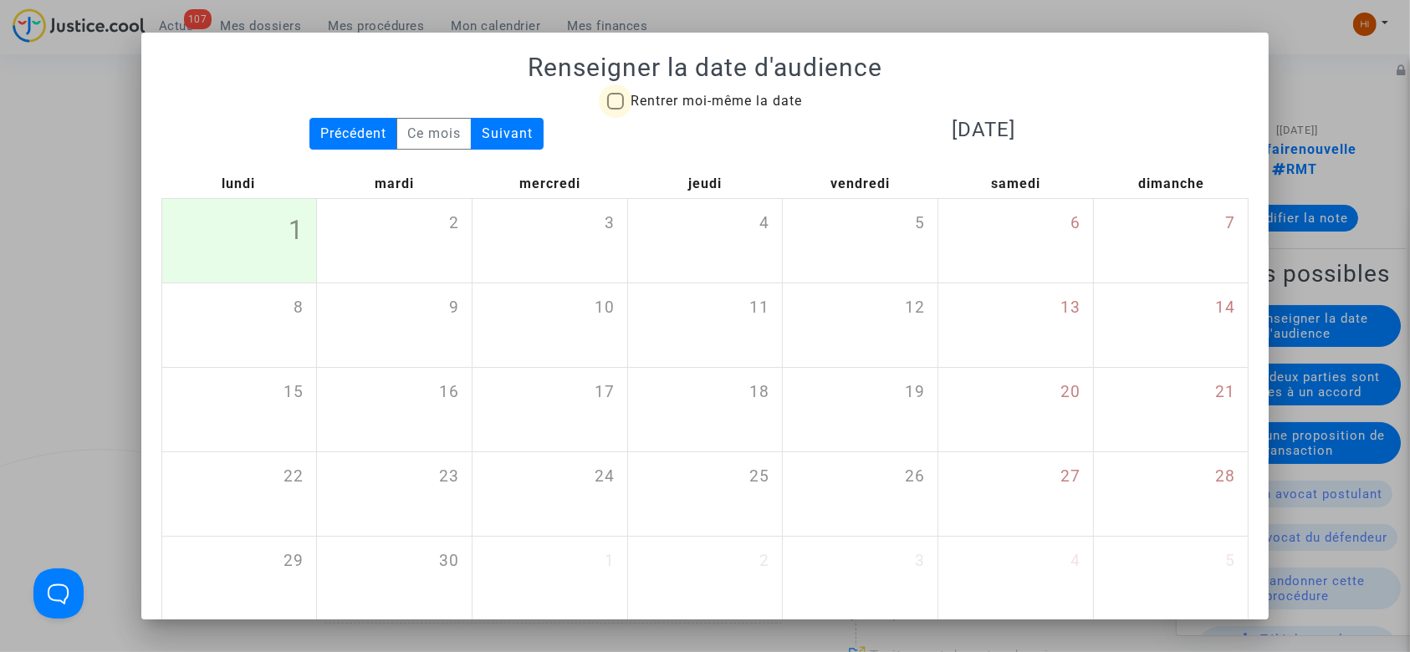
click at [636, 97] on span "Rentrer moi-même la date" at bounding box center [716, 101] width 171 height 16
click at [616, 110] on input "Rentrer moi-même la date" at bounding box center [615, 110] width 1 height 1
checkbox input "true"
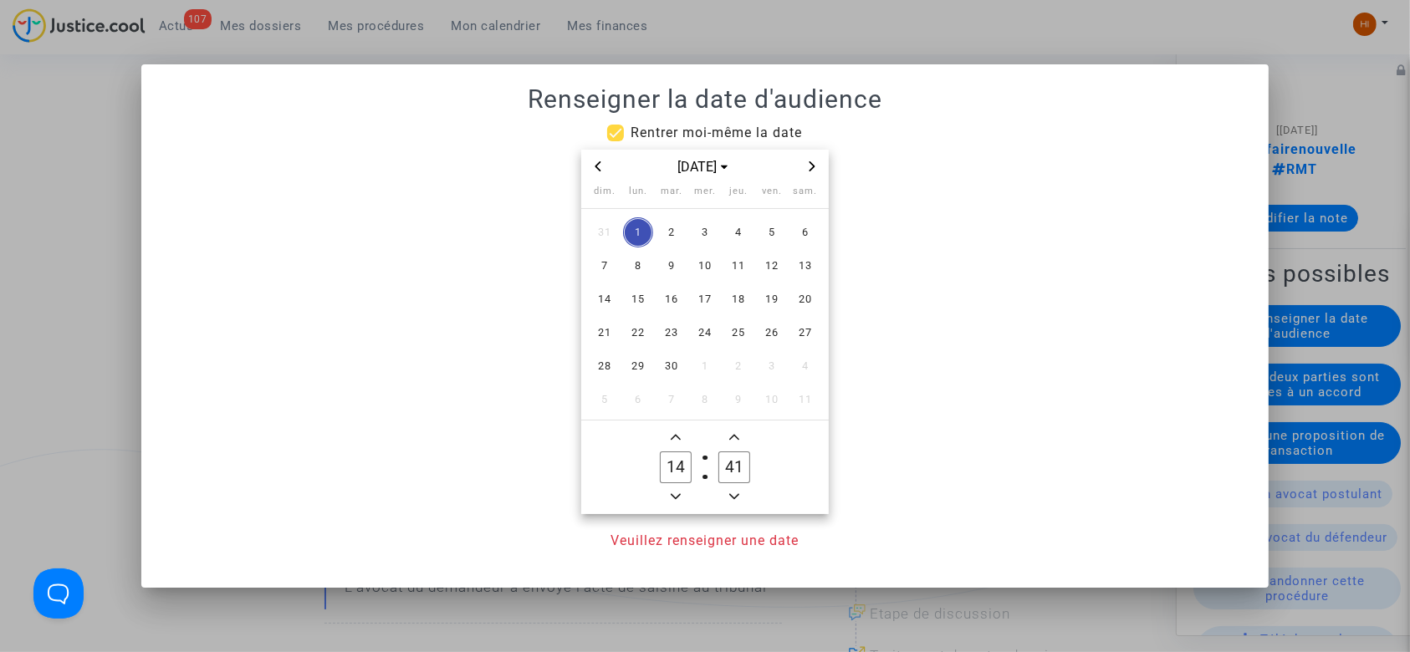
click at [806, 158] on span "Next month" at bounding box center [812, 166] width 20 height 20
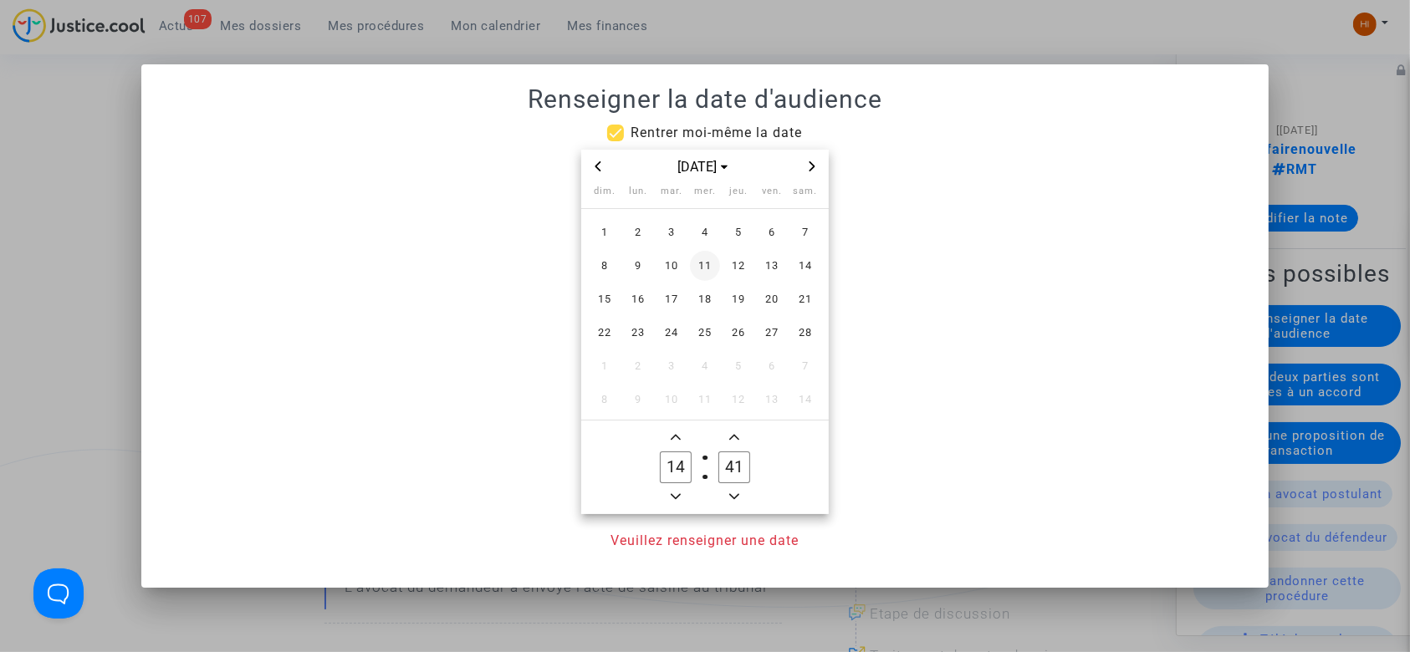
click at [709, 269] on span "11" at bounding box center [705, 266] width 30 height 30
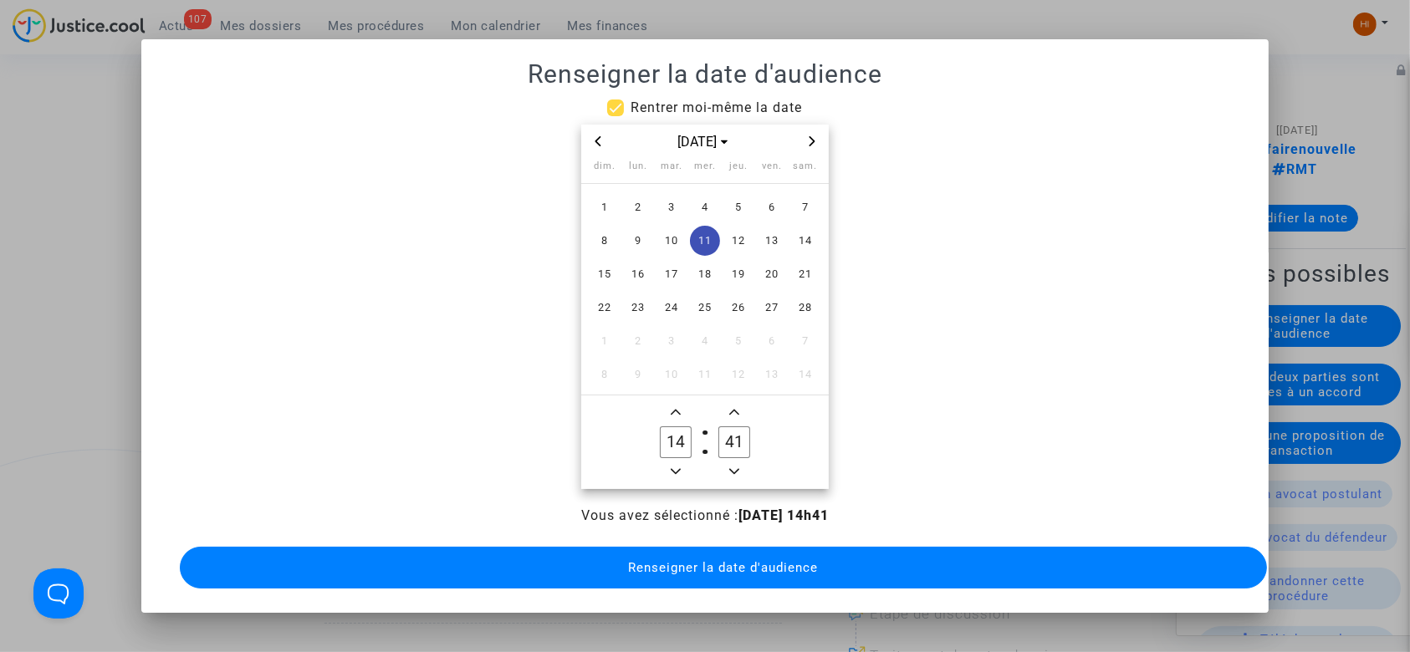
click at [673, 468] on icon "Minus a hour" at bounding box center [676, 472] width 10 height 10
click at [673, 468] on span "Minus a hour" at bounding box center [676, 472] width 20 height 20
click at [673, 468] on icon "Minus a hour" at bounding box center [676, 472] width 10 height 10
click at [673, 468] on span "Minus a hour" at bounding box center [676, 472] width 20 height 20
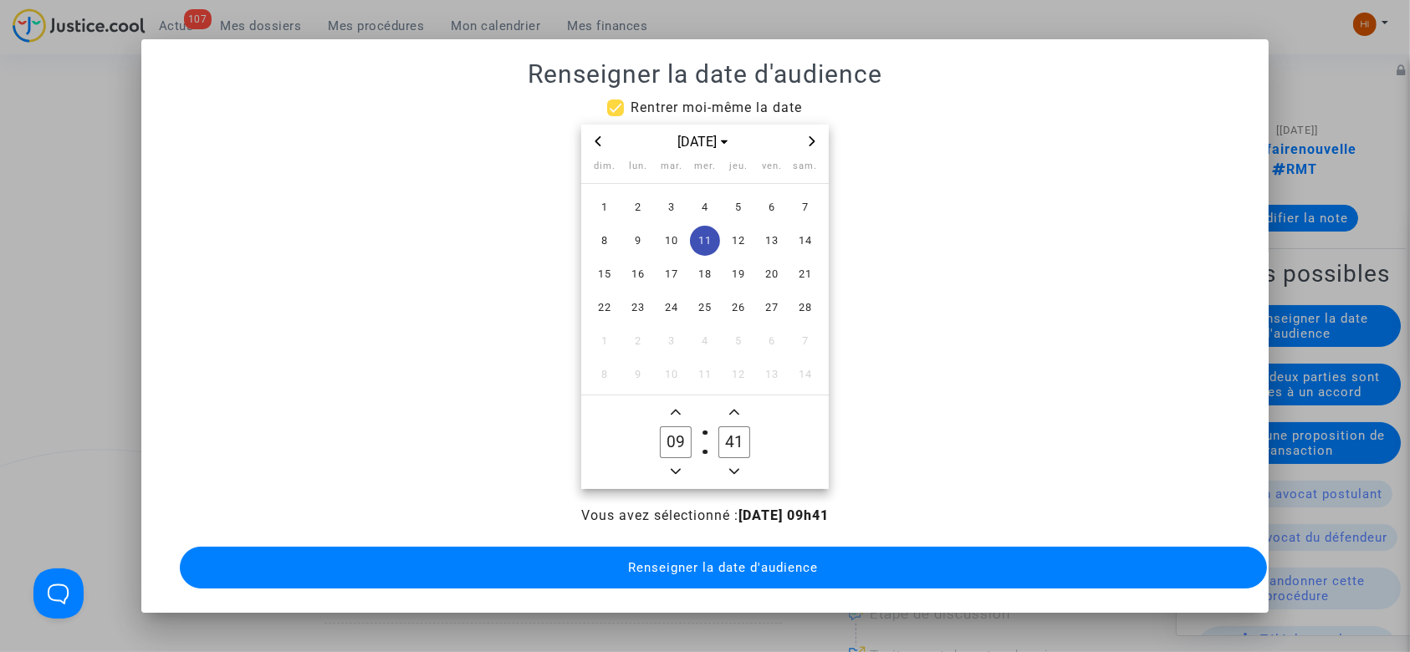
click at [673, 468] on icon "Minus a hour" at bounding box center [676, 472] width 10 height 10
click at [671, 410] on icon "Add a hour" at bounding box center [676, 413] width 10 height 6
click at [664, 405] on owl-date-time-timer-box "08 Hour" at bounding box center [676, 442] width 59 height 80
click at [676, 407] on icon "Add a hour" at bounding box center [676, 412] width 10 height 10
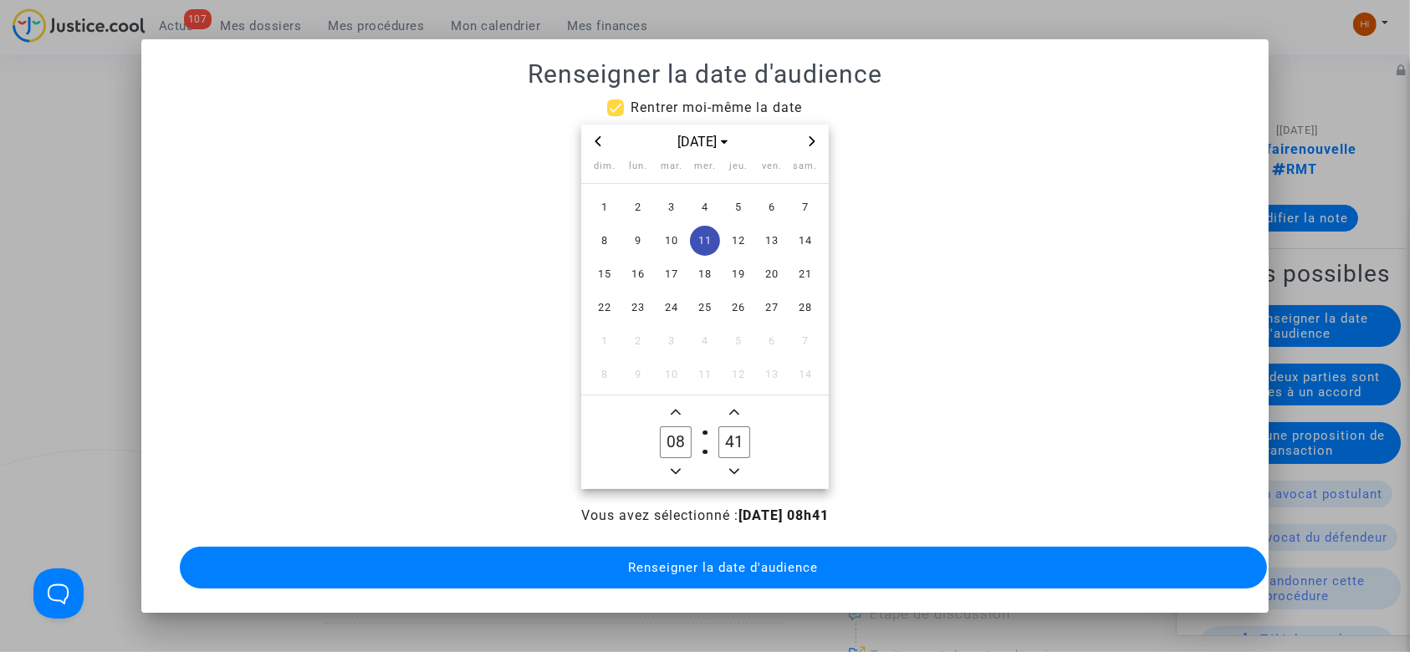
type input "09"
drag, startPoint x: 733, startPoint y: 436, endPoint x: 711, endPoint y: 437, distance: 22.6
click at [711, 437] on label "31 Minute" at bounding box center [734, 442] width 59 height 33
click at [718, 437] on input "31" at bounding box center [734, 443] width 32 height 32
click at [738, 470] on icon "Minus a minute" at bounding box center [734, 472] width 10 height 6
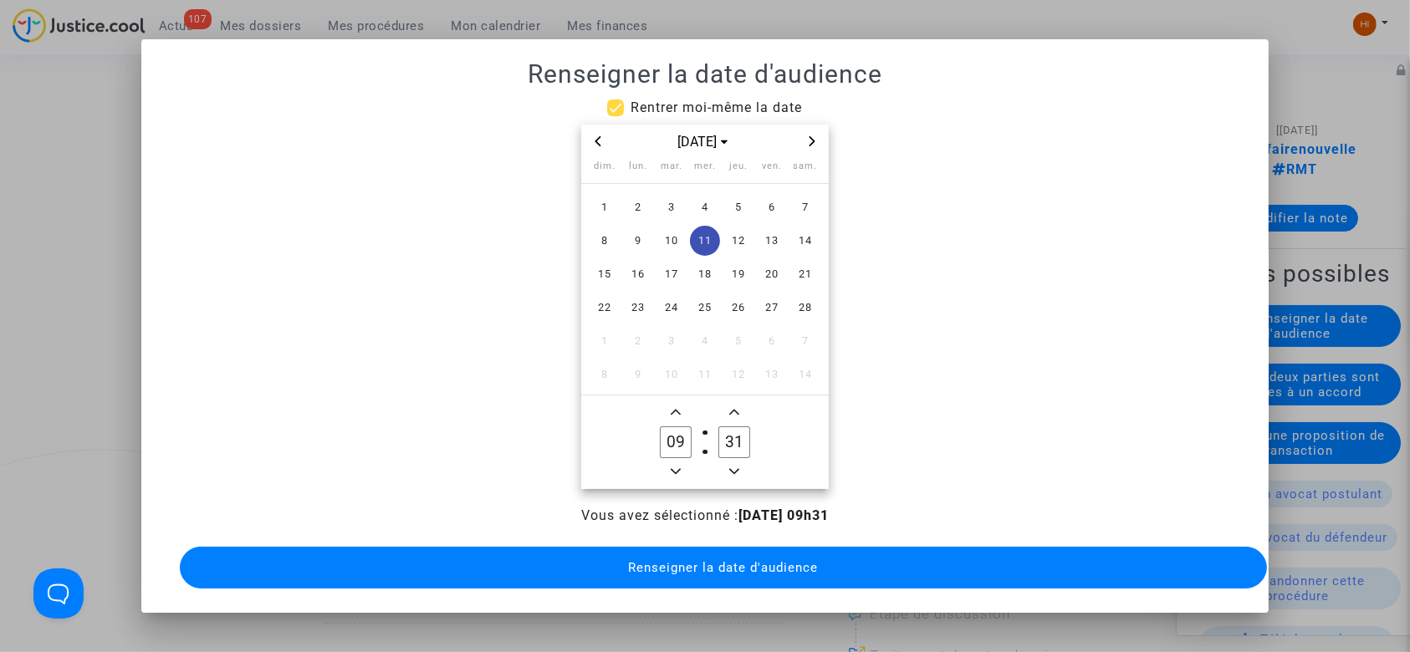
type input "30"
click at [718, 564] on span "Renseigner la date d'audience" at bounding box center [723, 567] width 190 height 15
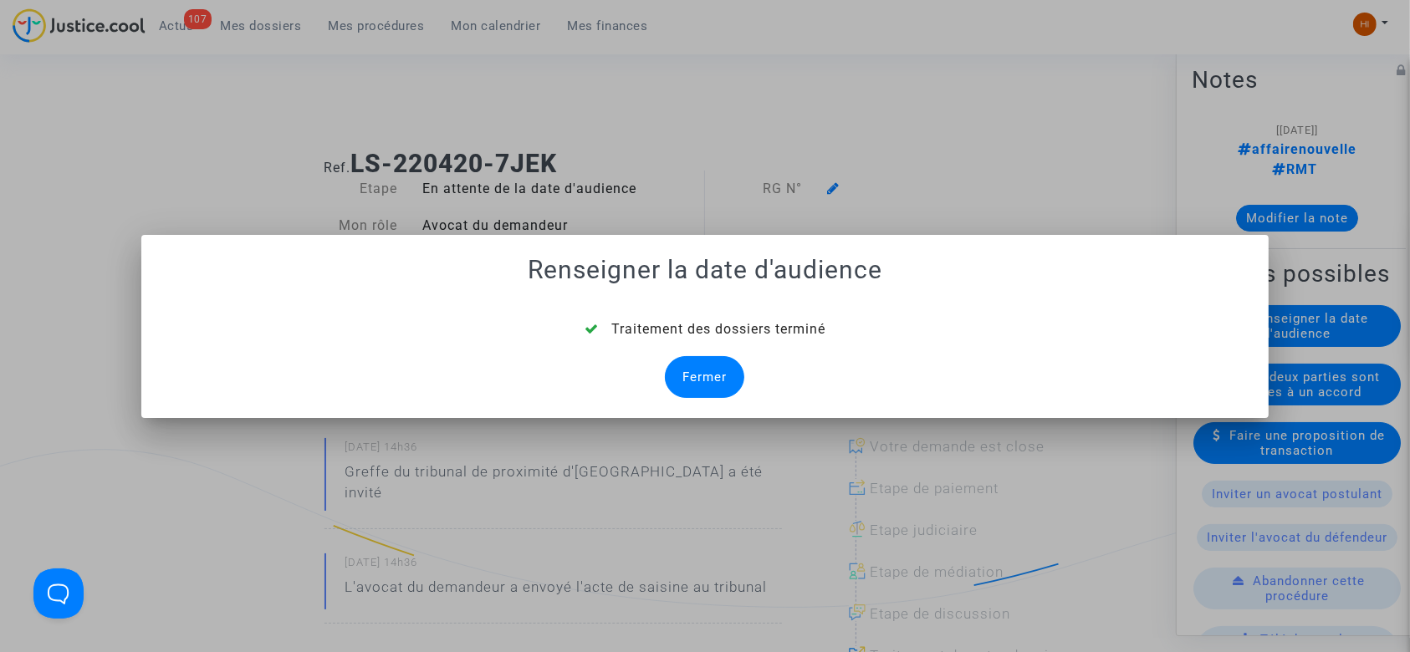
click at [702, 391] on div "Fermer" at bounding box center [704, 377] width 79 height 42
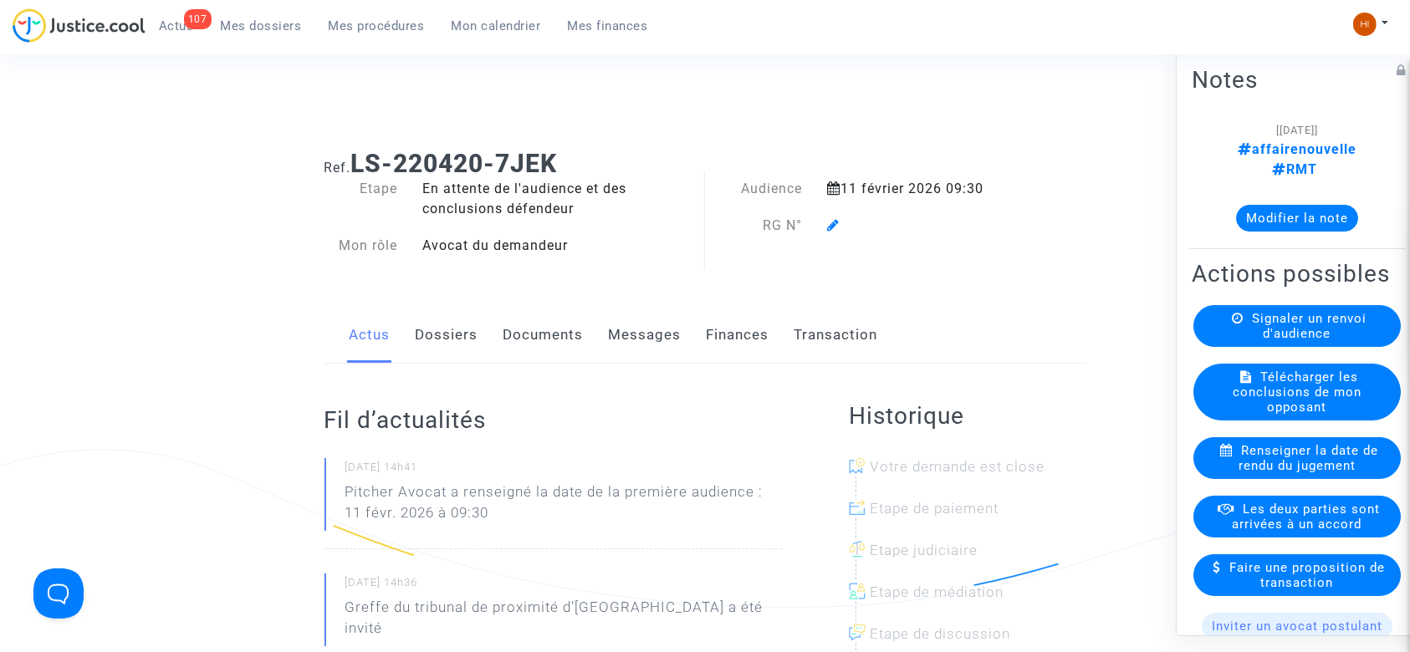
click at [834, 227] on icon at bounding box center [833, 224] width 13 height 13
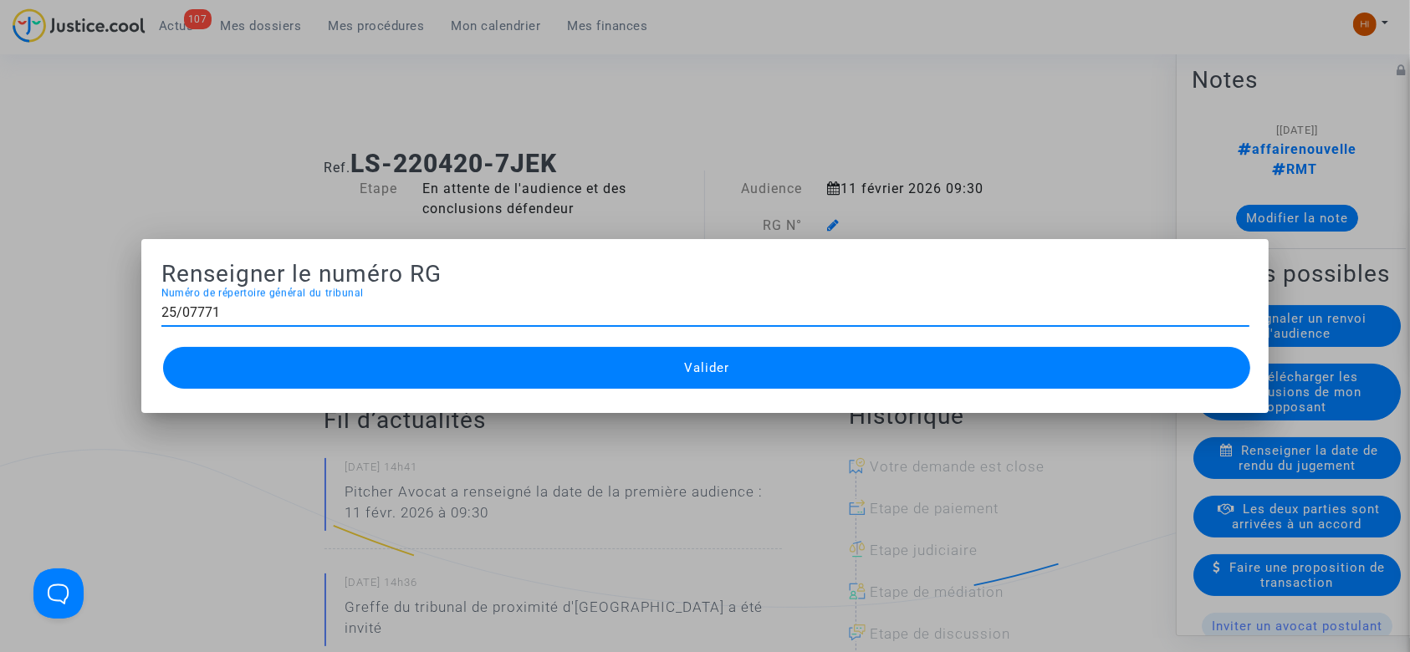
type input "25/07771"
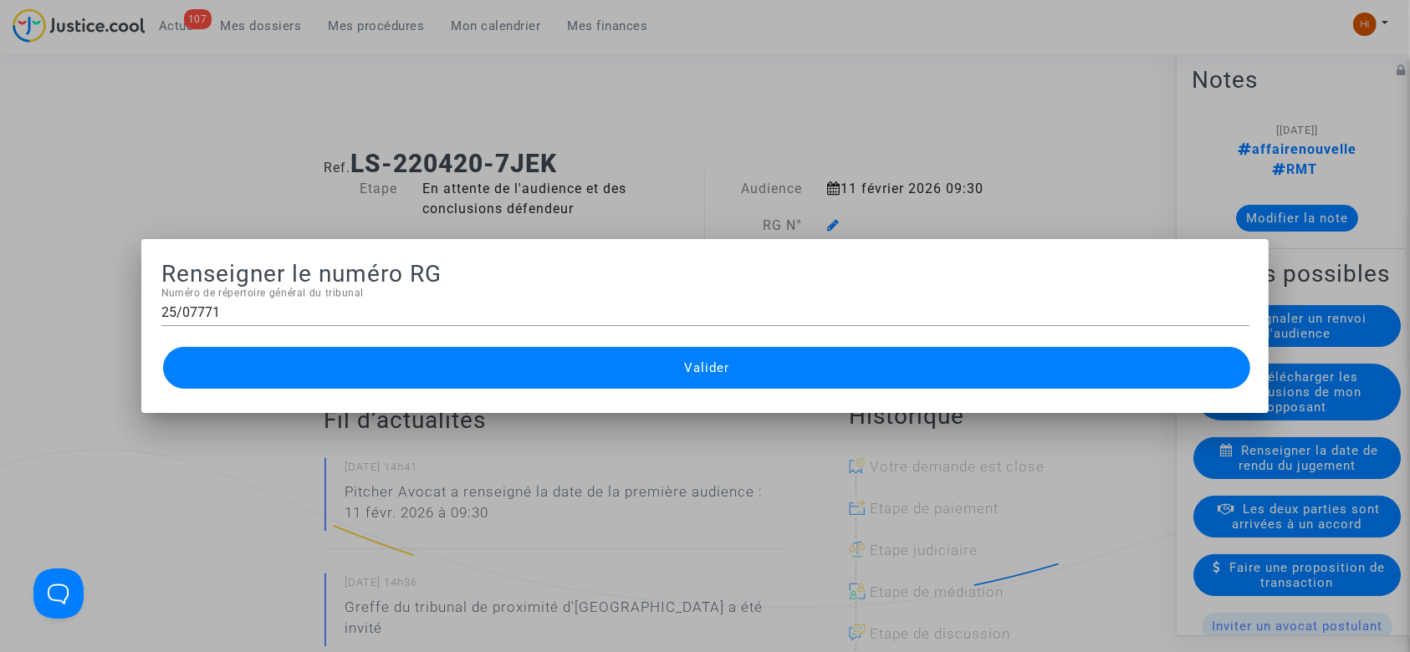
click at [691, 379] on button "Valider" at bounding box center [707, 368] width 1088 height 42
click at [560, 372] on button "Valider" at bounding box center [707, 368] width 1088 height 42
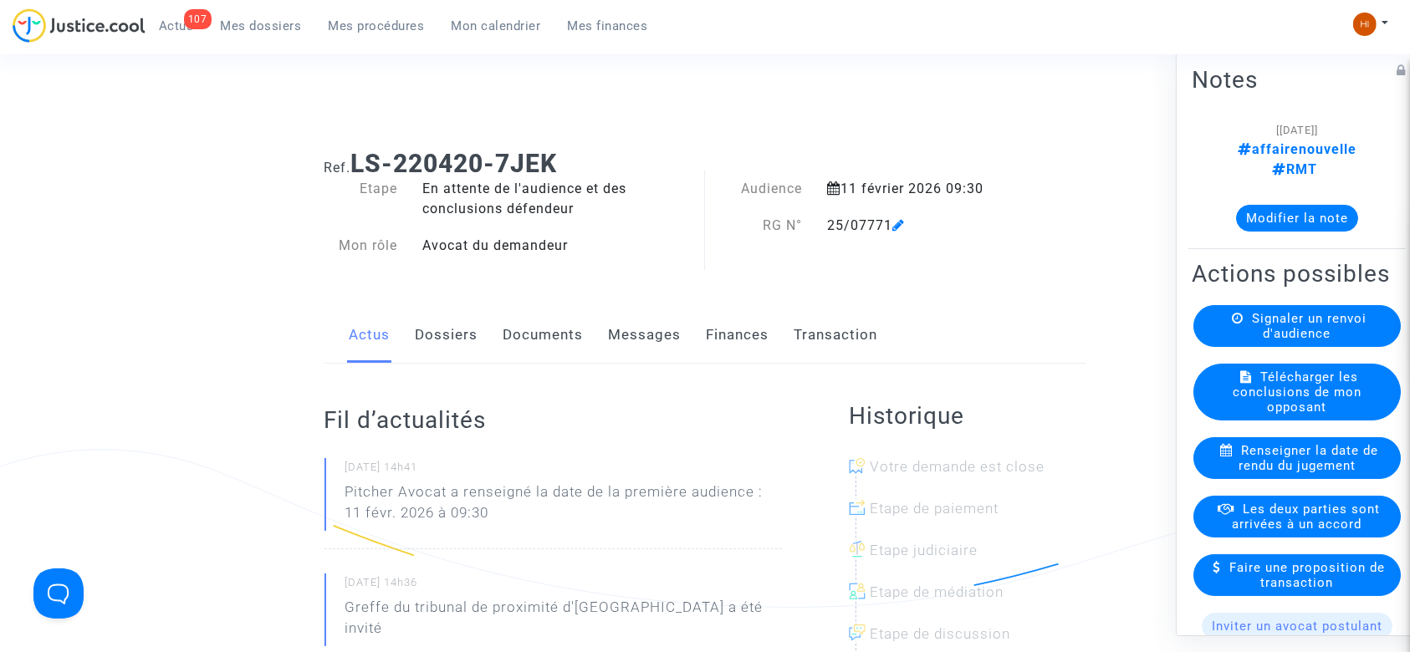
click at [550, 359] on link "Documents" at bounding box center [543, 335] width 80 height 55
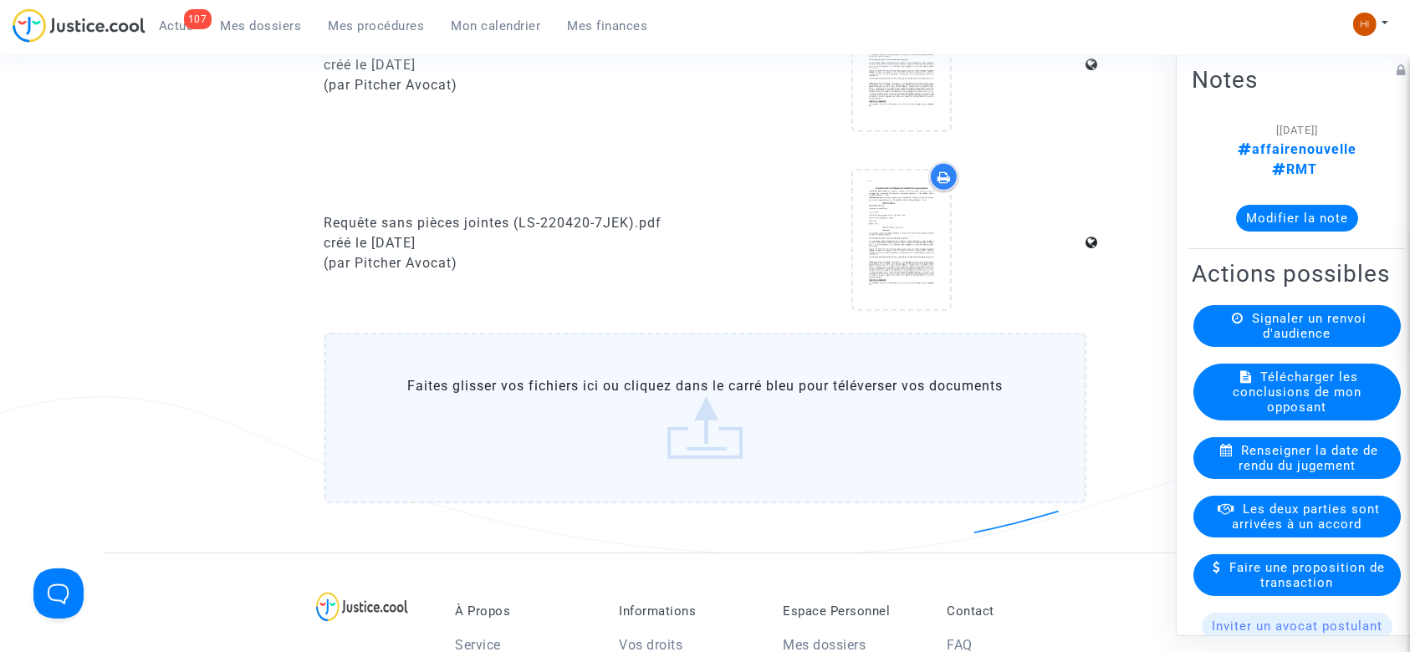
scroll to position [845, 0]
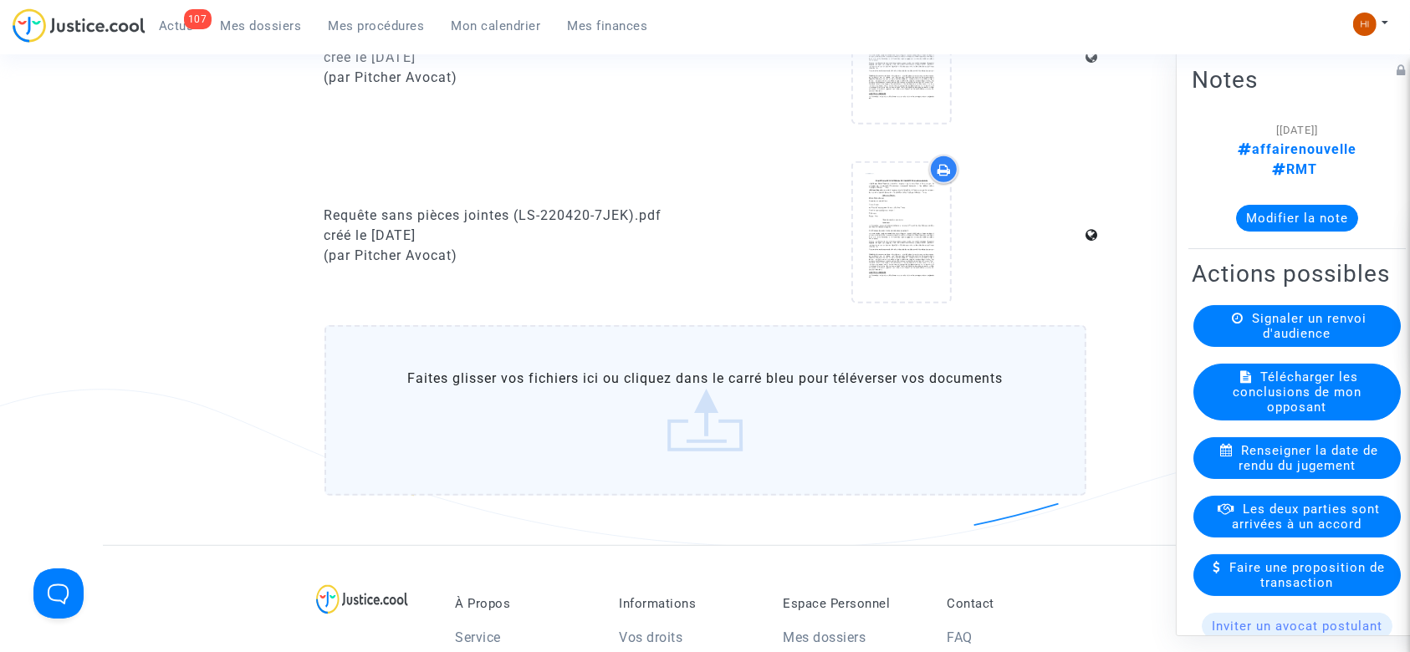
click at [631, 407] on label "Faites glisser vos fichiers ici ou cliquez dans le carré bleu pour téléverser v…" at bounding box center [706, 410] width 762 height 171
click at [0, 0] on input "Faites glisser vos fichiers ici ou cliquez dans le carré bleu pour téléverser v…" at bounding box center [0, 0] width 0 height 0
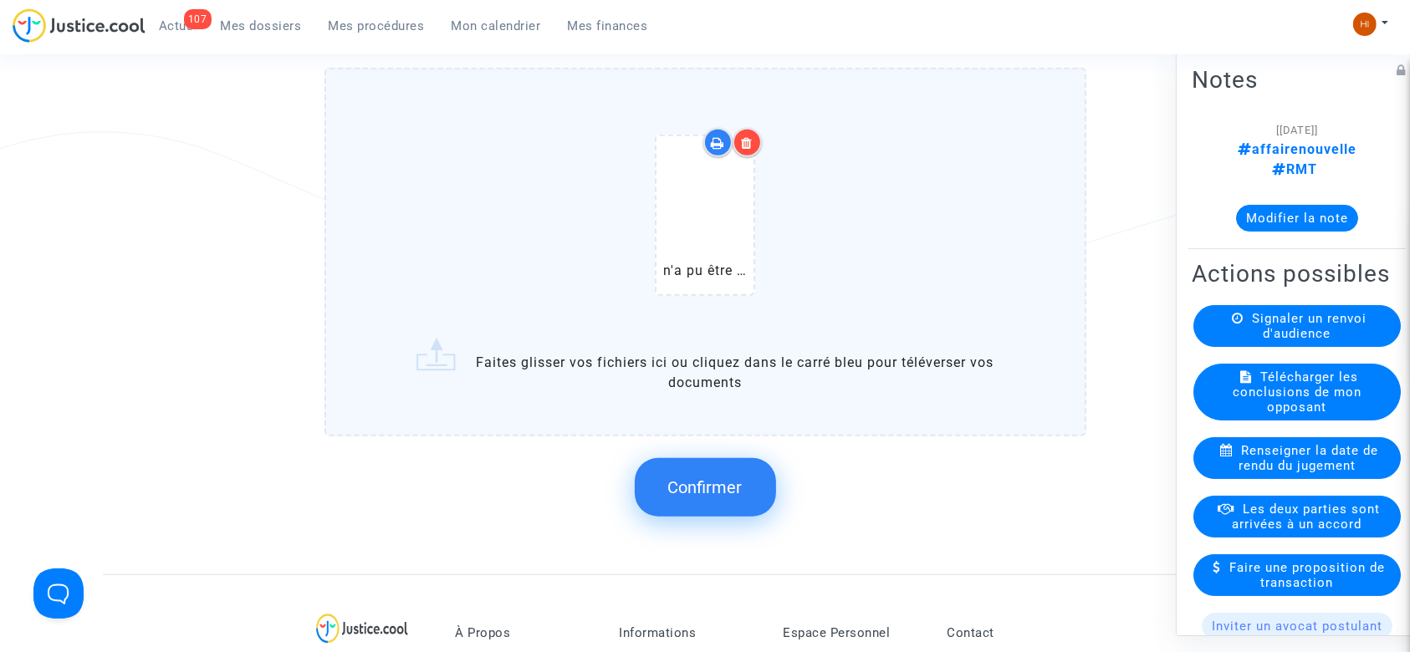
scroll to position [1105, 0]
click at [678, 488] on span "Confirmer" at bounding box center [705, 485] width 74 height 20
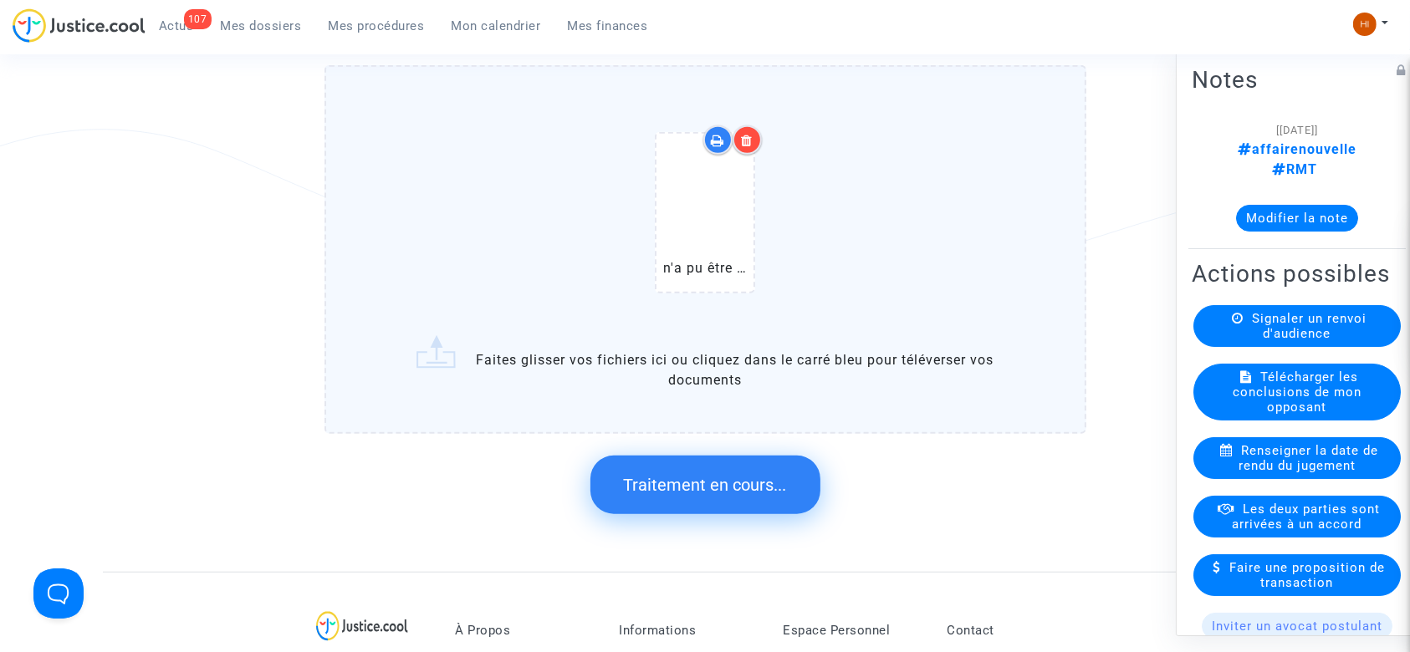
scroll to position [0, 0]
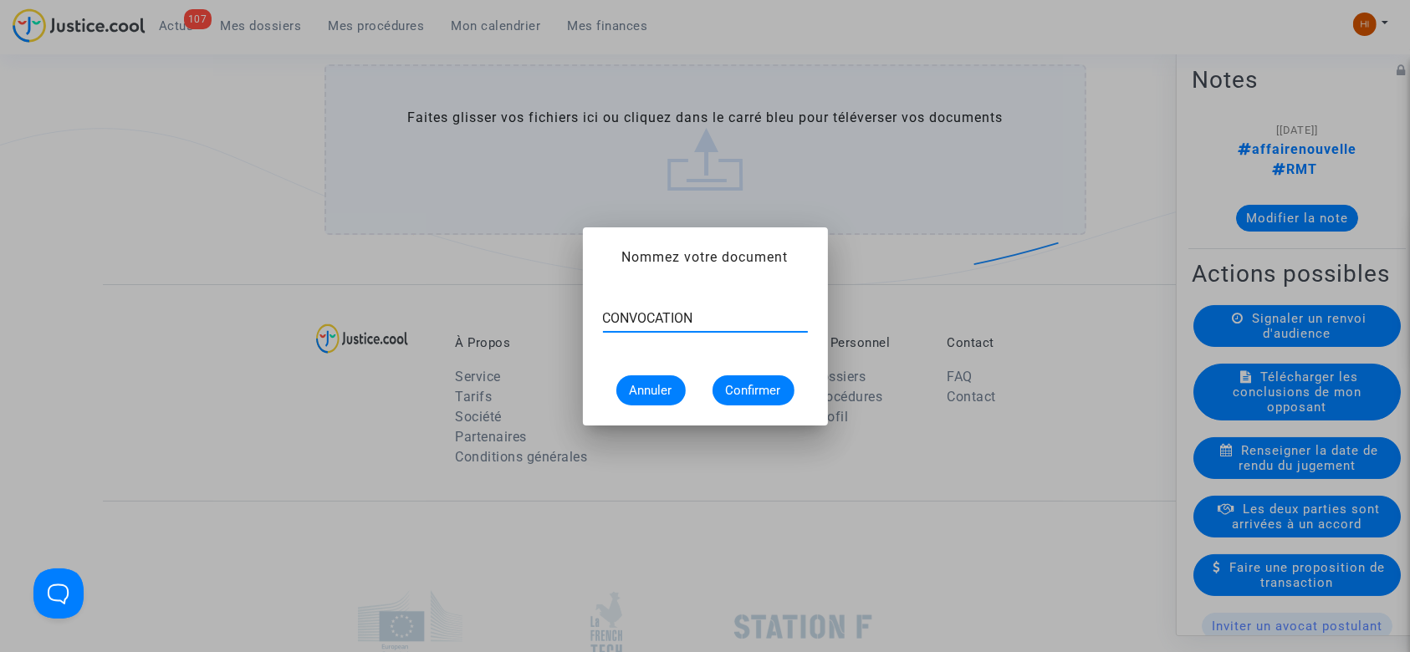
type input "CONVOCATION"
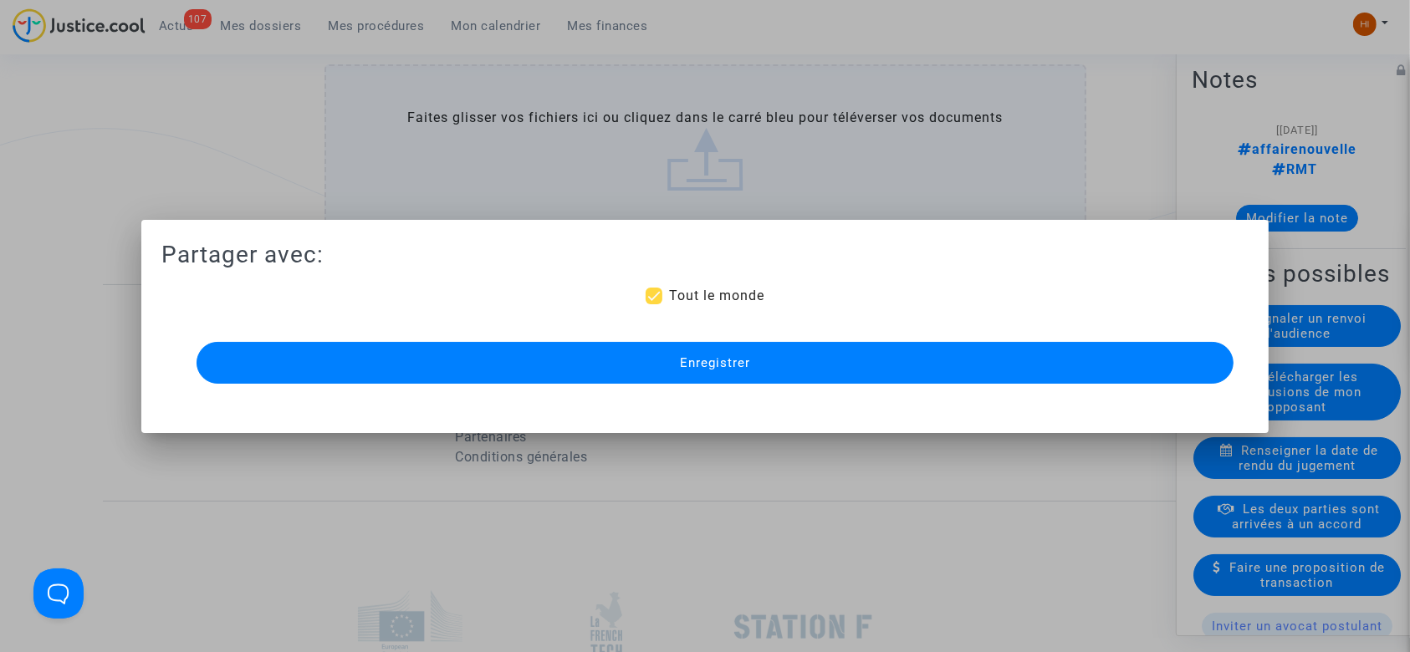
click at [589, 362] on button "Enregistrer" at bounding box center [716, 363] width 1038 height 42
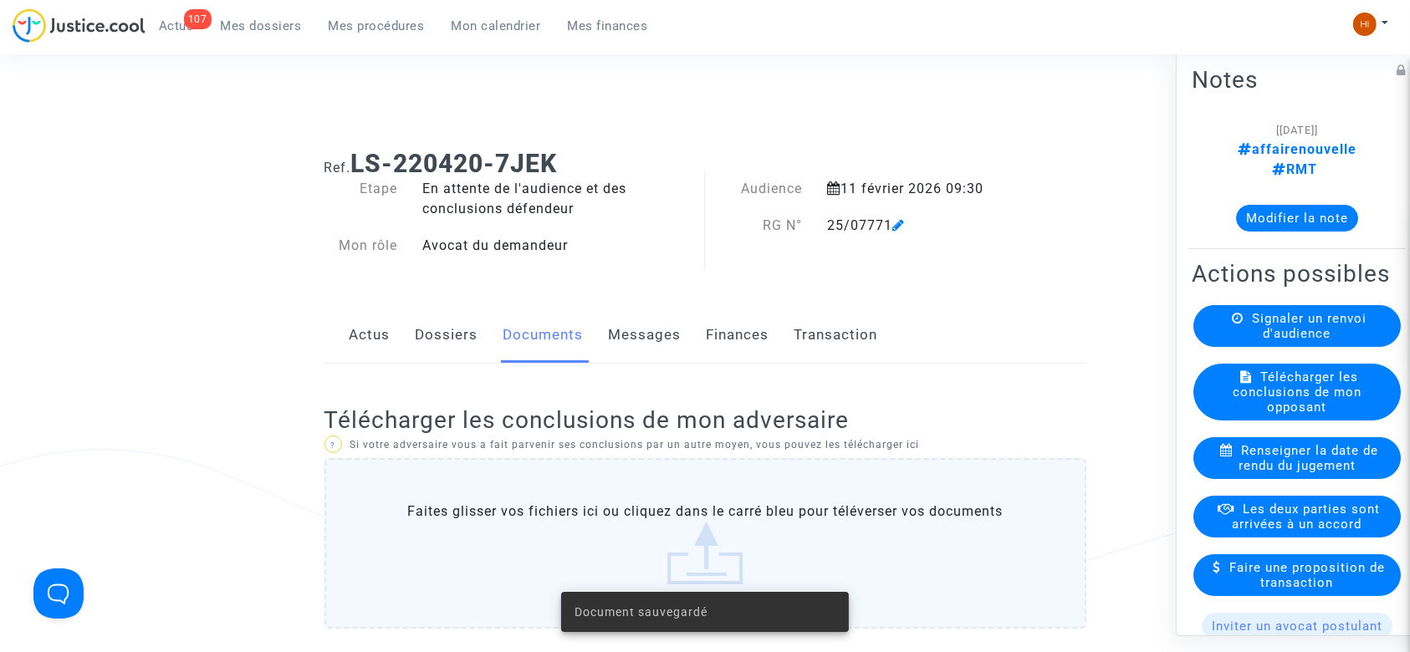
click at [441, 336] on link "Dossiers" at bounding box center [447, 335] width 63 height 55
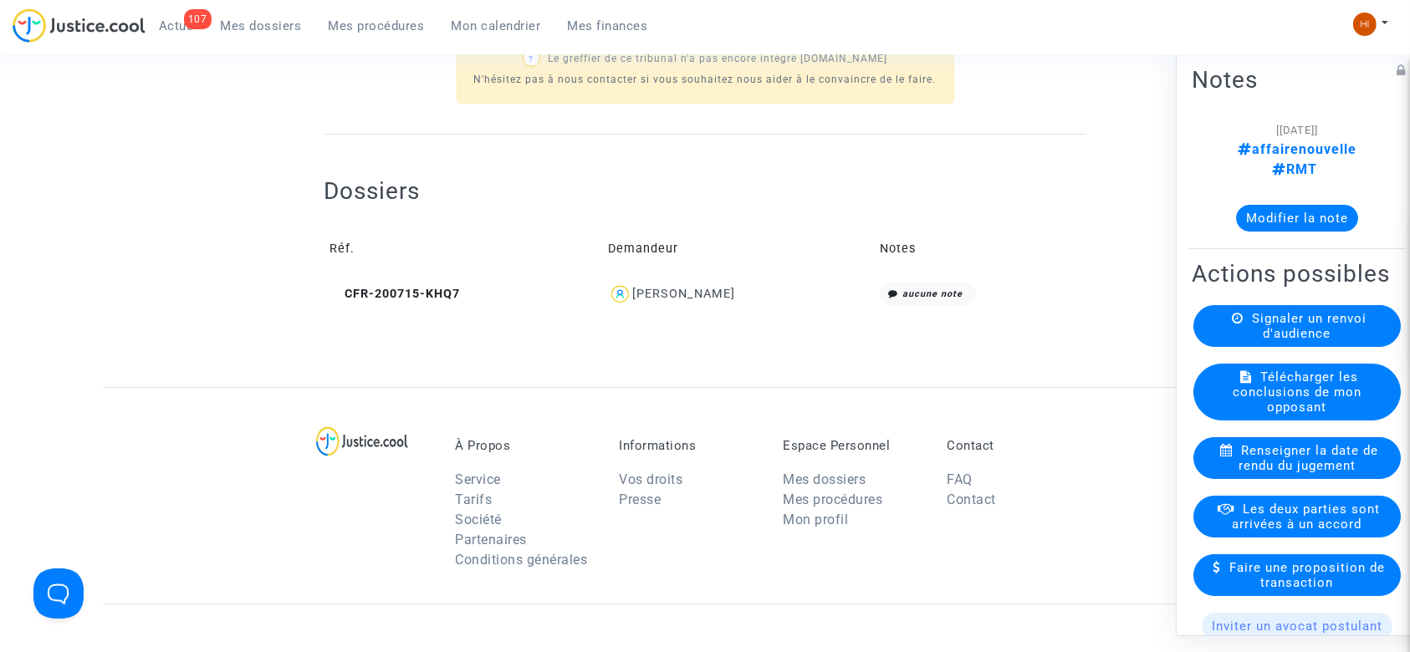
scroll to position [554, 0]
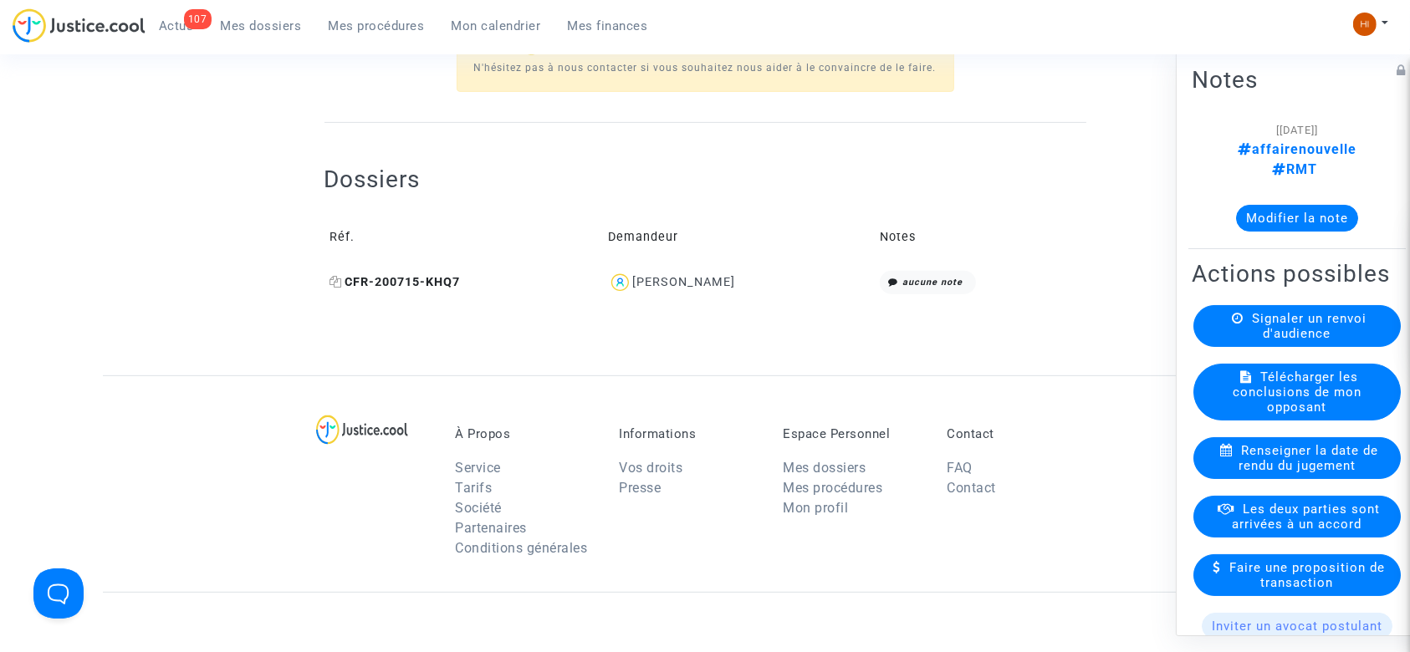
click at [331, 283] on icon at bounding box center [336, 282] width 13 height 12
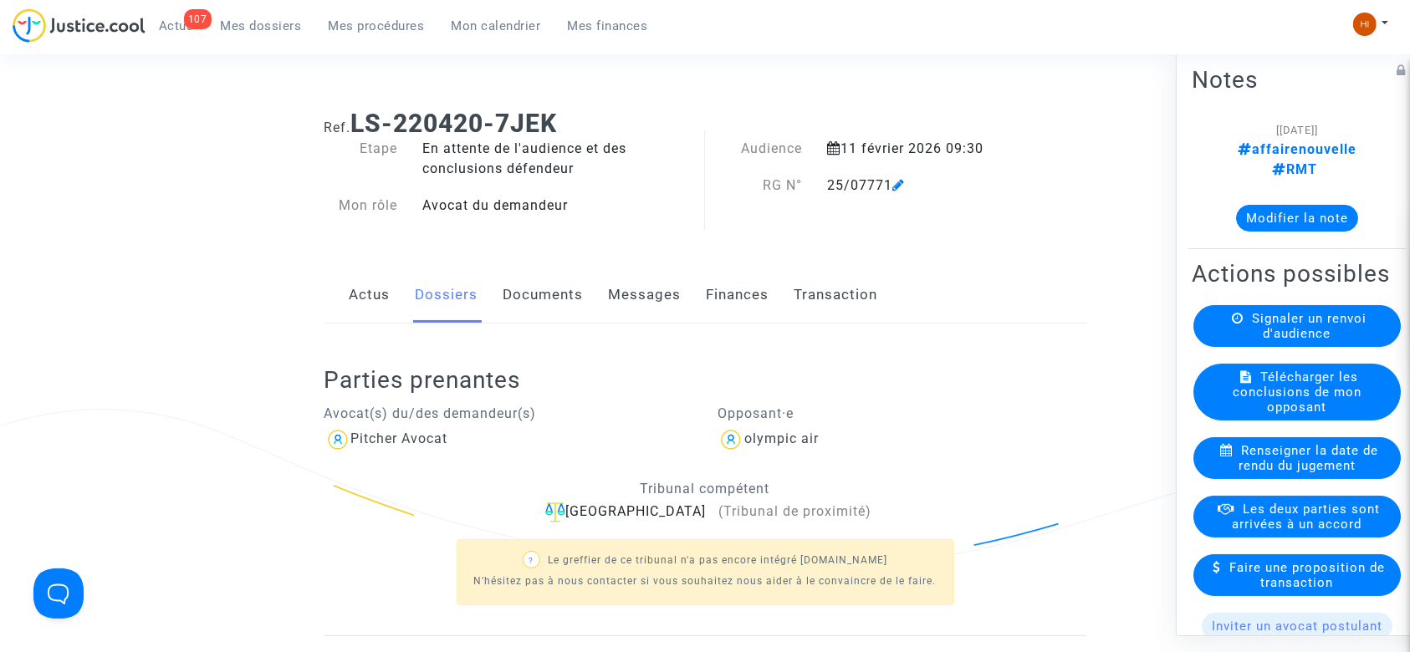
scroll to position [0, 0]
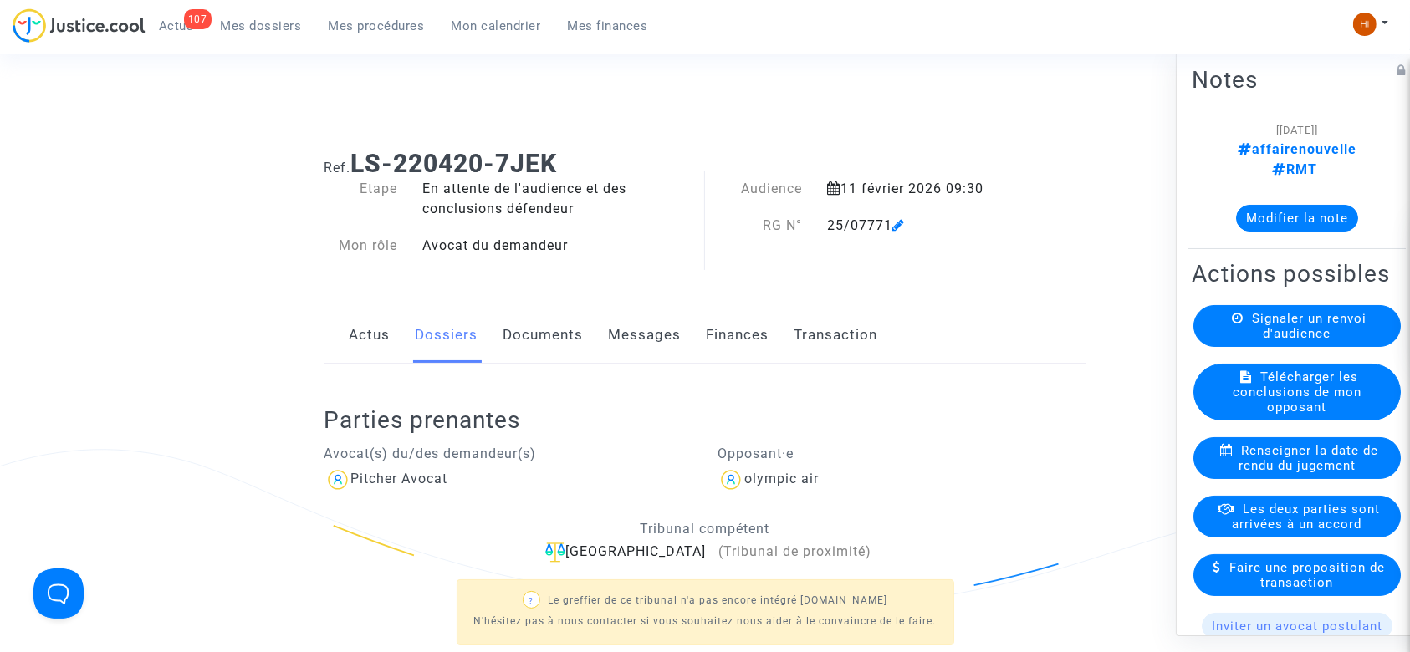
click at [529, 323] on link "Documents" at bounding box center [543, 335] width 80 height 55
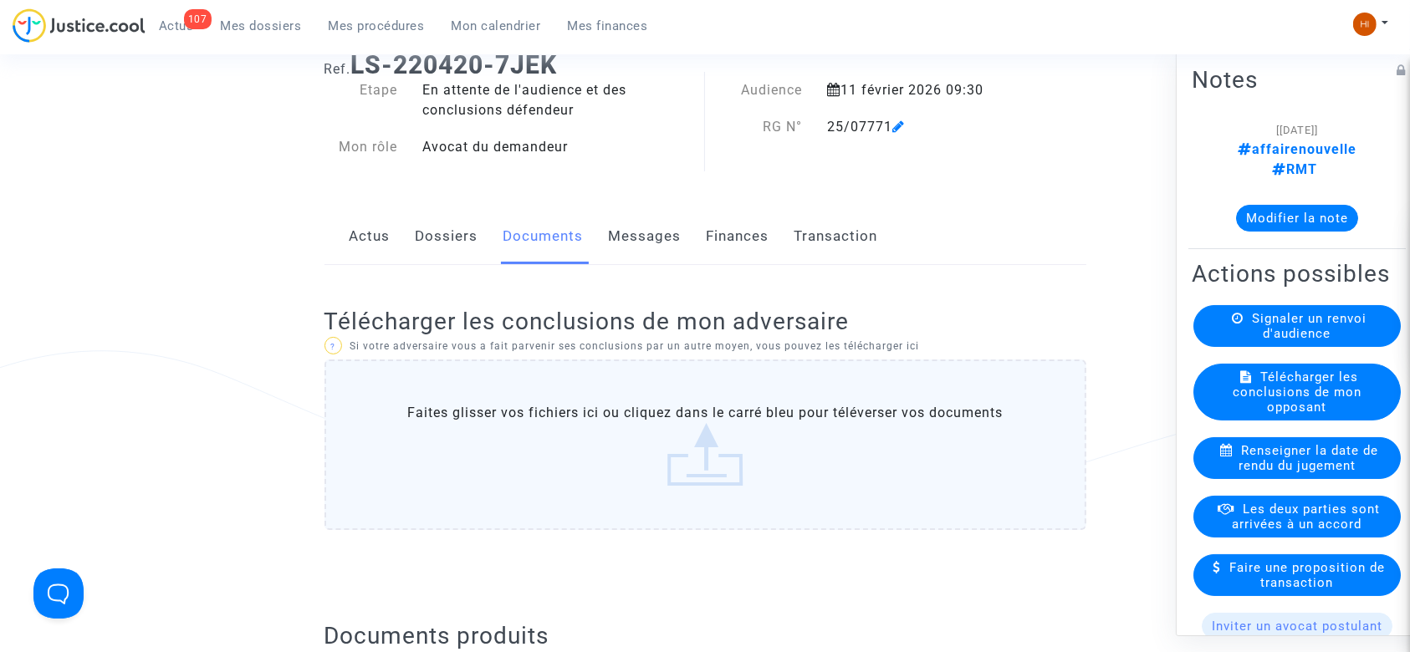
scroll to position [54, 0]
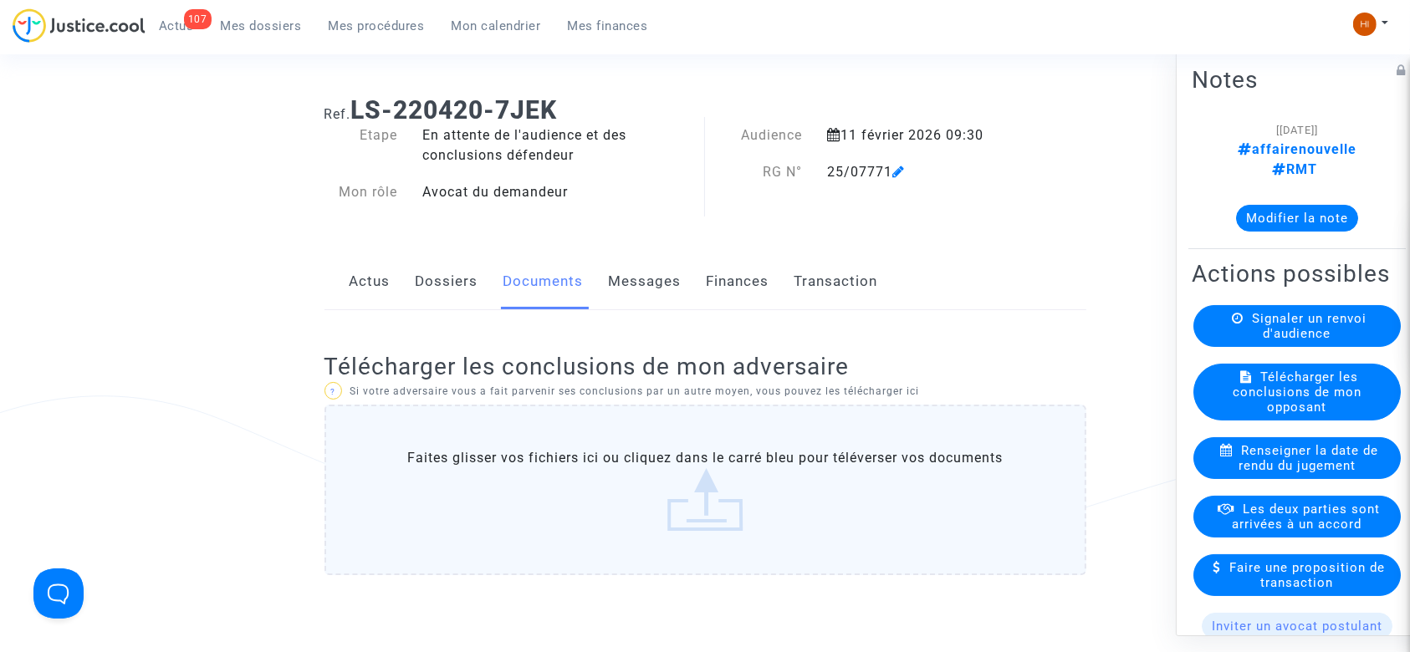
click at [455, 271] on link "Dossiers" at bounding box center [447, 281] width 63 height 55
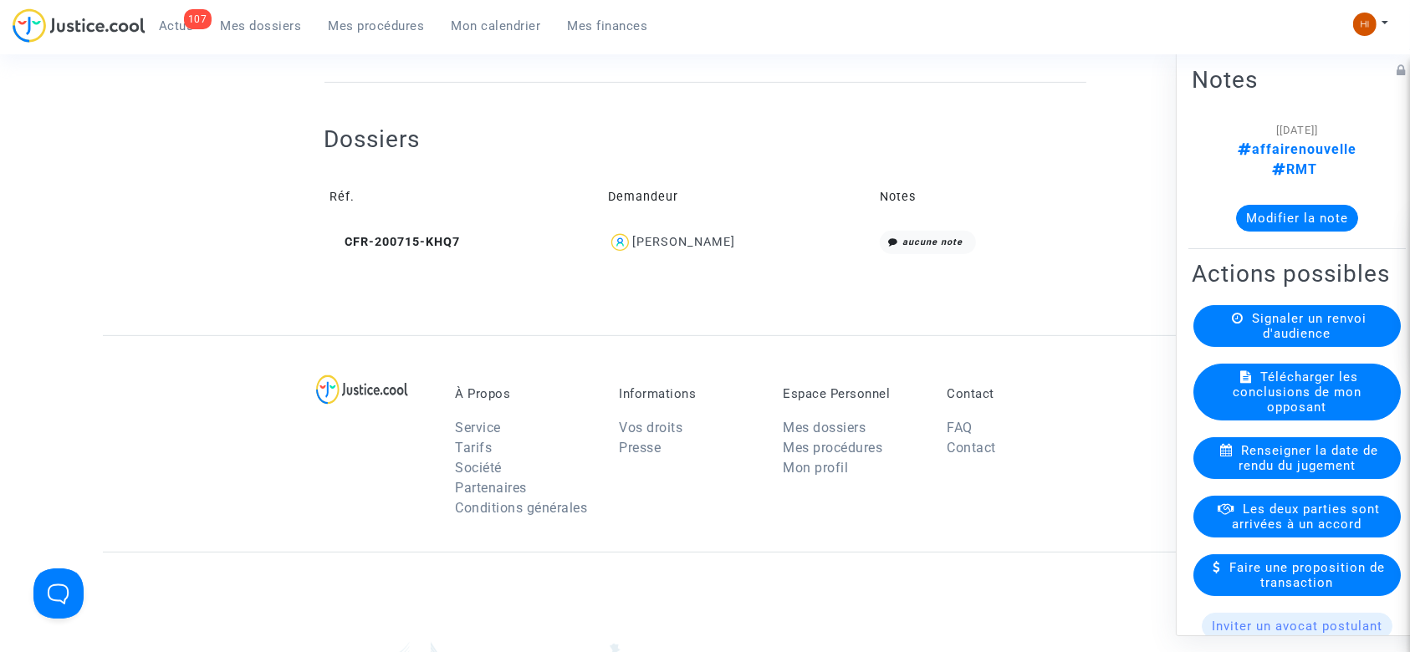
scroll to position [589, 0]
click at [340, 246] on icon at bounding box center [336, 247] width 13 height 12
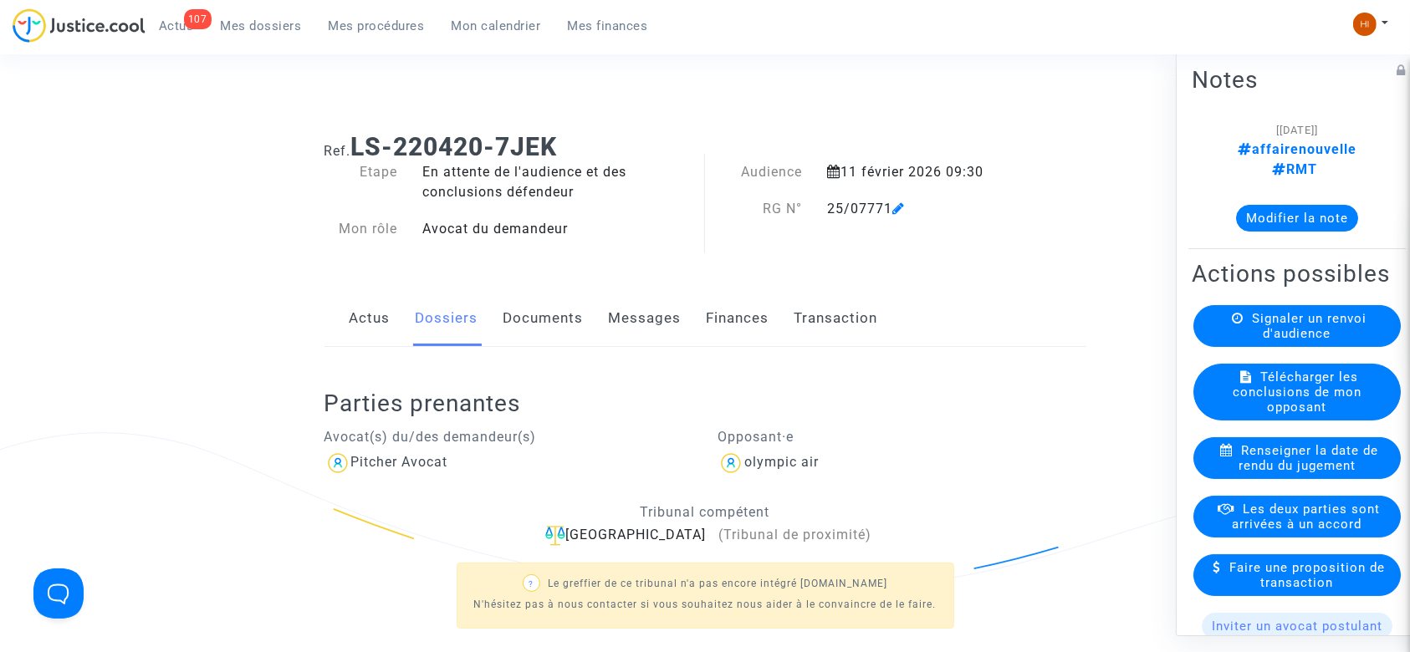
scroll to position [15, 0]
